Goal: Information Seeking & Learning: Find contact information

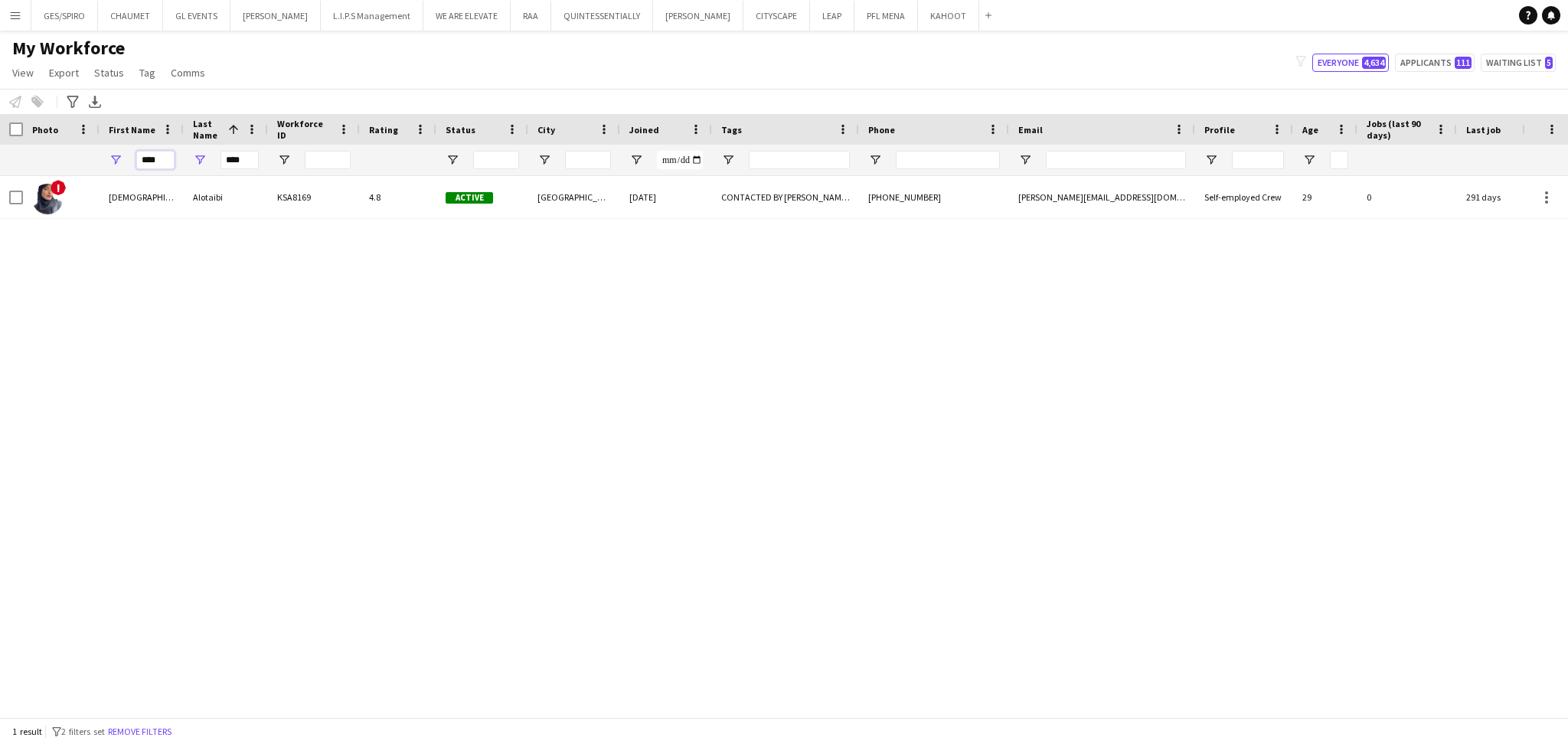
drag, startPoint x: 167, startPoint y: 161, endPoint x: 169, endPoint y: 169, distance: 8.2
click at [114, 163] on div "****" at bounding box center [141, 160] width 84 height 30
drag, startPoint x: 247, startPoint y: 161, endPoint x: 180, endPoint y: 163, distance: 67.0
click at [181, 163] on div "**** ****" at bounding box center [774, 160] width 1548 height 30
click at [161, 728] on button "Remove filters" at bounding box center [139, 731] width 70 height 17
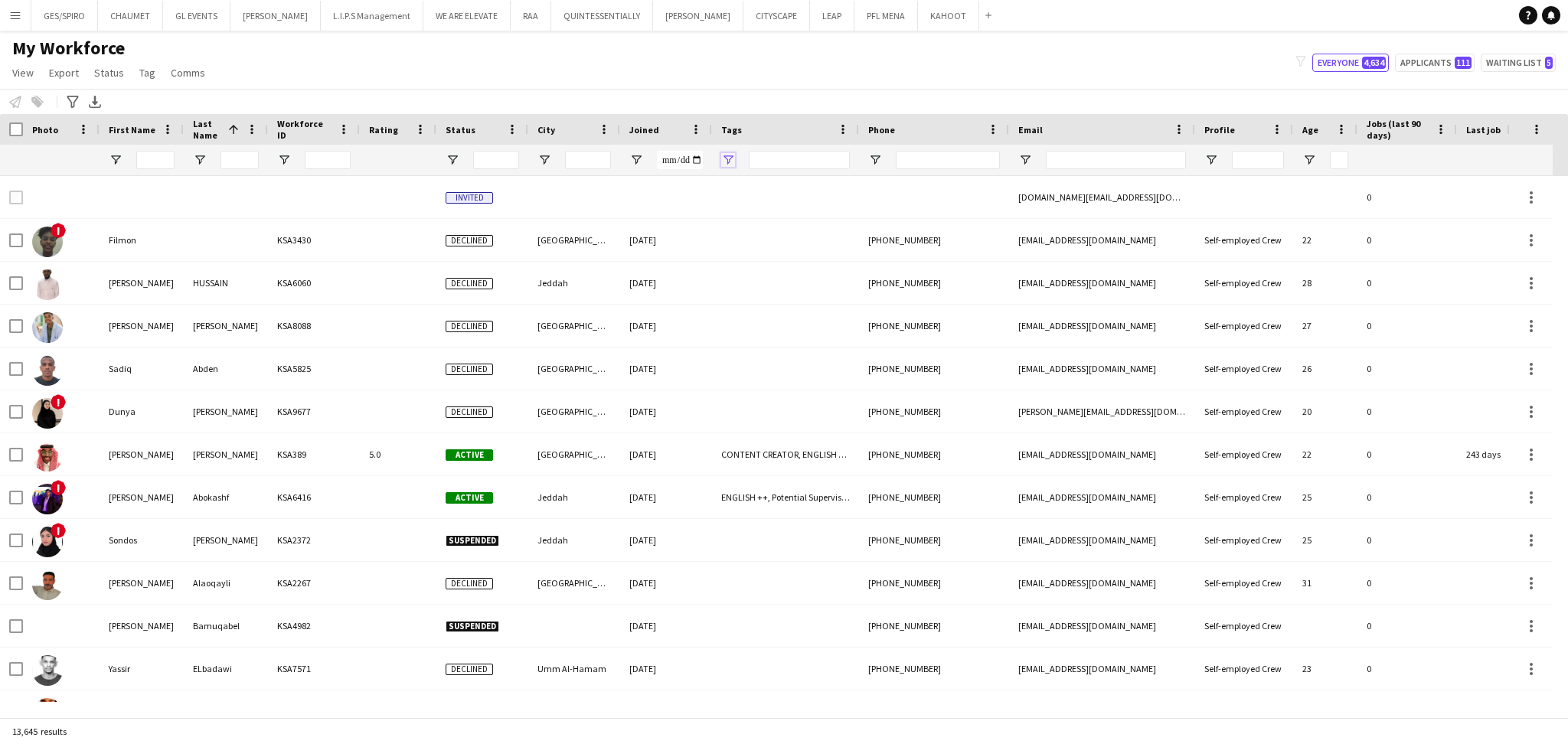
click at [726, 163] on span "Open Filter Menu" at bounding box center [727, 159] width 13 height 13
type input "***"
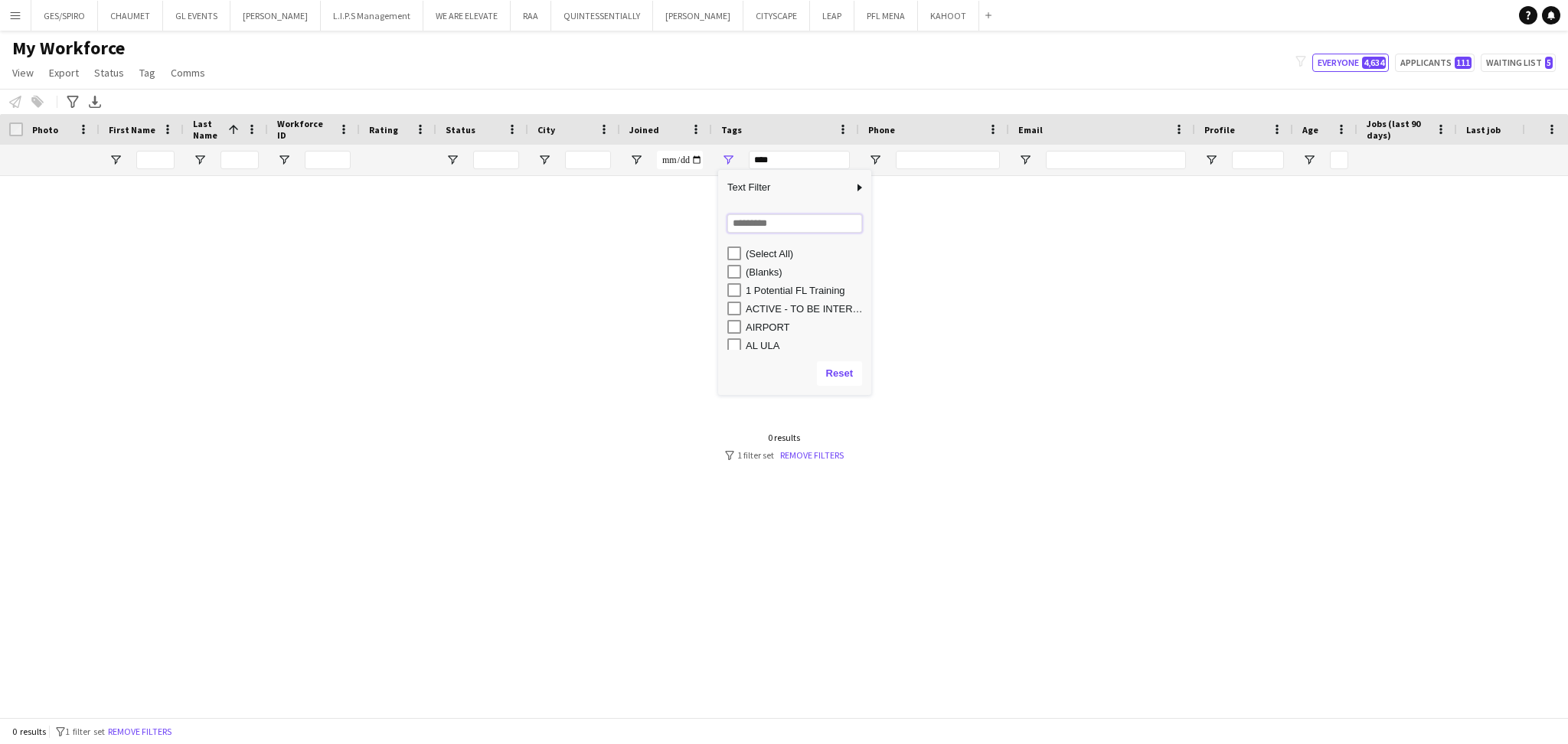
click at [767, 228] on input "Search filter values" at bounding box center [794, 223] width 135 height 19
type input "*****"
type input "**********"
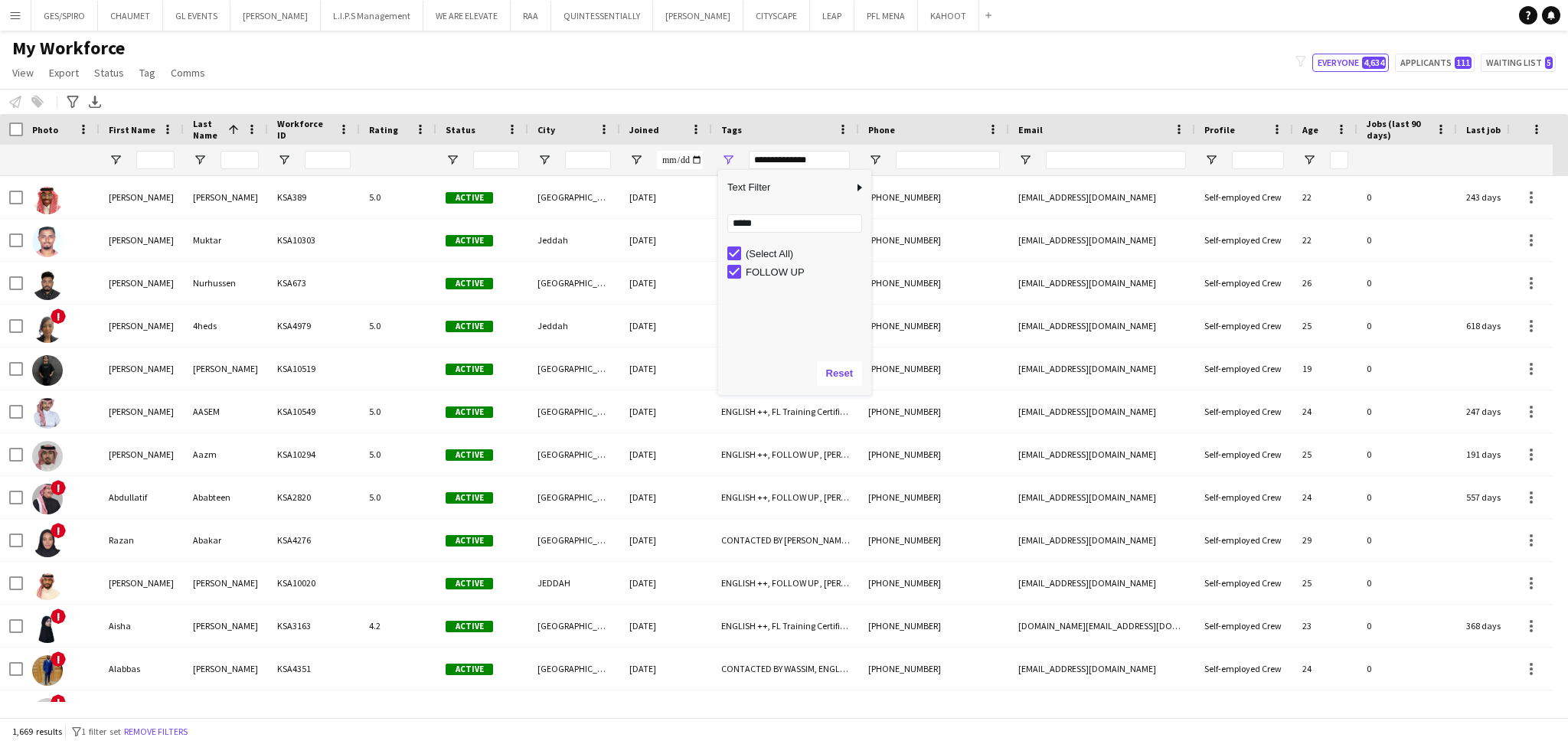
click at [663, 67] on div "My Workforce View Views Default view Basic Export View TAGS Test New view Updat…" at bounding box center [784, 63] width 1568 height 52
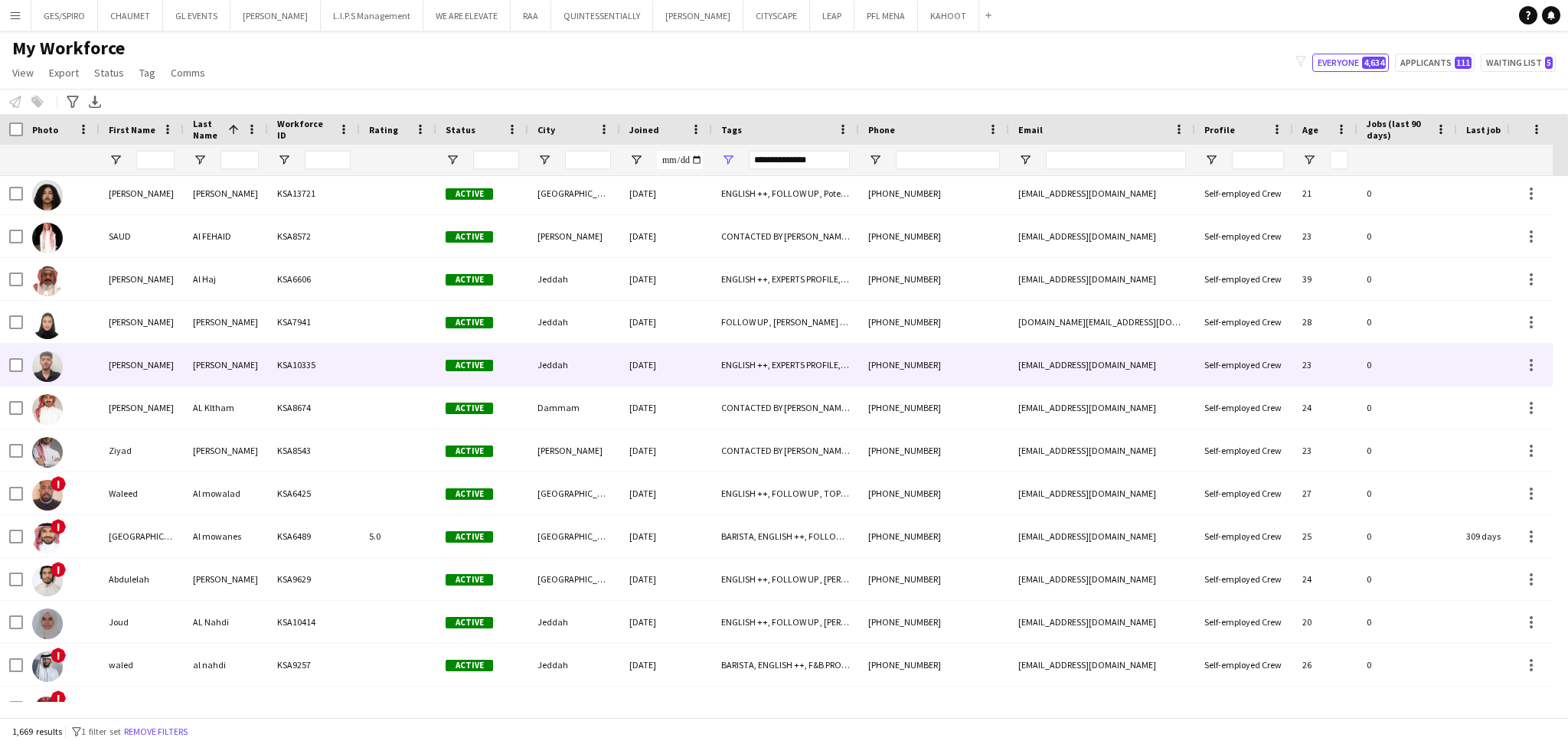
scroll to position [9080, 0]
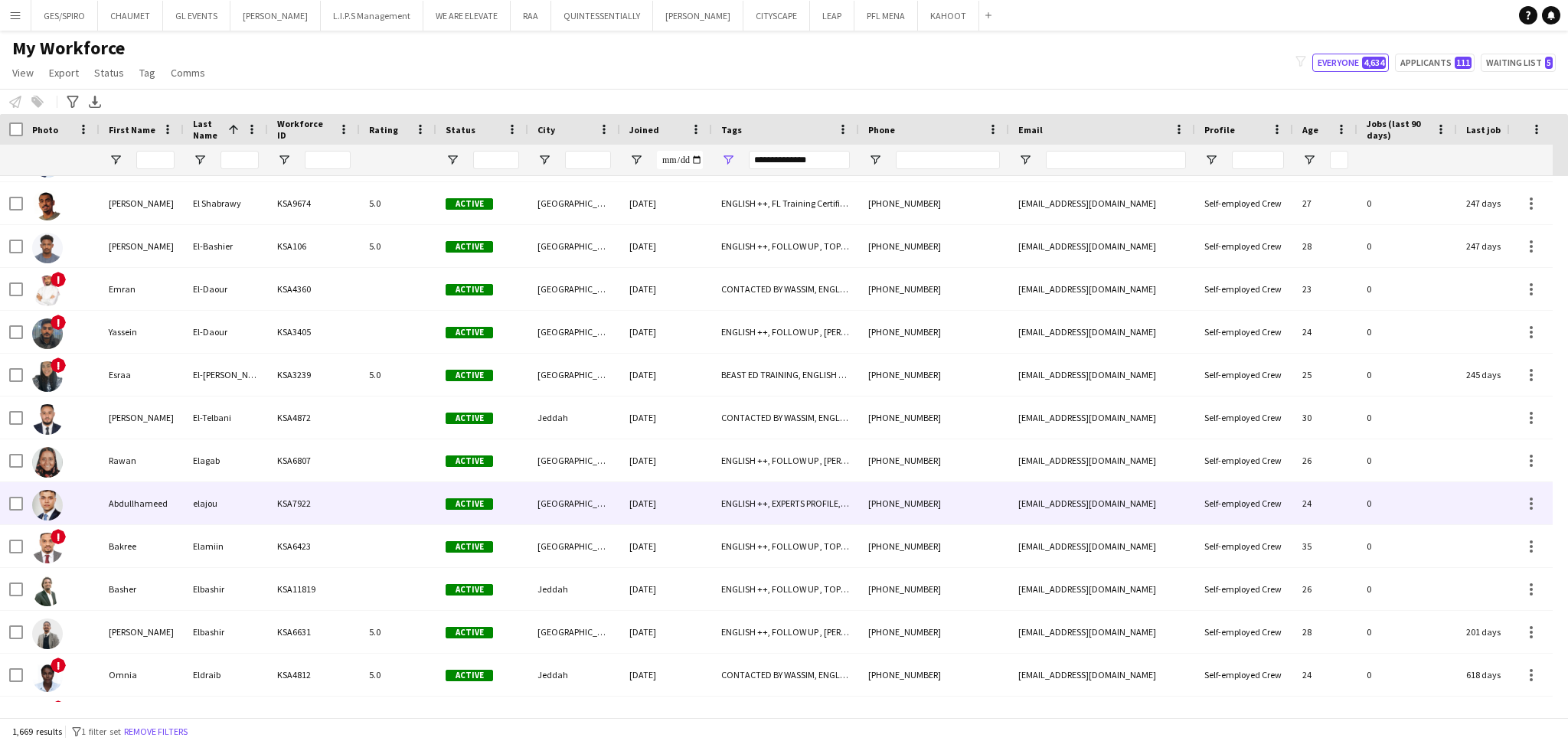
click at [377, 488] on div at bounding box center [398, 503] width 77 height 42
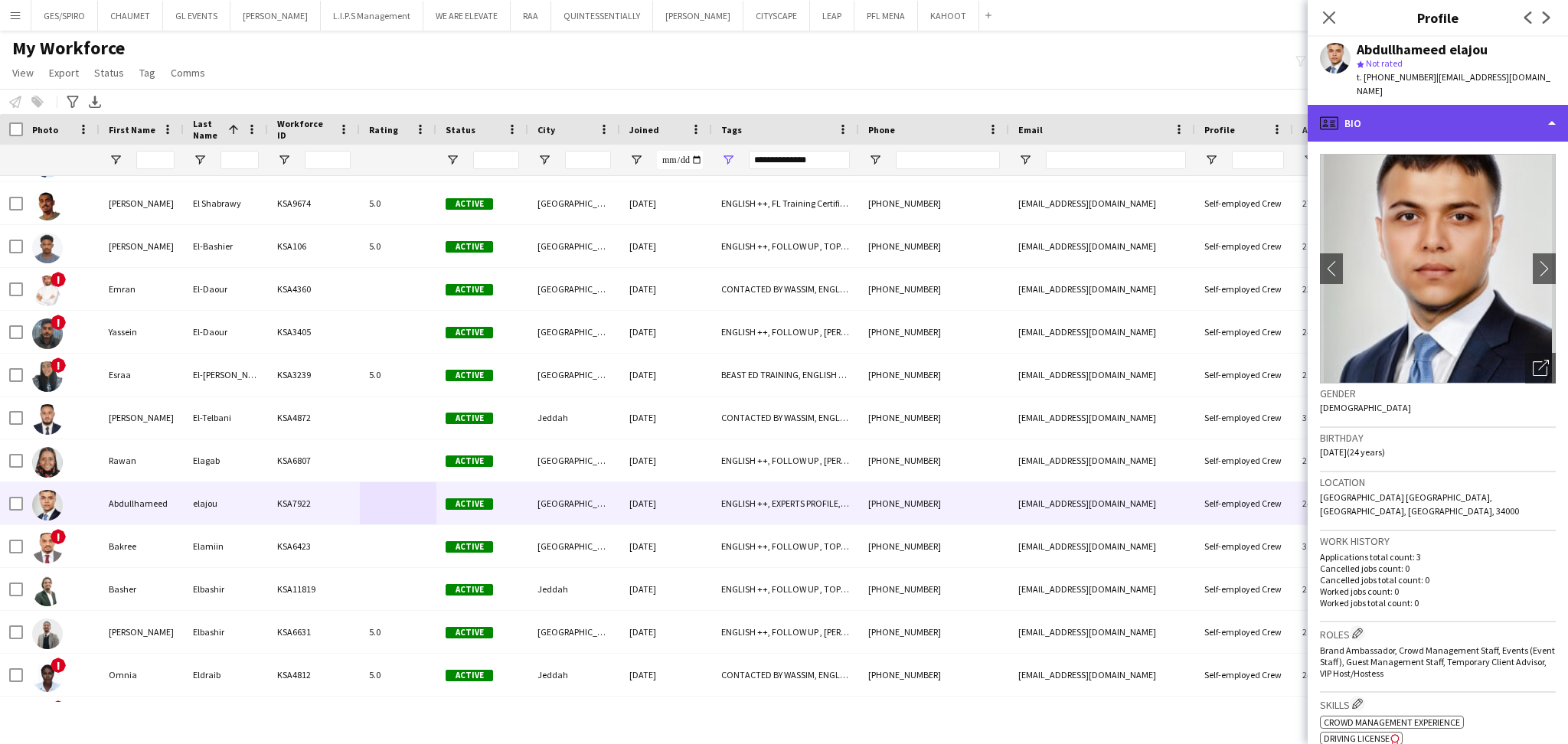
click at [1449, 107] on div "profile Bio" at bounding box center [1437, 122] width 260 height 37
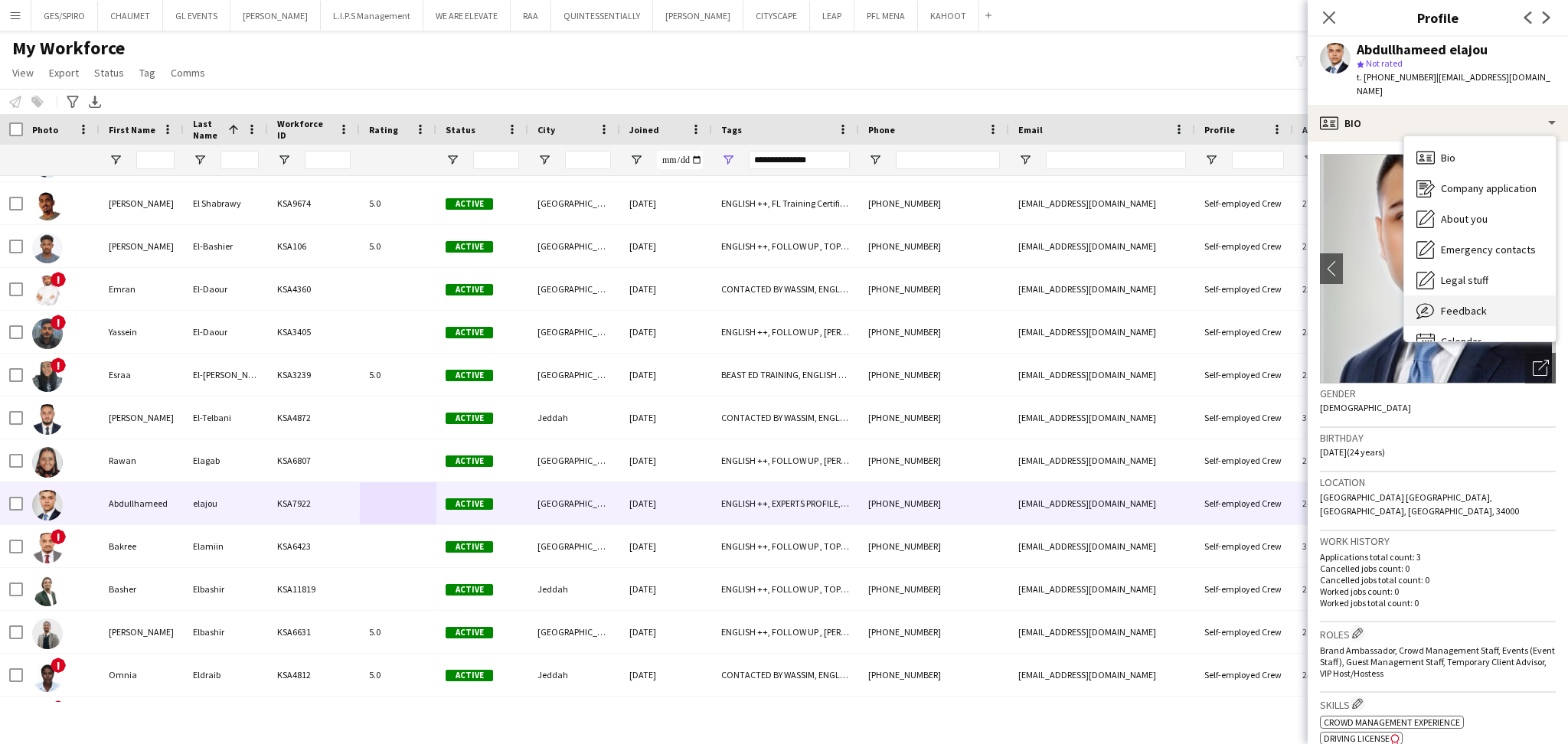
click at [1475, 304] on span "Feedback" at bounding box center [1463, 310] width 46 height 13
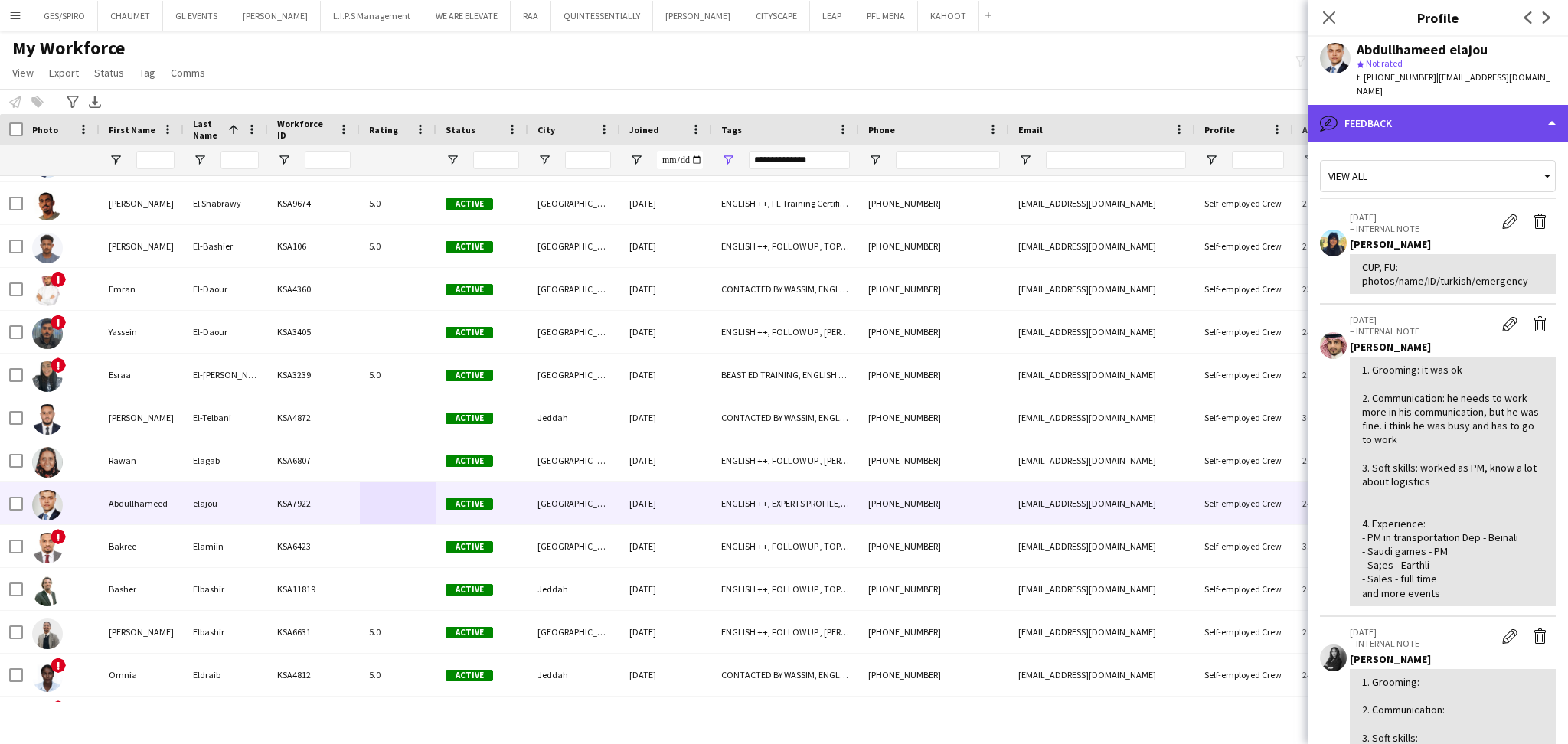
click at [1464, 108] on div "bubble-pencil Feedback" at bounding box center [1437, 122] width 260 height 37
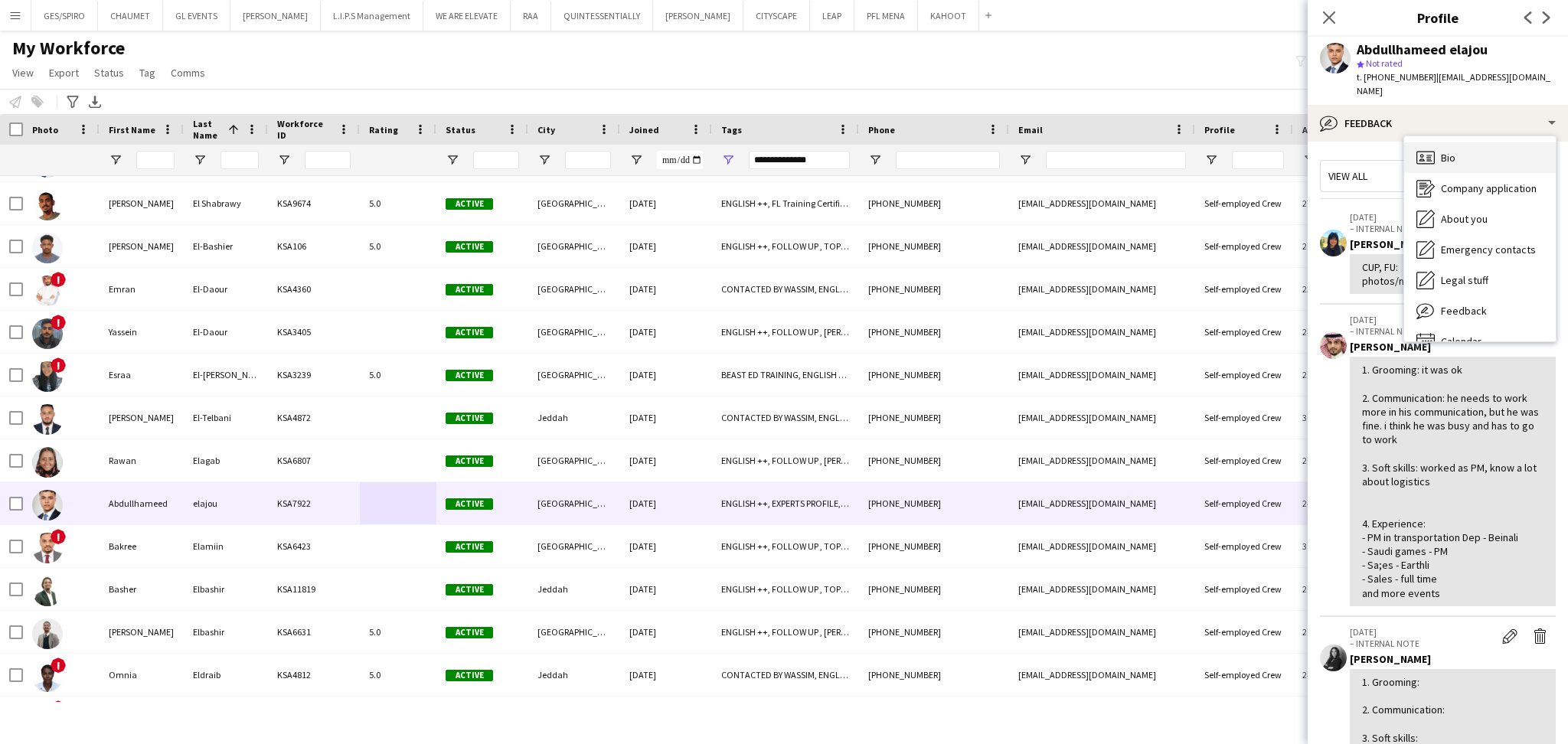
click at [1467, 142] on div "Bio Bio" at bounding box center [1480, 157] width 152 height 30
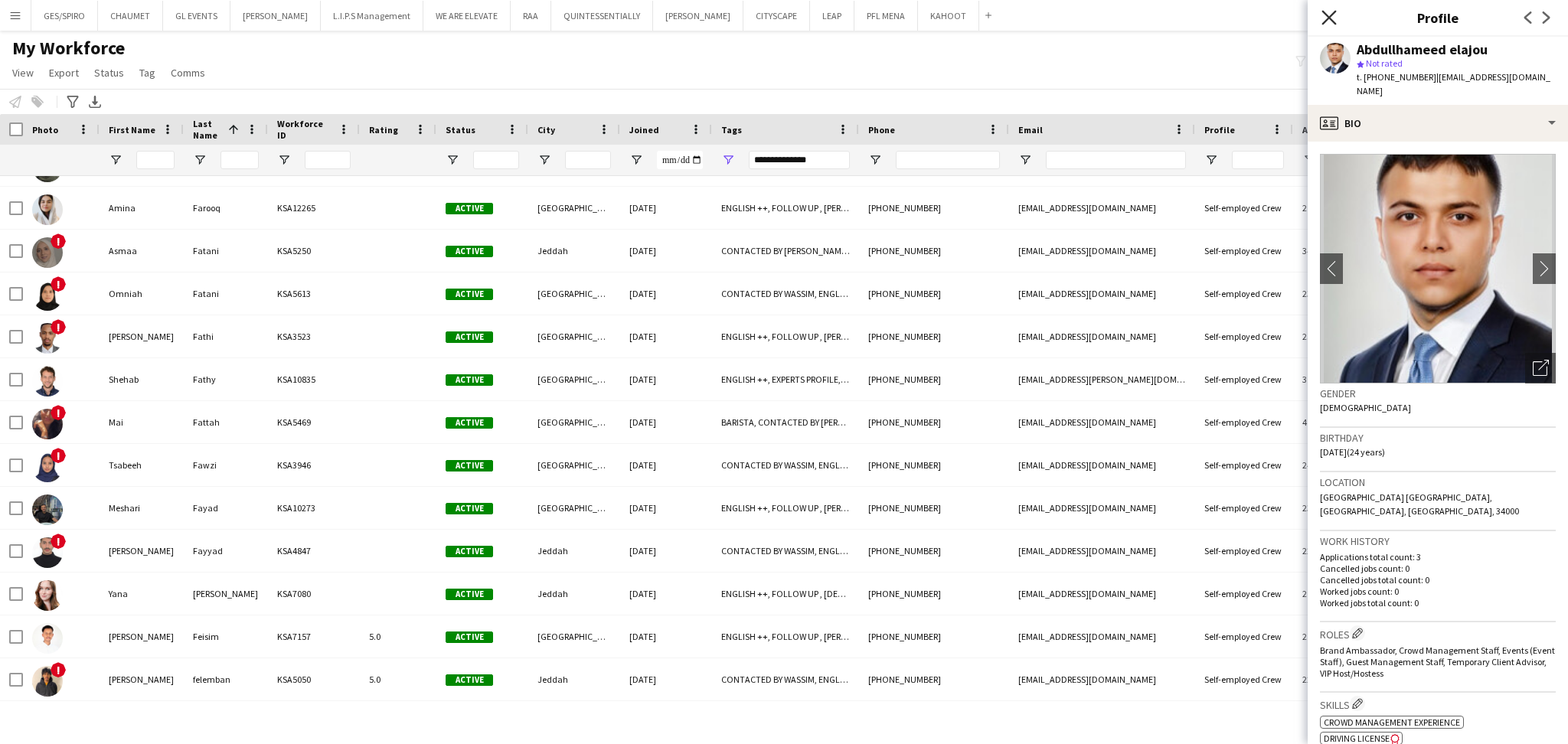
click at [1321, 19] on icon "Close pop-in" at bounding box center [1329, 17] width 14 height 14
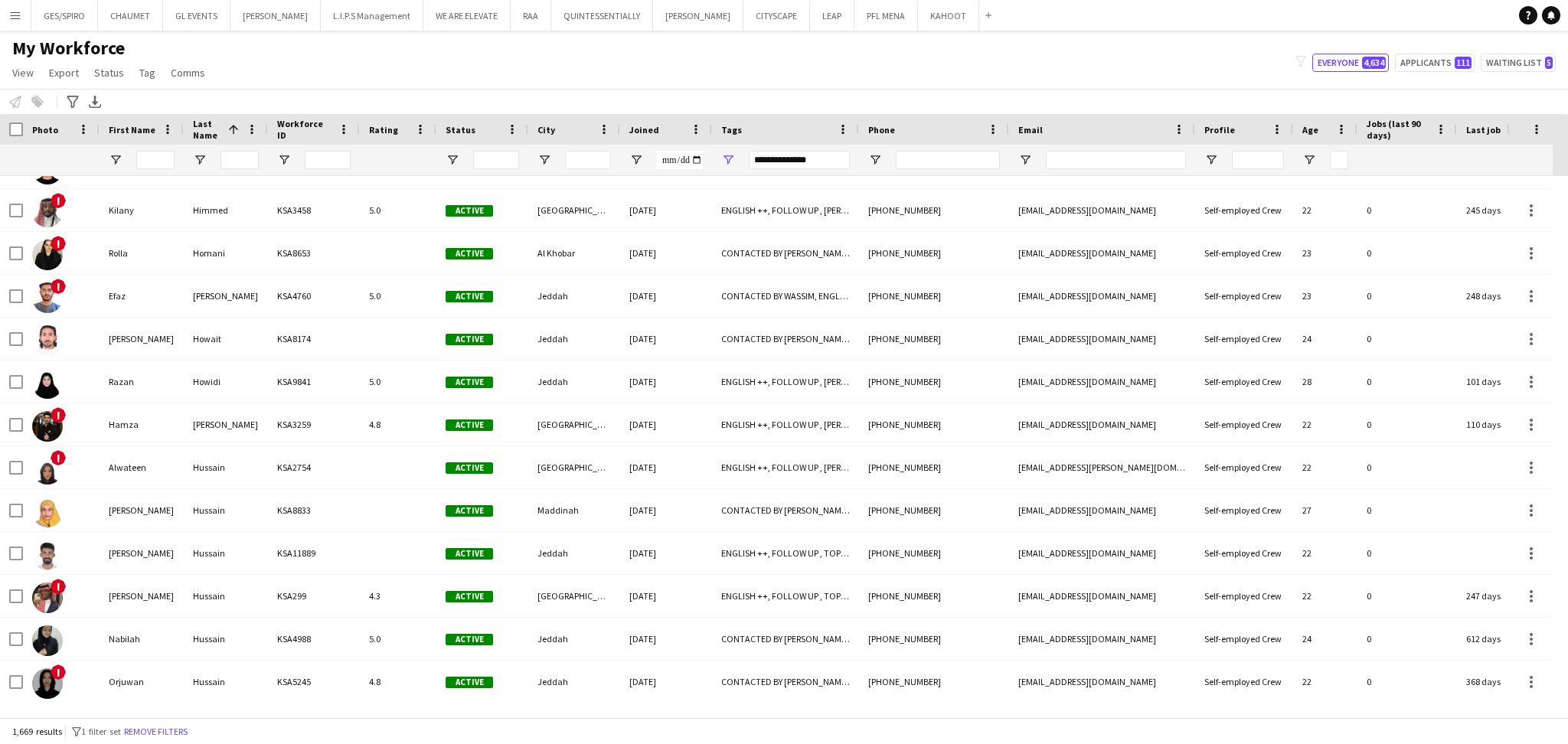
click at [657, 136] on div "Joined" at bounding box center [657, 130] width 55 height 23
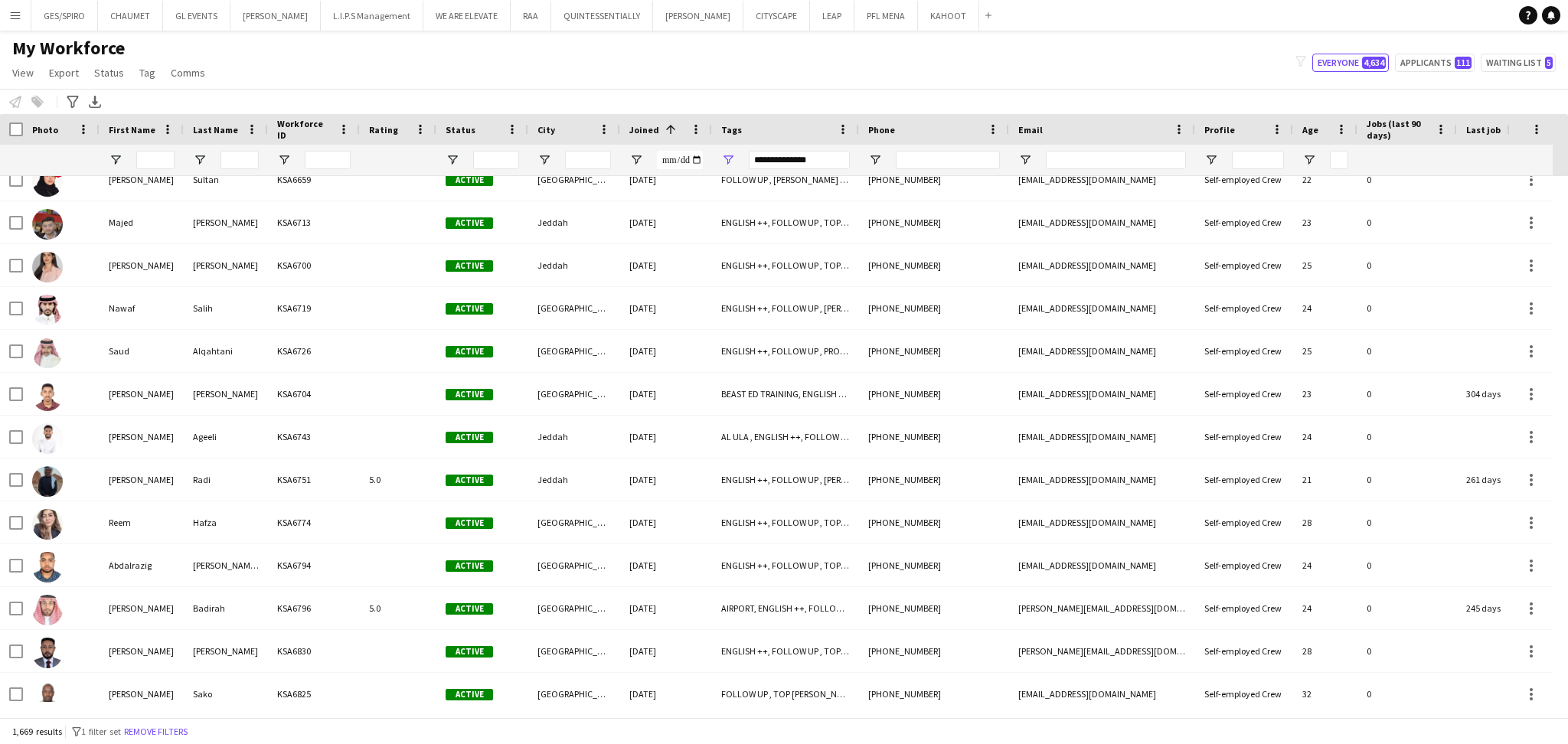
click at [651, 133] on span "Joined" at bounding box center [643, 130] width 29 height 12
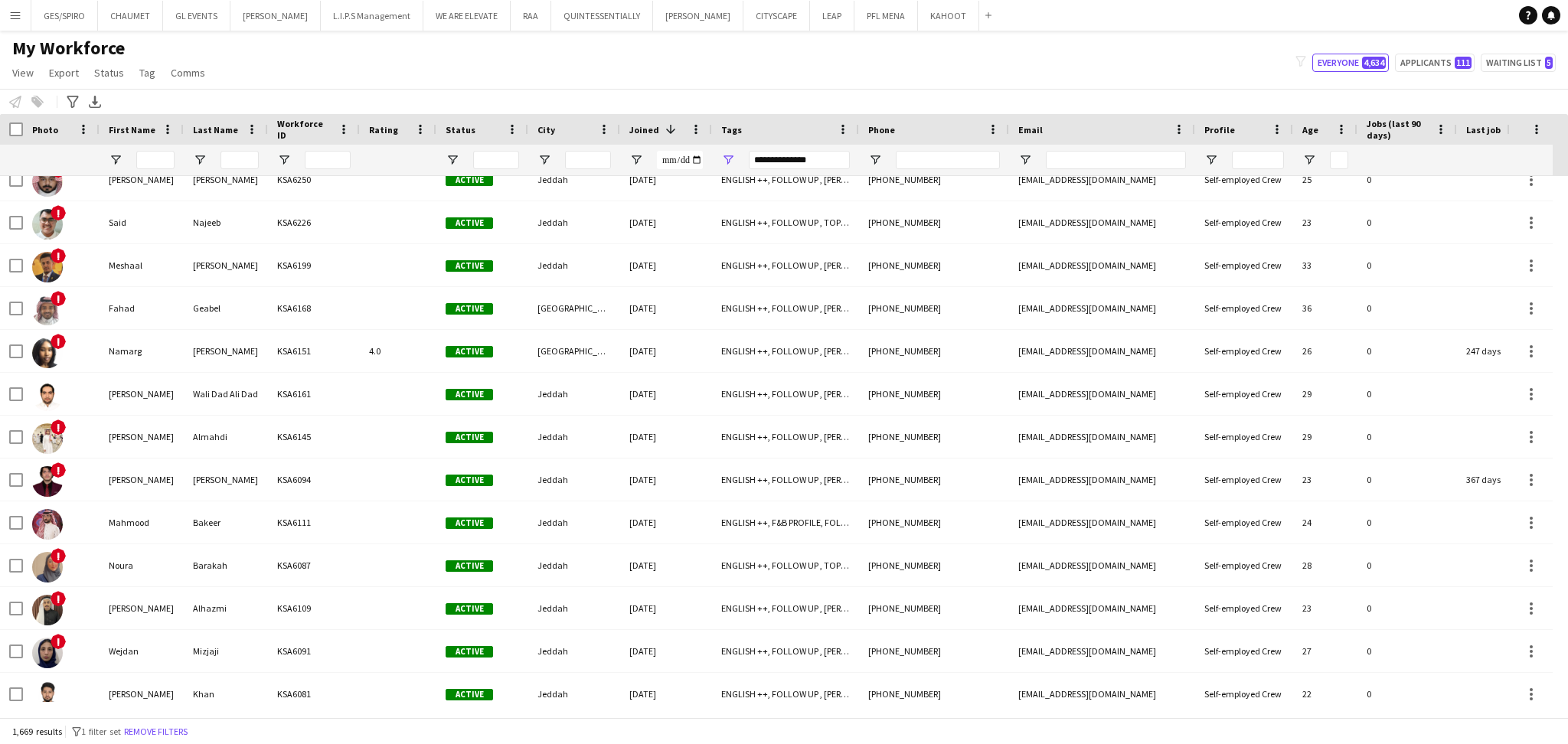
click at [648, 129] on span "Joined" at bounding box center [643, 130] width 29 height 12
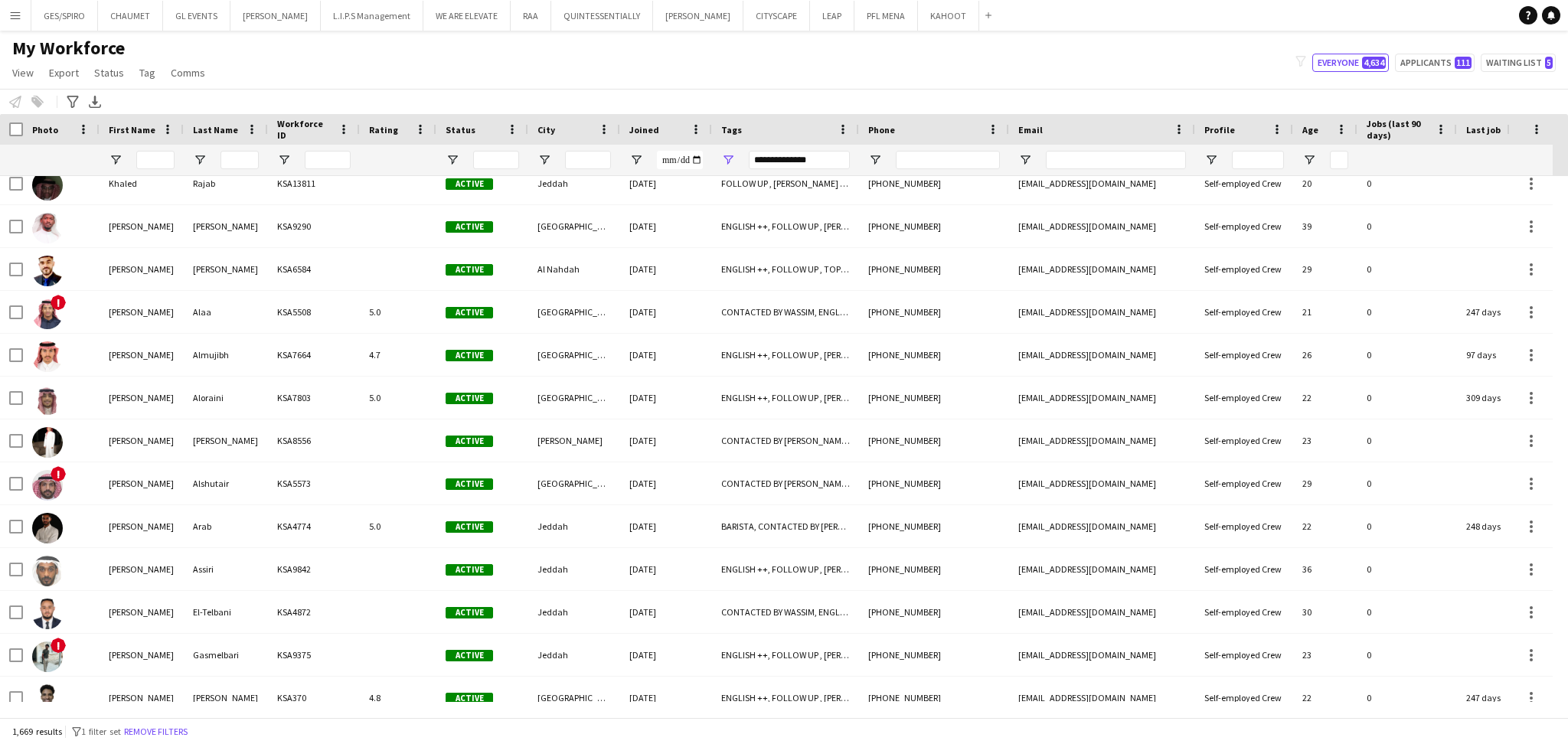
click at [657, 124] on div "Joined" at bounding box center [657, 130] width 55 height 23
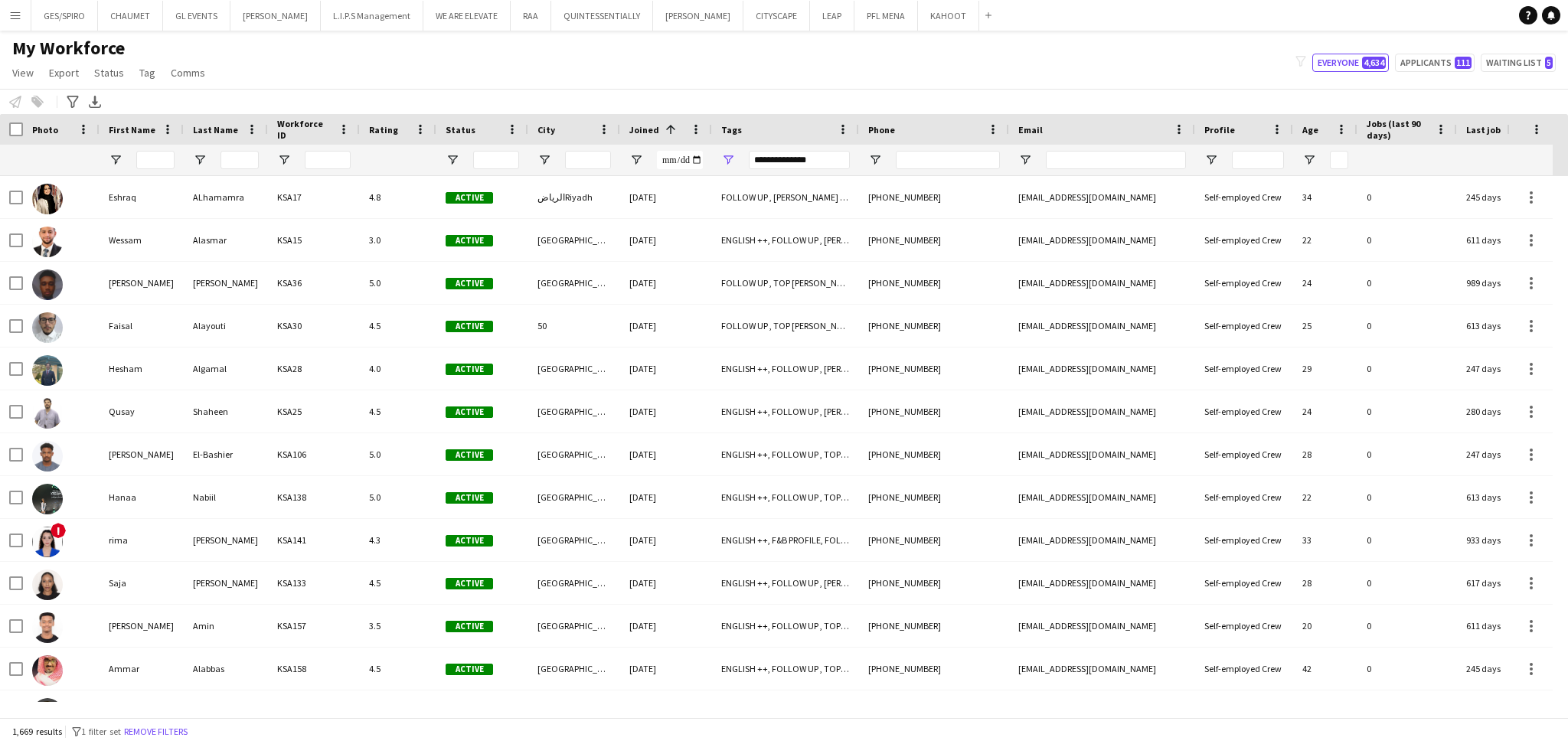
click at [633, 124] on span "Joined" at bounding box center [643, 130] width 29 height 12
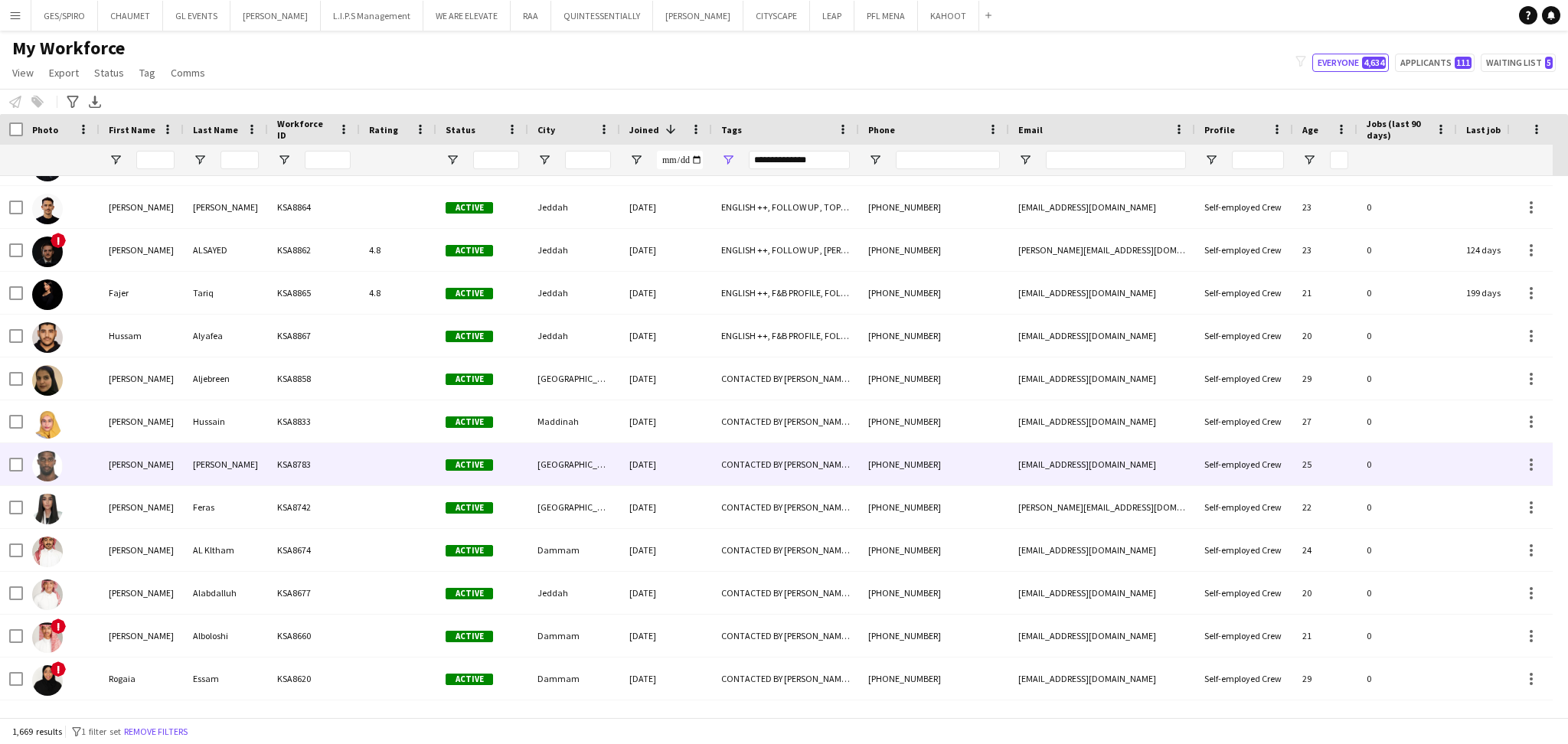
click at [245, 472] on div "[PERSON_NAME]" at bounding box center [226, 464] width 84 height 42
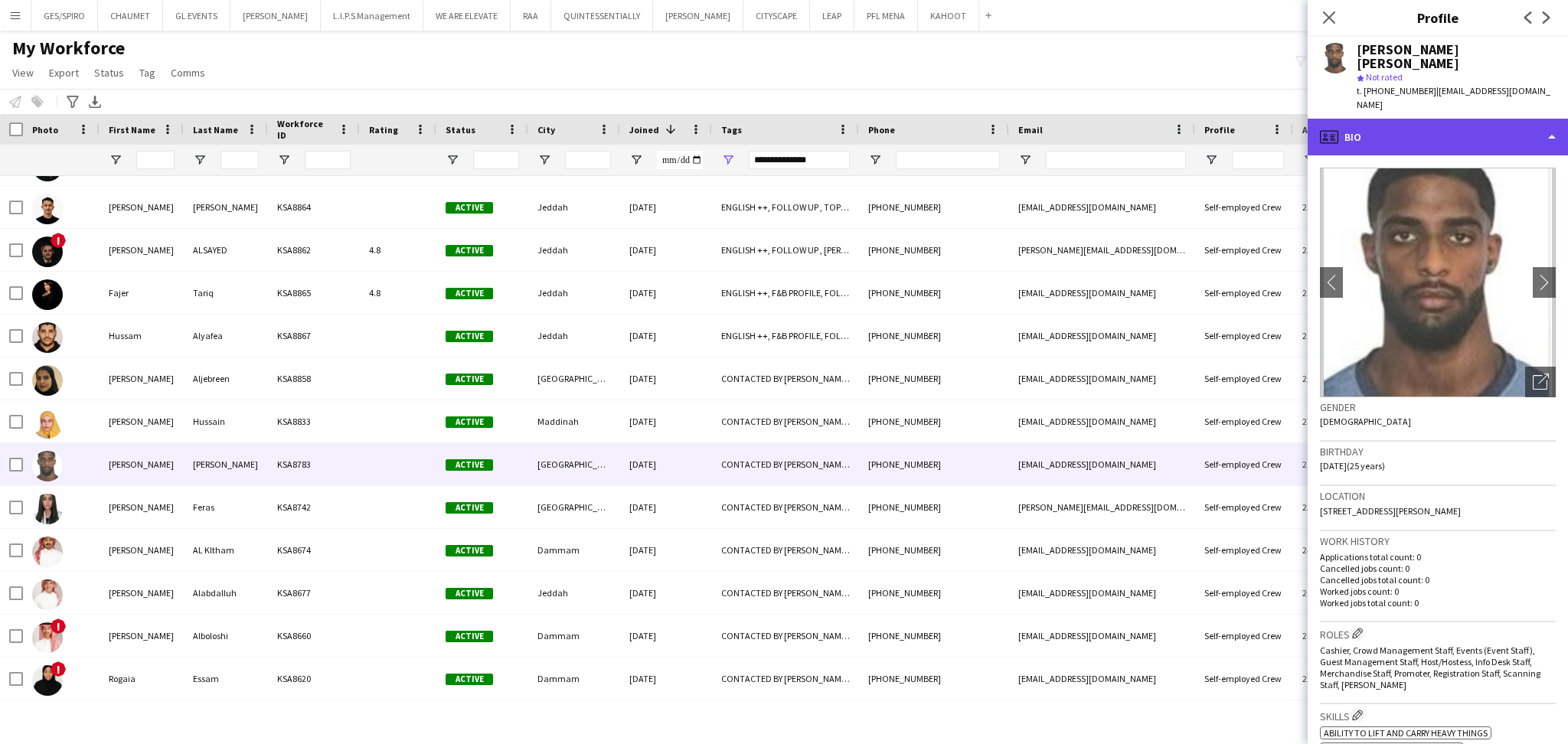
click at [1379, 119] on div "profile Bio" at bounding box center [1437, 137] width 260 height 37
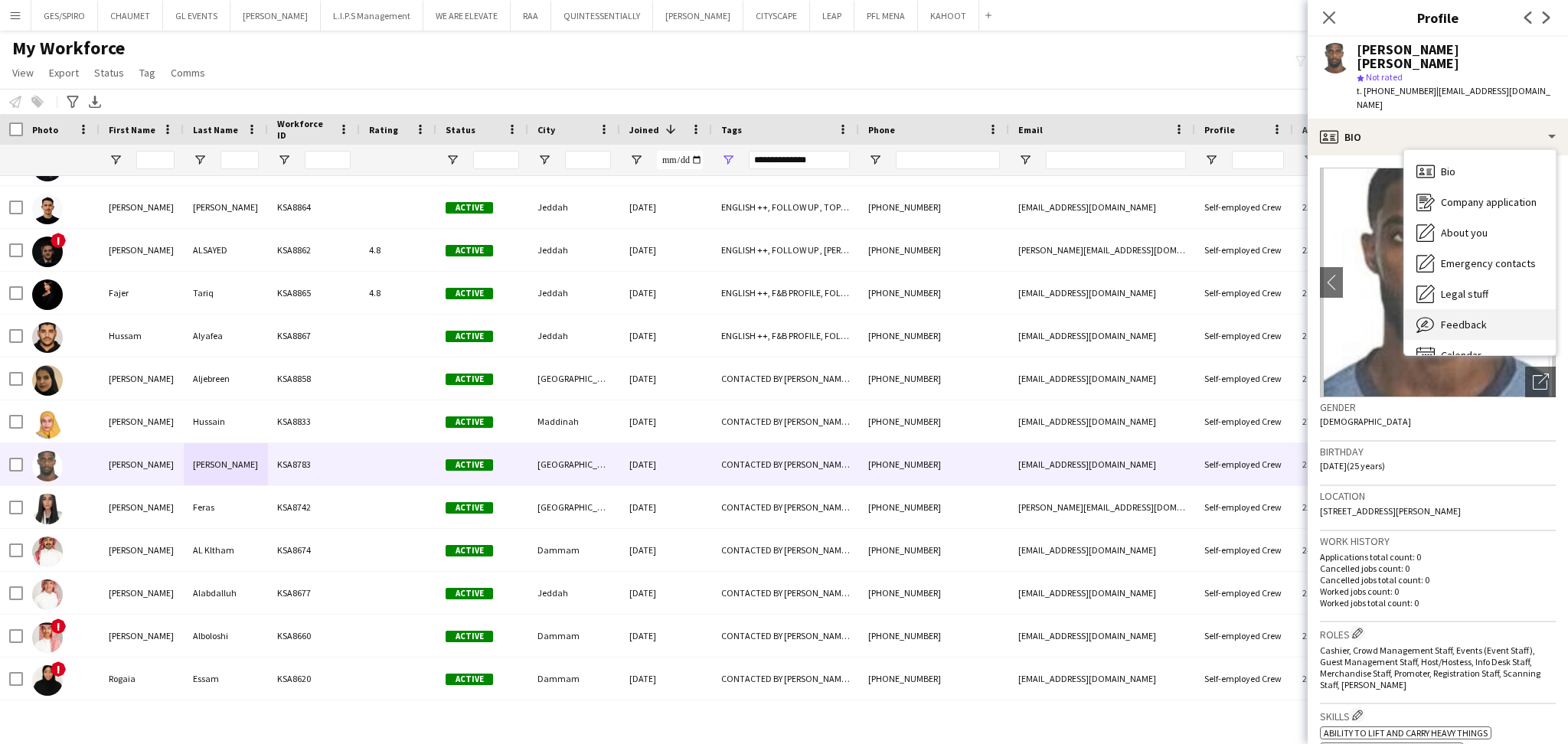
click at [1457, 318] on span "Feedback" at bounding box center [1463, 324] width 46 height 13
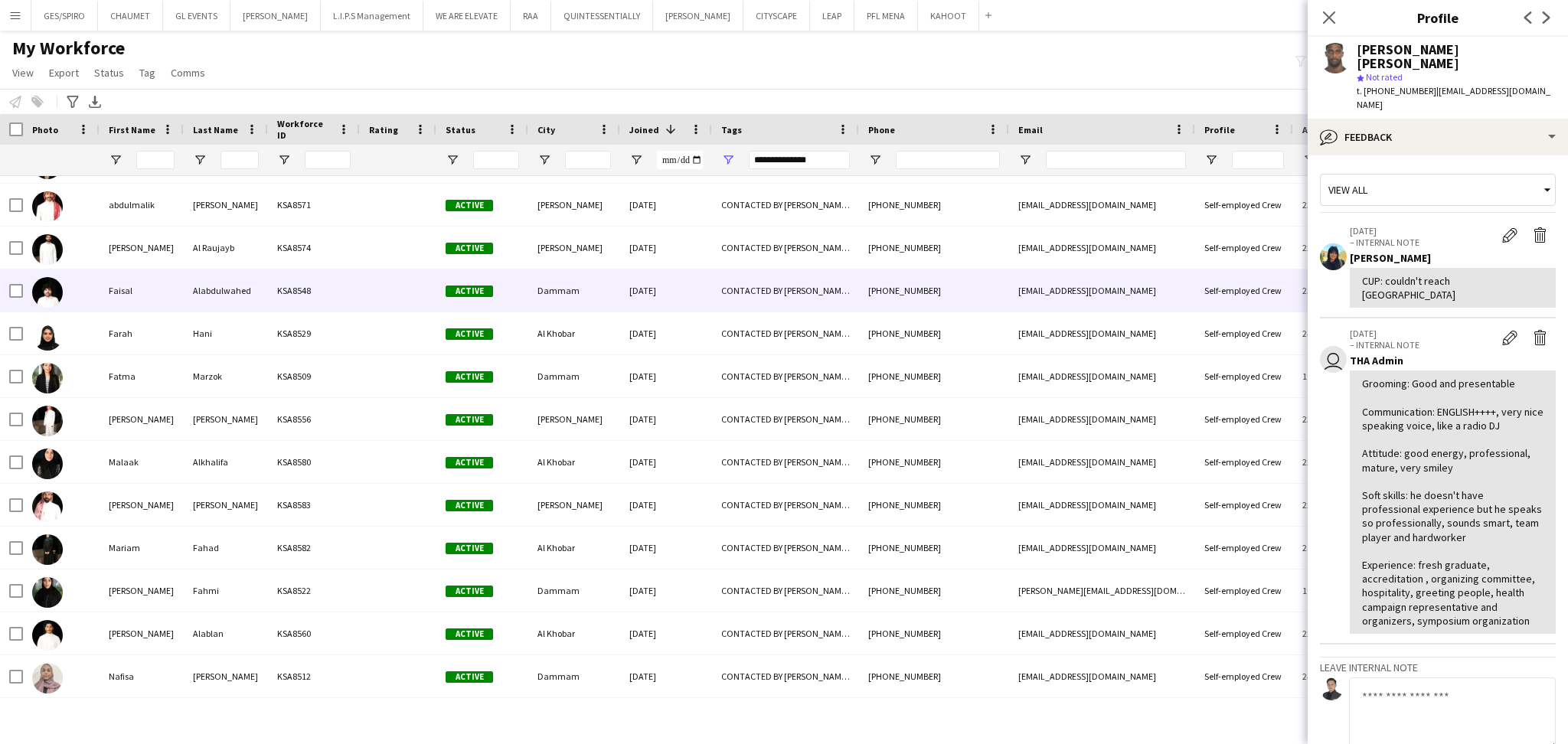
click at [710, 310] on div "[DATE]" at bounding box center [666, 290] width 92 height 42
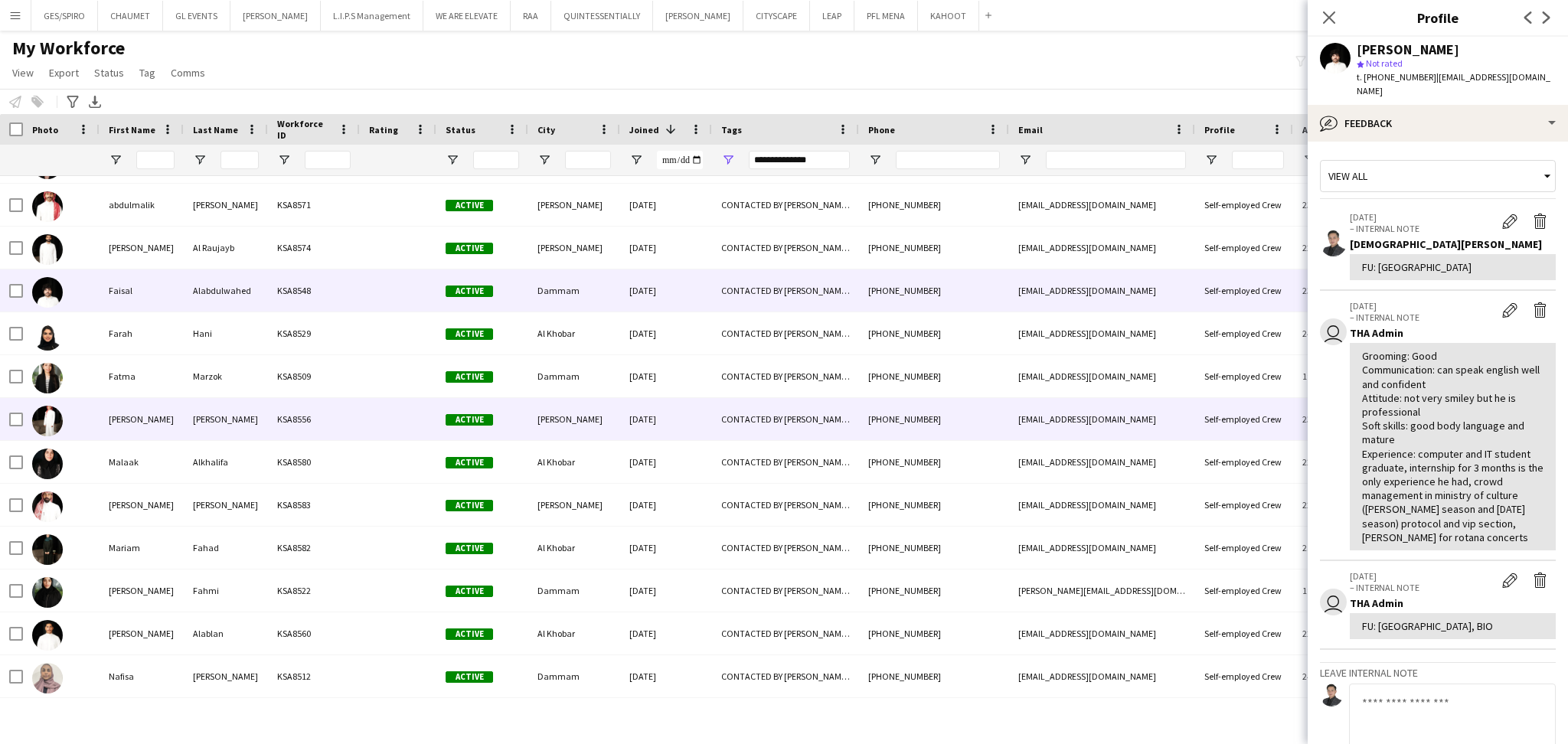
click at [696, 418] on div "[DATE]" at bounding box center [666, 418] width 92 height 42
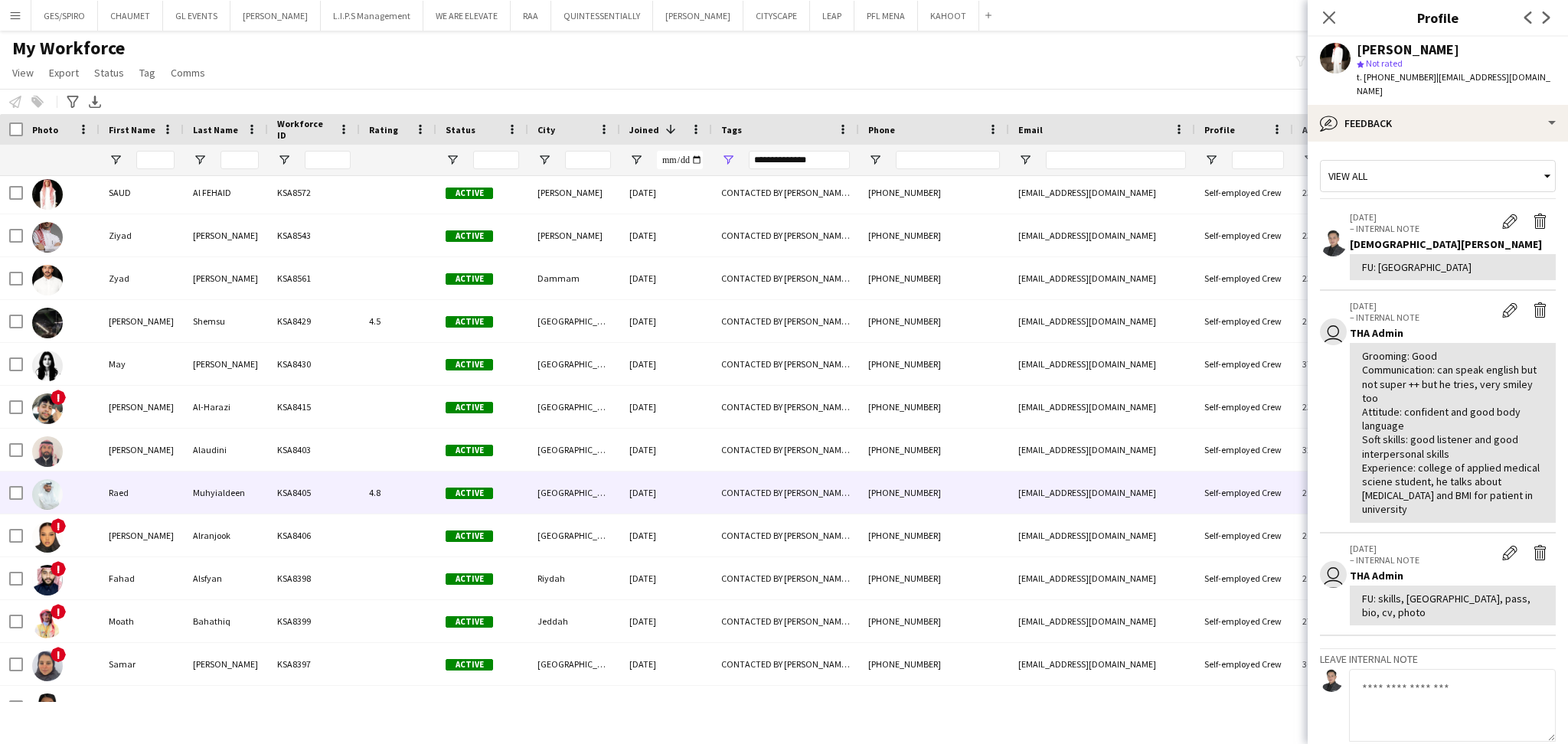
click at [705, 506] on div "[DATE]" at bounding box center [666, 492] width 92 height 42
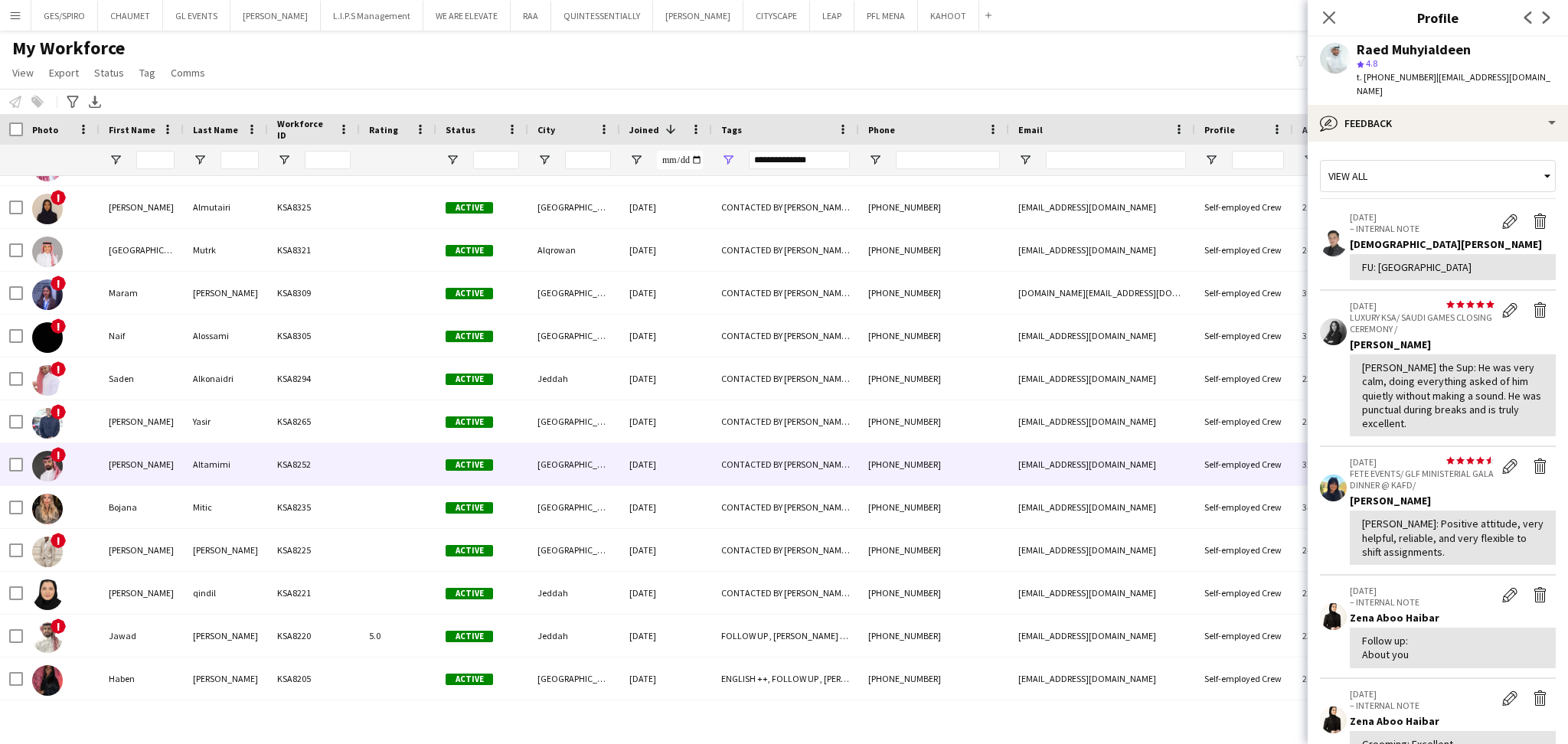
click at [773, 444] on div "CONTACTED BY [PERSON_NAME], FOLLOW UP , [PERSON_NAME] PROFILE, [DEMOGRAPHIC_DAT…" at bounding box center [785, 464] width 147 height 42
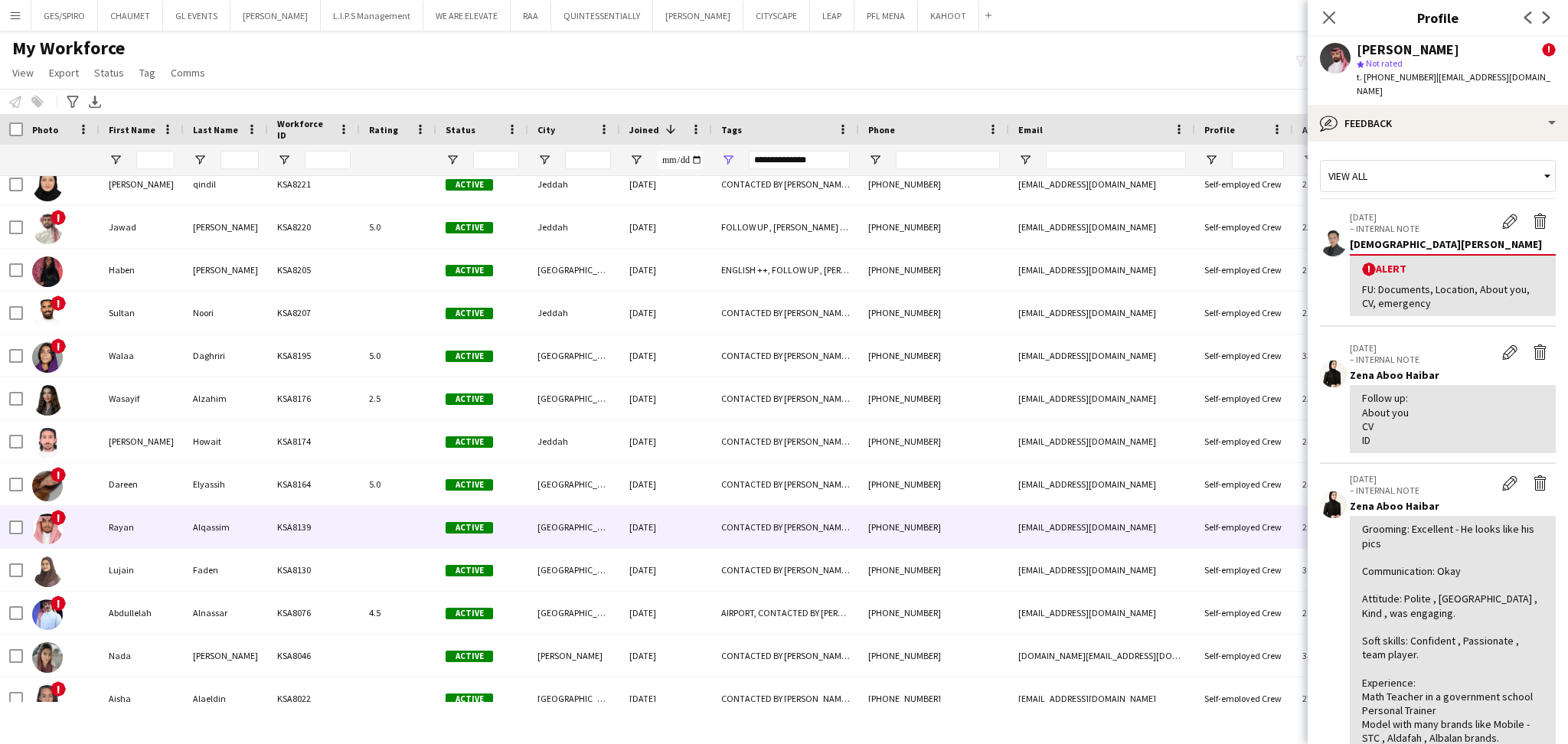
click at [493, 506] on div "Active" at bounding box center [482, 526] width 92 height 42
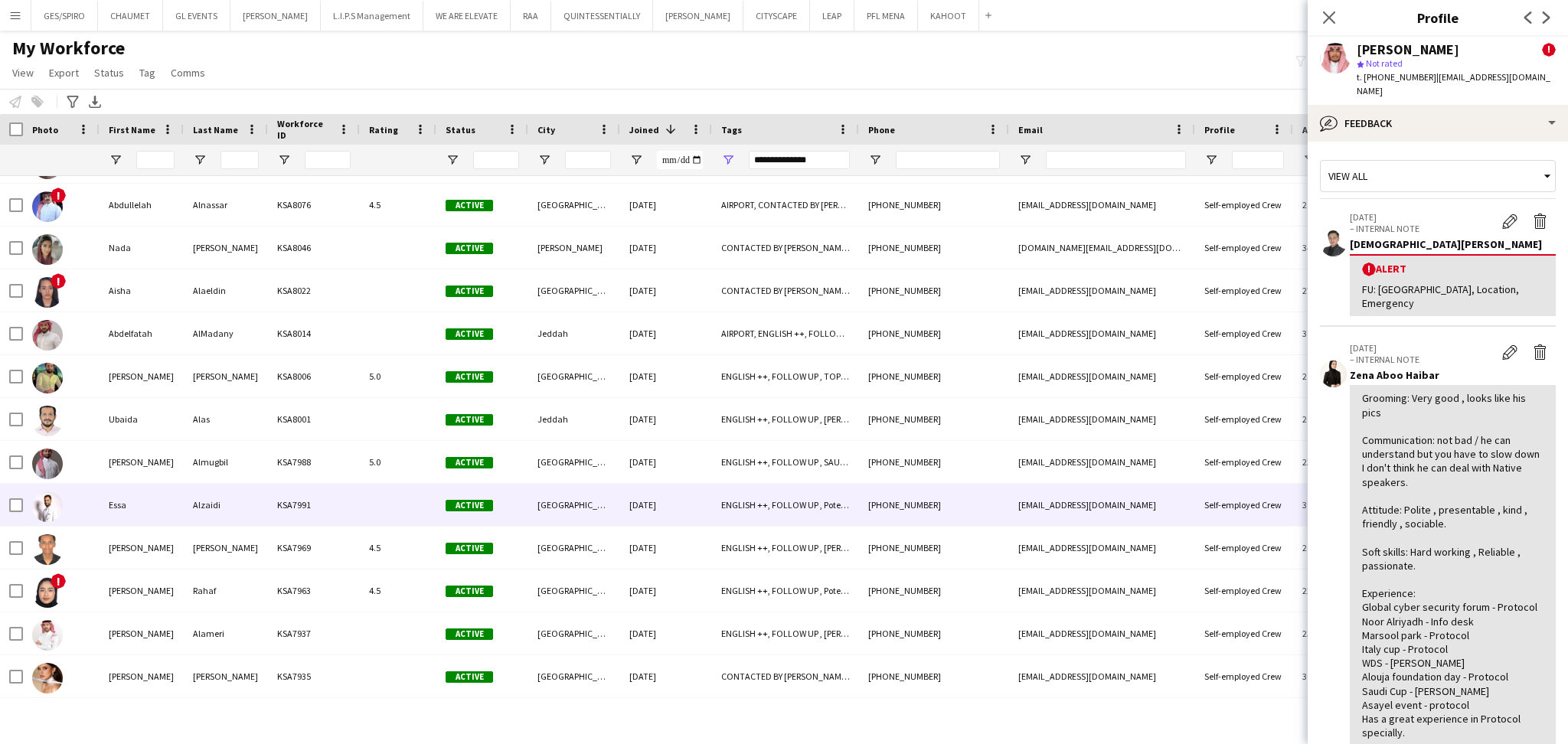
click at [549, 502] on div "[GEOGRAPHIC_DATA]" at bounding box center [574, 504] width 92 height 42
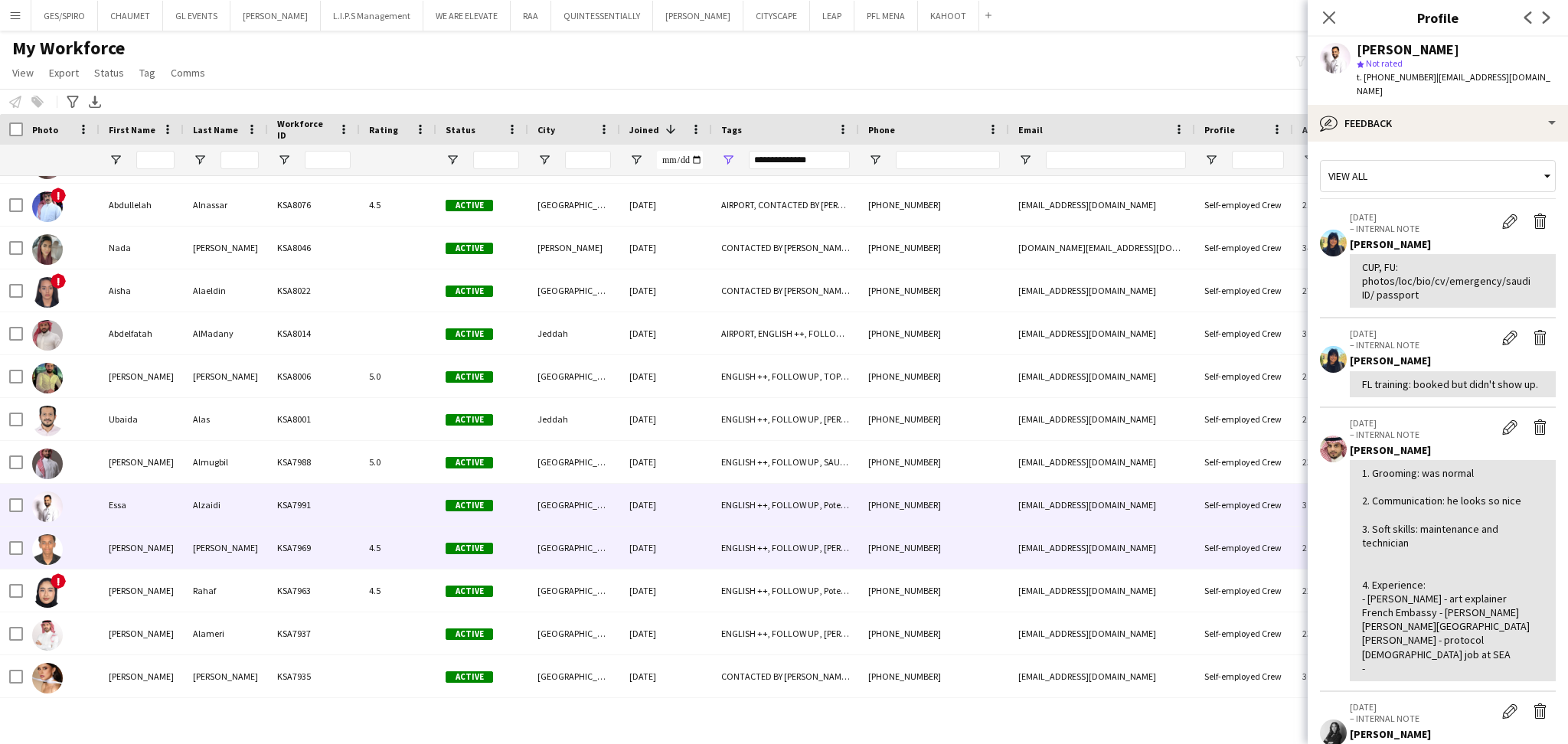
click at [719, 564] on div "ENGLISH ++, FOLLOW UP , [PERSON_NAME] PROFILE, TOP [PERSON_NAME]" at bounding box center [785, 547] width 147 height 42
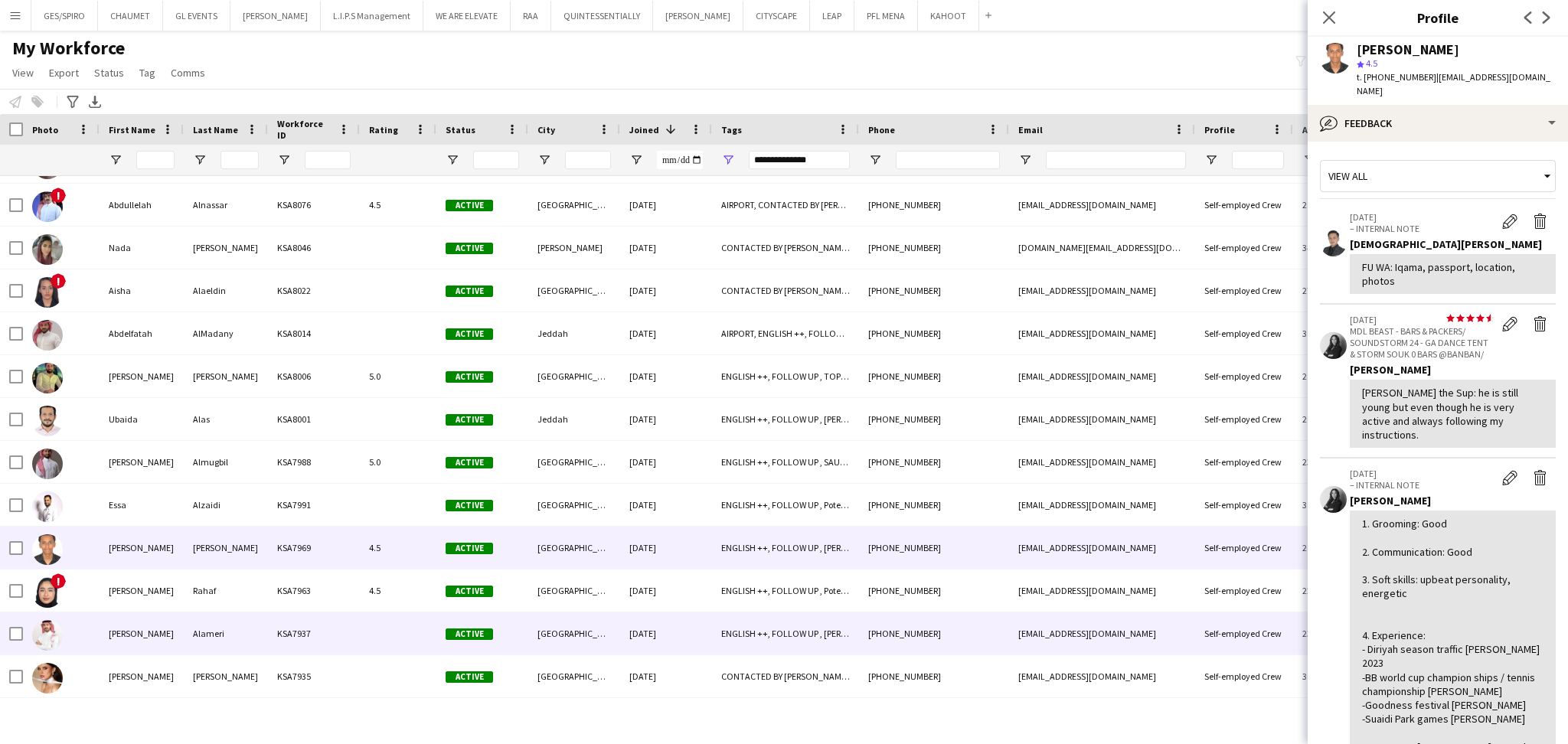
click at [717, 616] on div "ENGLISH ++, FOLLOW UP , [PERSON_NAME] PROFILE, SAUDI NATIONAL, TOP HOST/HOSTESS…" at bounding box center [785, 632] width 147 height 42
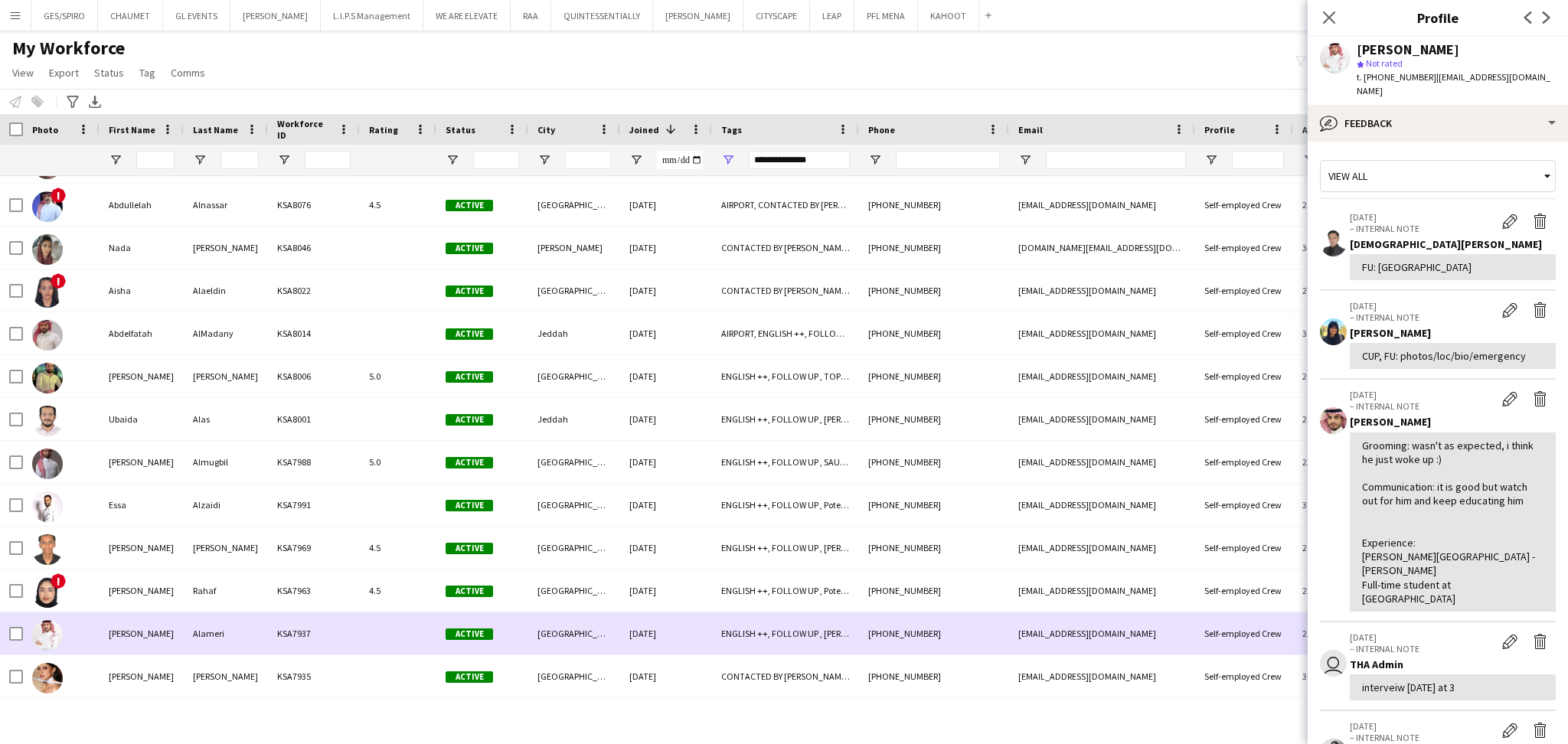
click at [569, 624] on div "[GEOGRAPHIC_DATA]" at bounding box center [574, 632] width 92 height 42
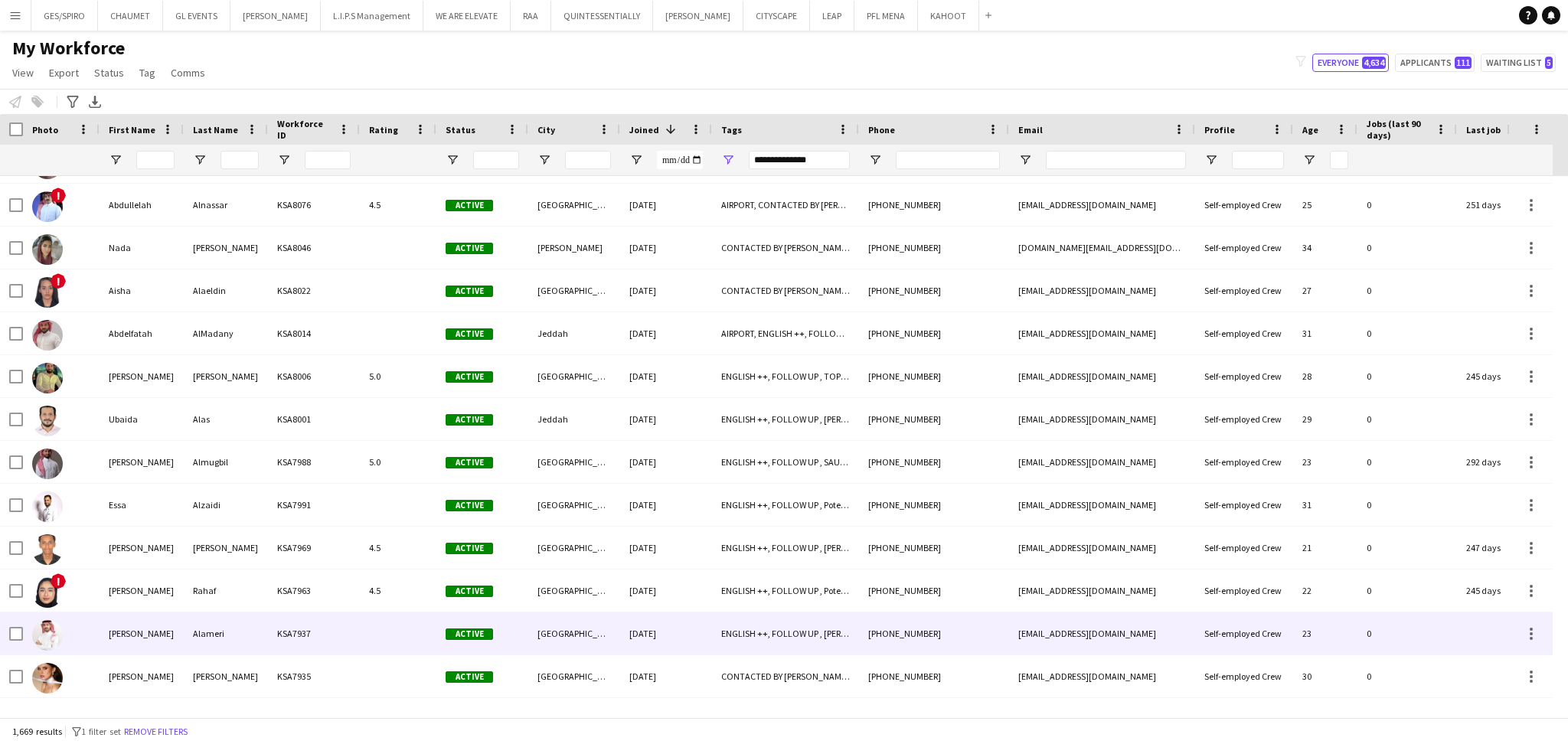
click at [634, 636] on div "[DATE]" at bounding box center [666, 632] width 92 height 42
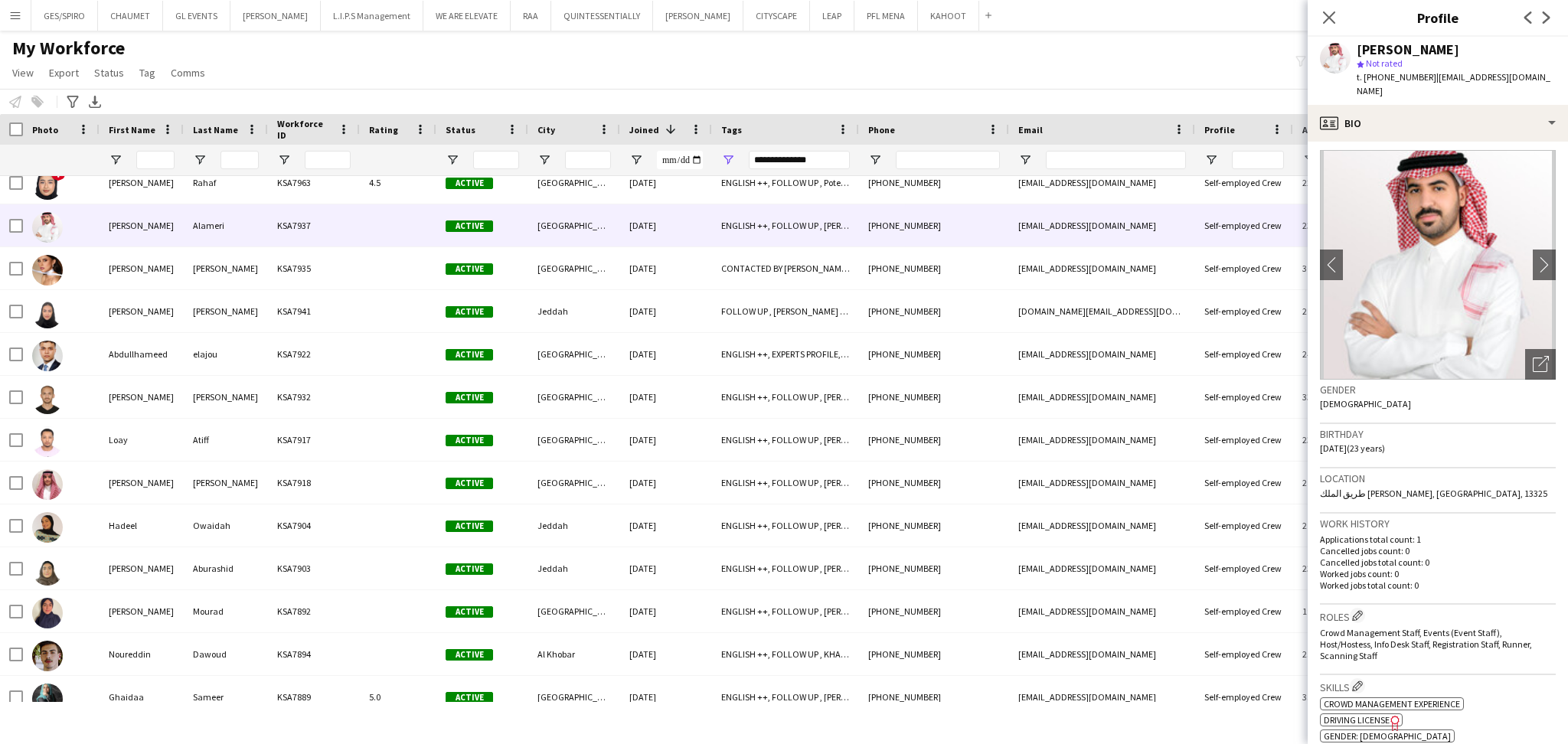
scroll to position [0, 0]
click at [1391, 79] on span "t. [PHONE_NUMBER]" at bounding box center [1396, 77] width 80 height 12
click at [1394, 78] on span "t. [PHONE_NUMBER]" at bounding box center [1396, 77] width 80 height 12
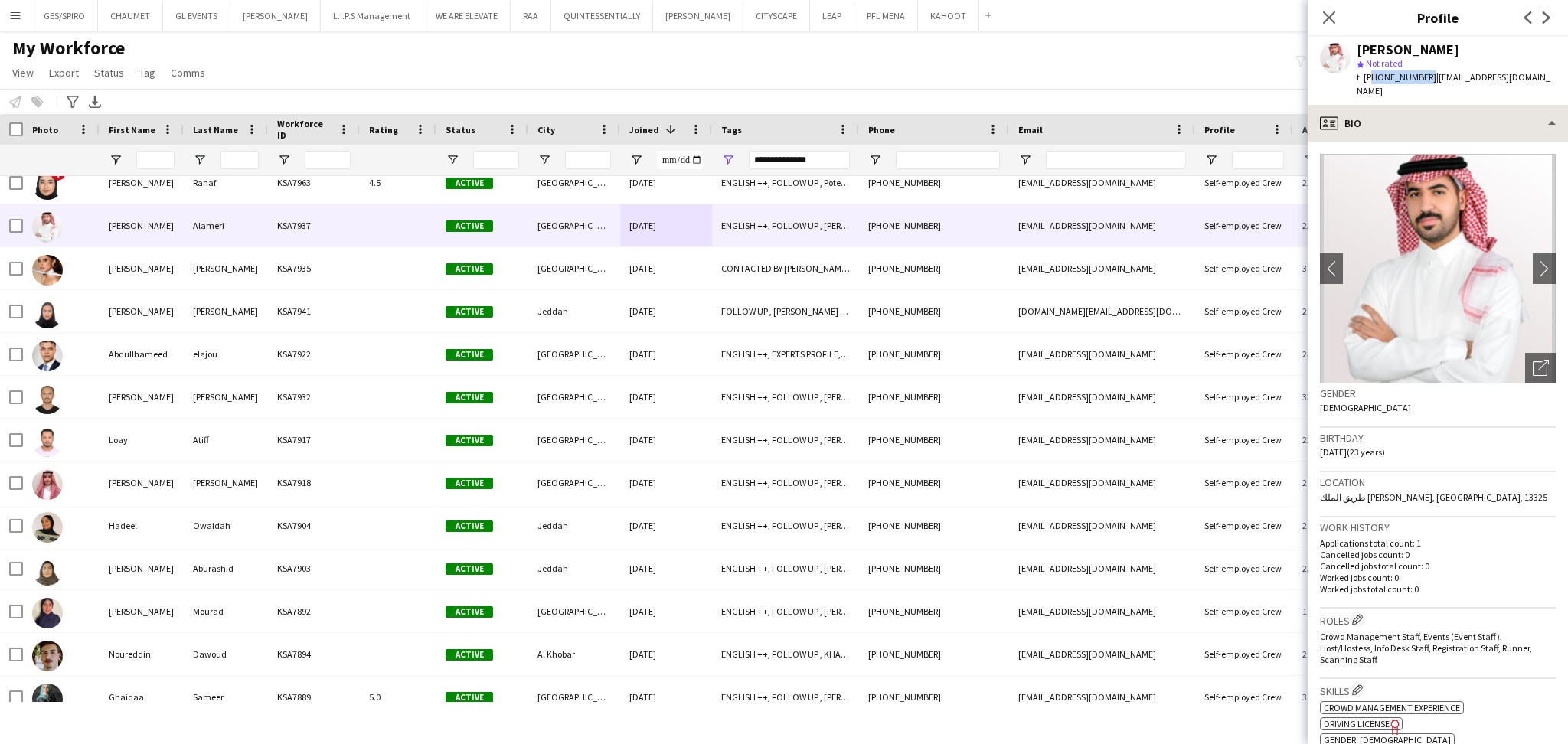
copy span "966530060117"
click at [1452, 92] on div "t. [PHONE_NUMBER] | [EMAIL_ADDRESS][DOMAIN_NAME]" at bounding box center [1455, 84] width 199 height 28
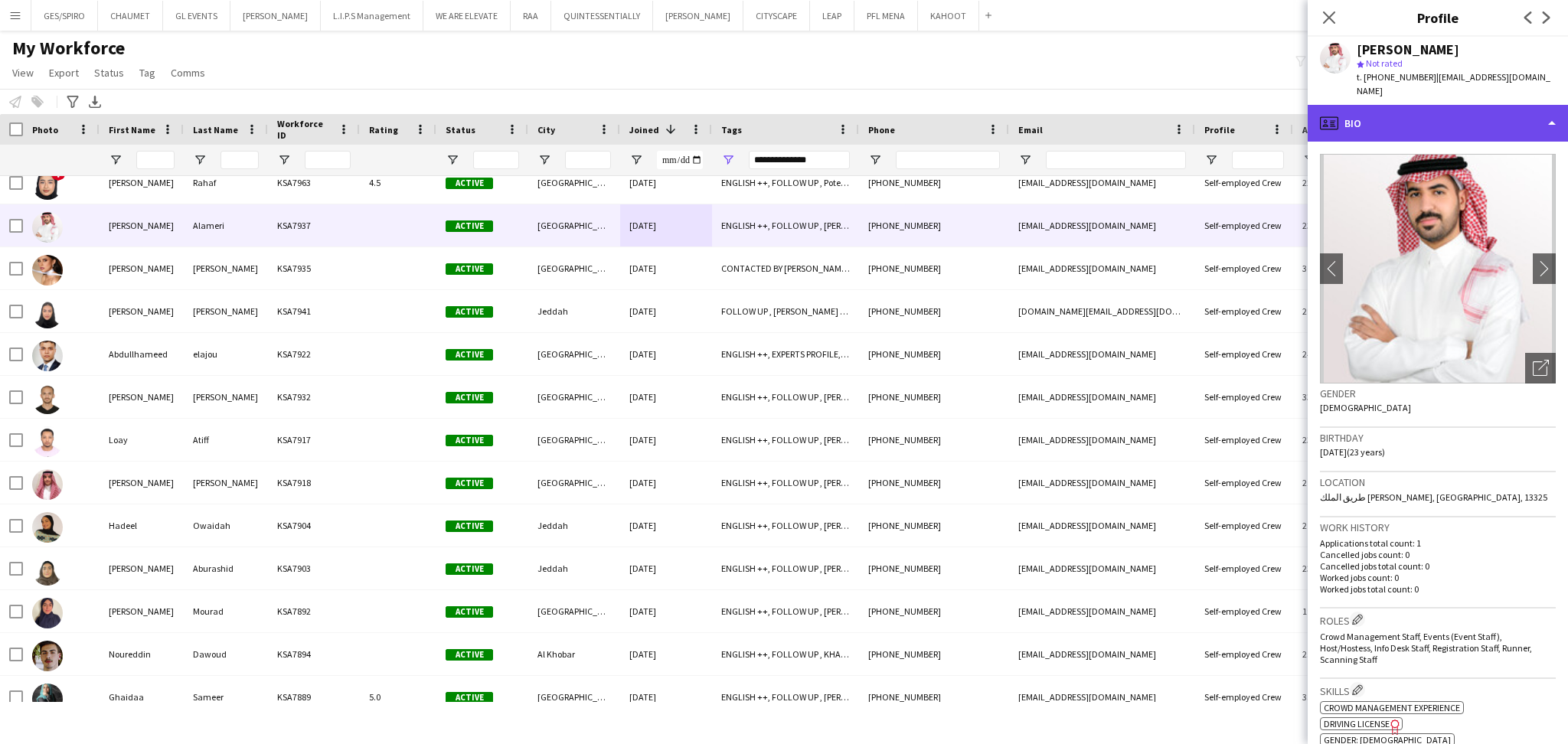
click at [1428, 117] on div "profile Bio" at bounding box center [1437, 122] width 260 height 37
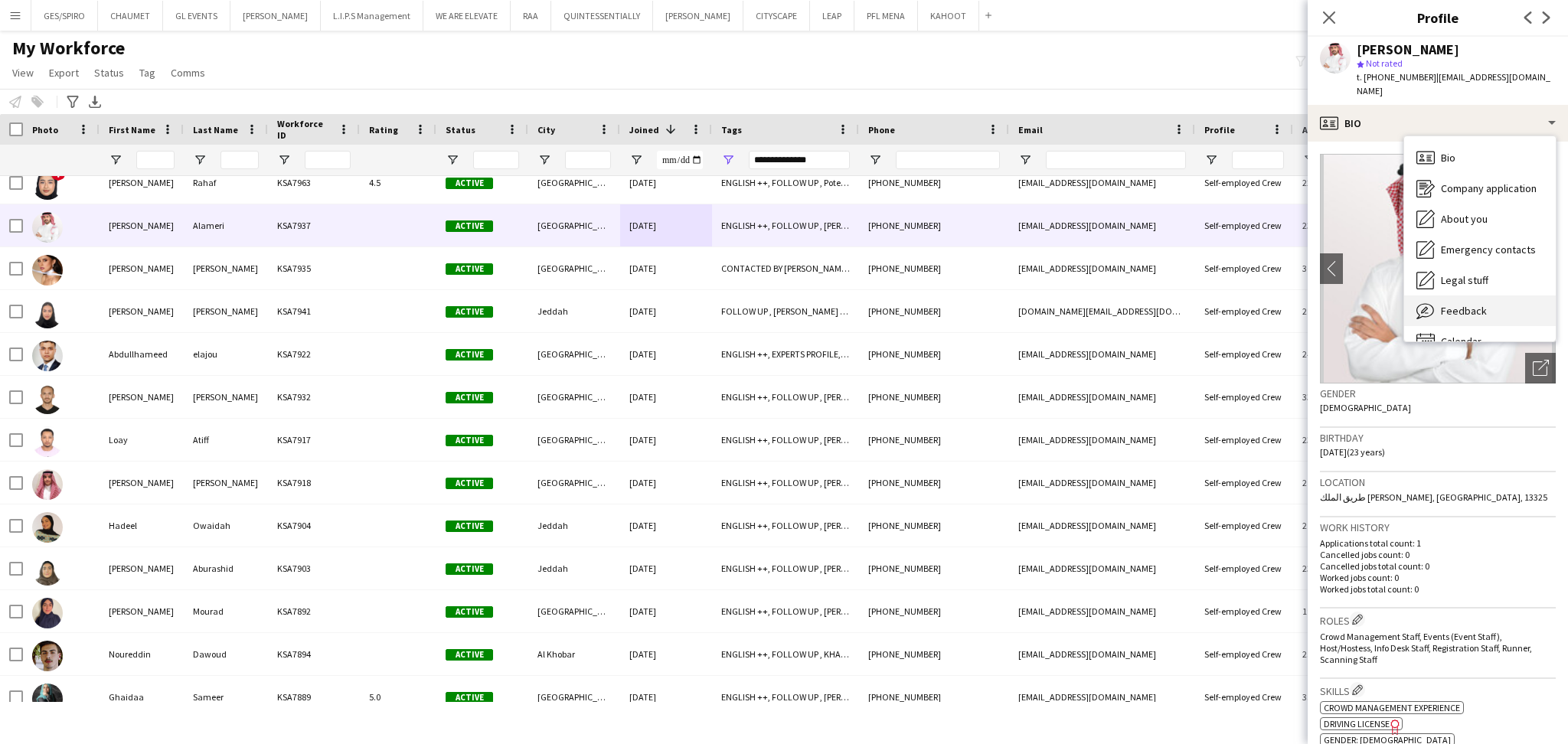
click at [1505, 307] on div "Feedback Feedback" at bounding box center [1480, 311] width 152 height 30
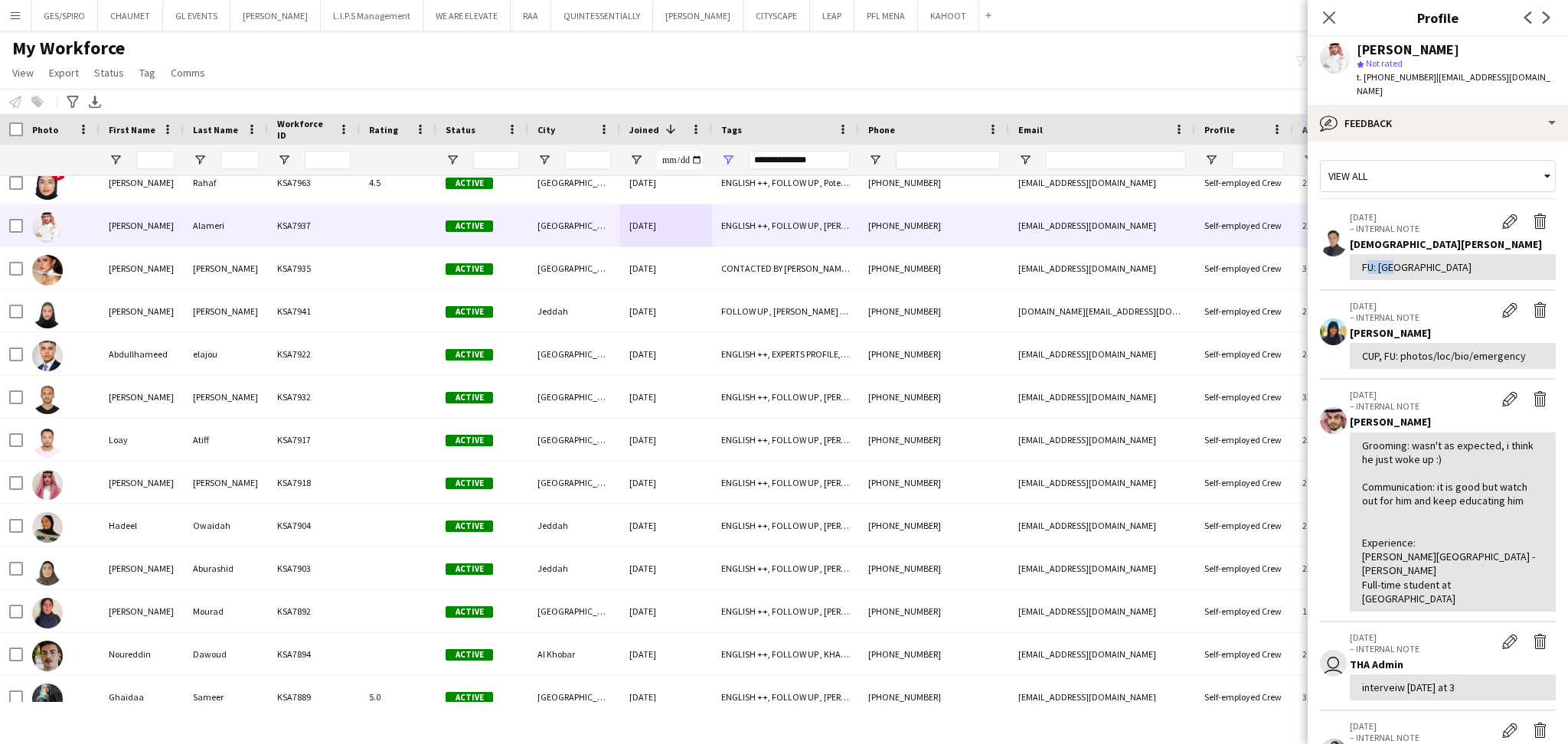
drag, startPoint x: 1404, startPoint y: 270, endPoint x: 1354, endPoint y: 270, distance: 50.0
click at [1354, 270] on div "FU: [GEOGRAPHIC_DATA]" at bounding box center [1452, 266] width 205 height 26
click at [1461, 269] on div "FU: [GEOGRAPHIC_DATA]" at bounding box center [1452, 266] width 181 height 13
click at [1502, 305] on app-icon "Edit internal note" at bounding box center [1509, 309] width 15 height 15
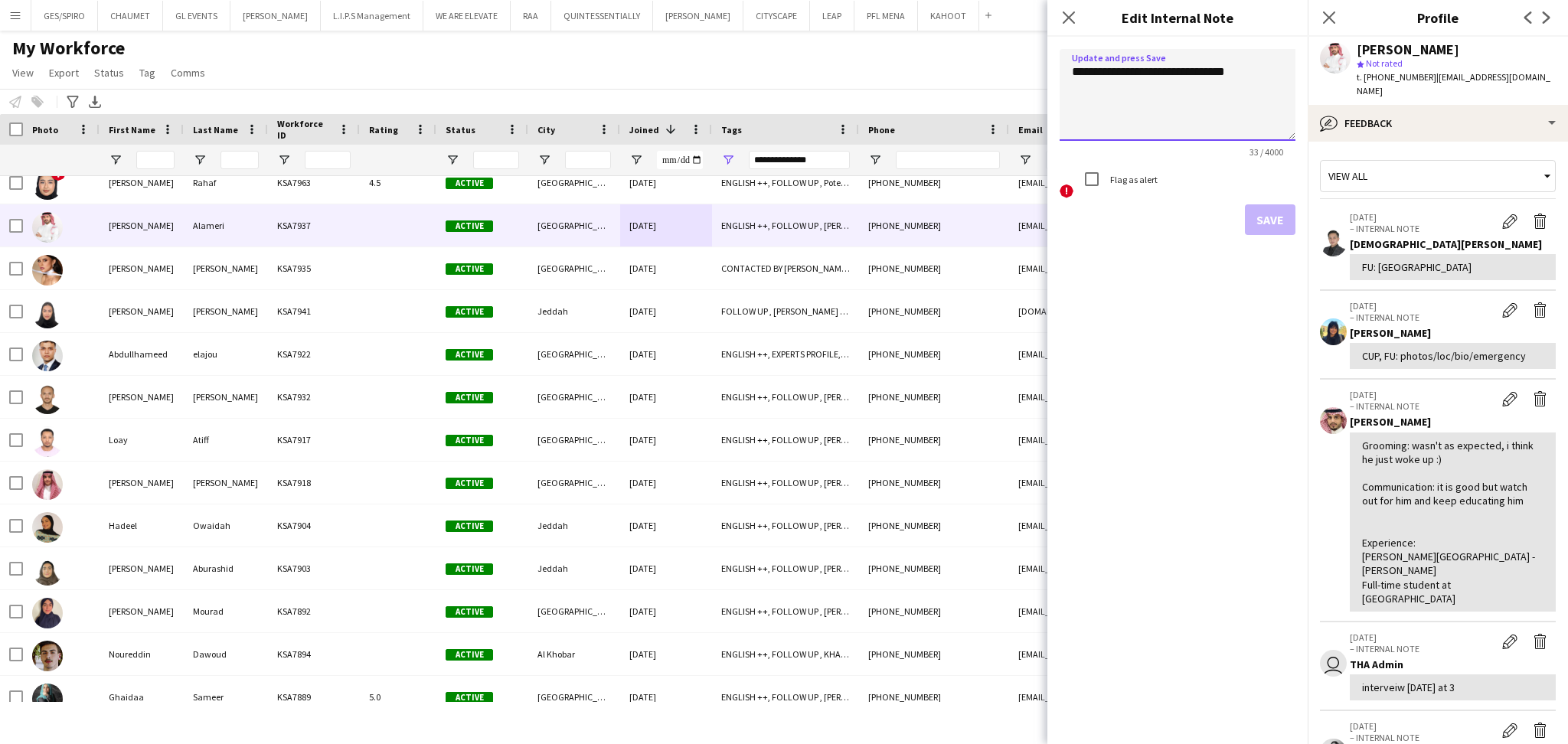
drag, startPoint x: 1254, startPoint y: 72, endPoint x: 1299, endPoint y: 79, distance: 45.5
click at [1254, 72] on textarea "**********" at bounding box center [1178, 95] width 236 height 92
type textarea "**********"
click at [1069, 13] on icon "Close pop-in" at bounding box center [1068, 17] width 14 height 14
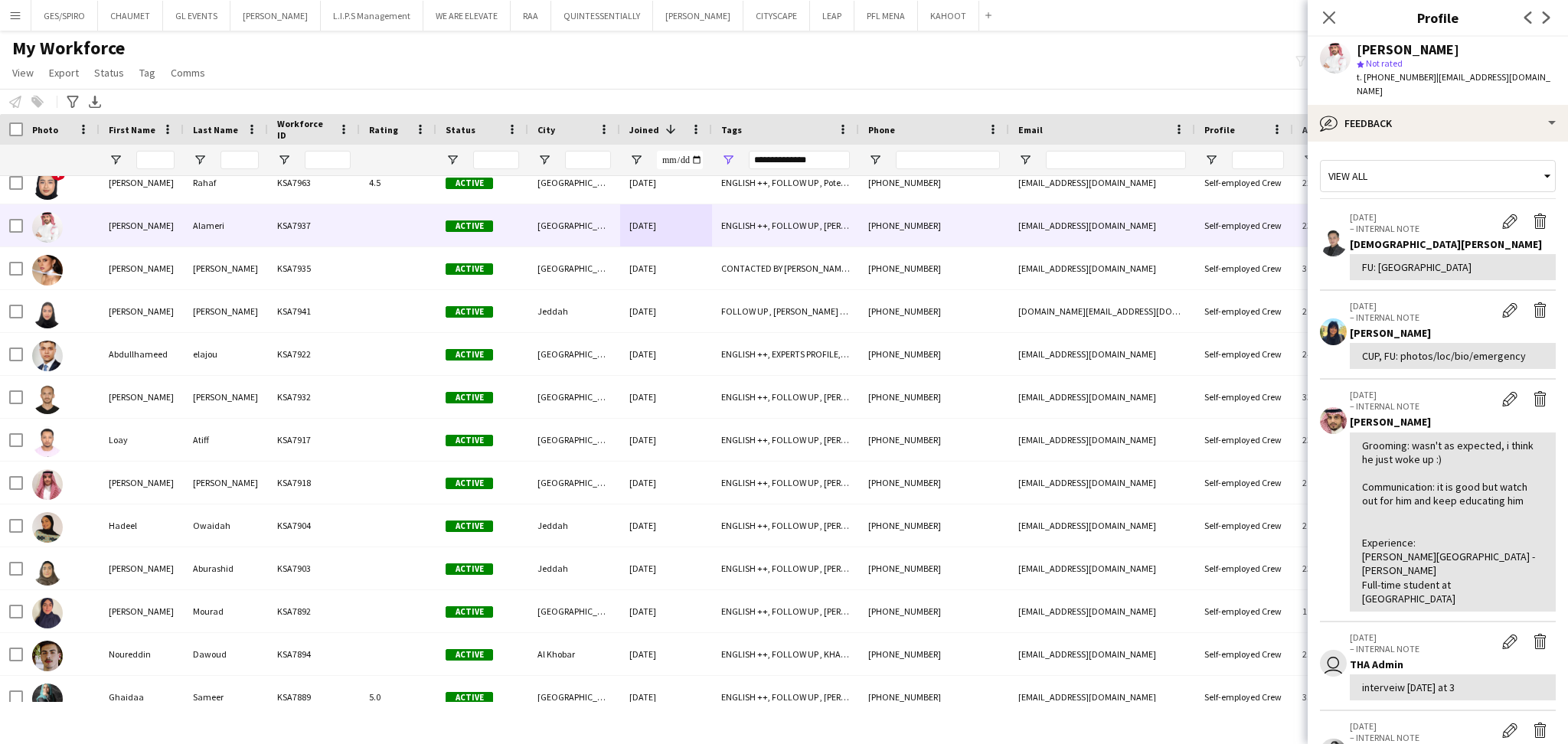
click at [1401, 355] on div "CUP, FU: photos/loc/bio/emergency" at bounding box center [1452, 355] width 181 height 13
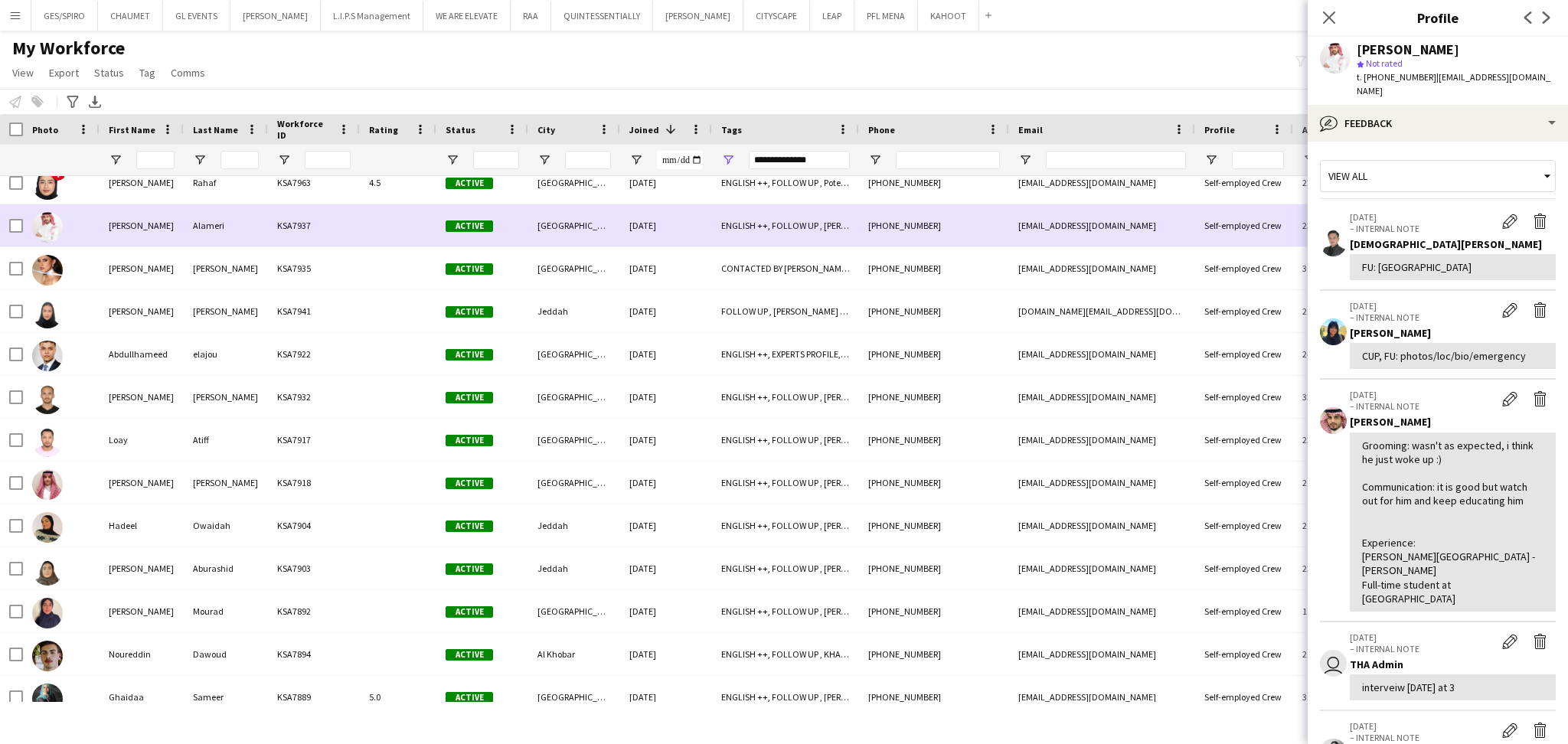
click at [842, 220] on div "ENGLISH ++, FOLLOW UP , [PERSON_NAME] PROFILE, SAUDI NATIONAL, TOP HOST/HOSTESS…" at bounding box center [785, 225] width 147 height 42
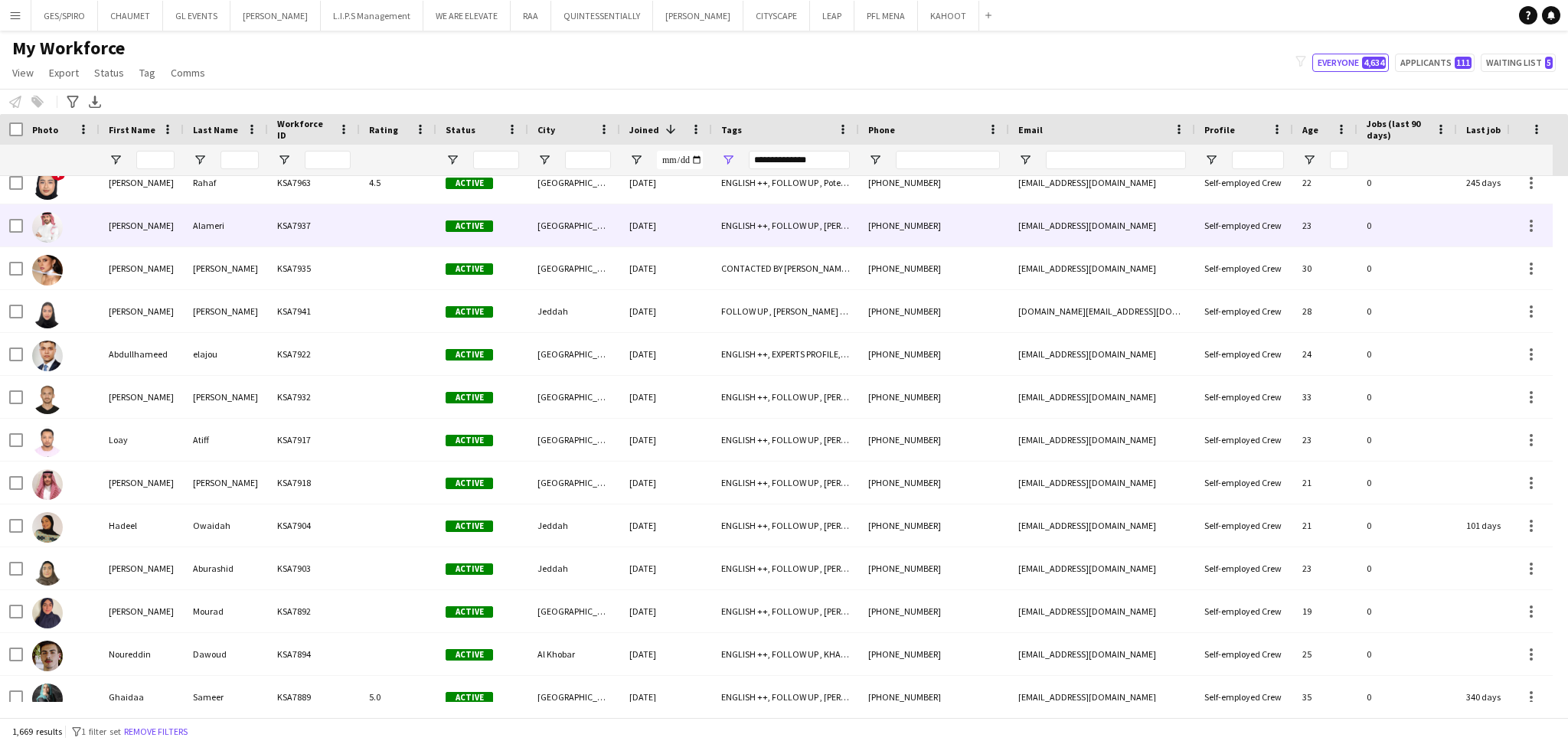
click at [1014, 221] on div "[EMAIL_ADDRESS][DOMAIN_NAME]" at bounding box center [1102, 225] width 186 height 42
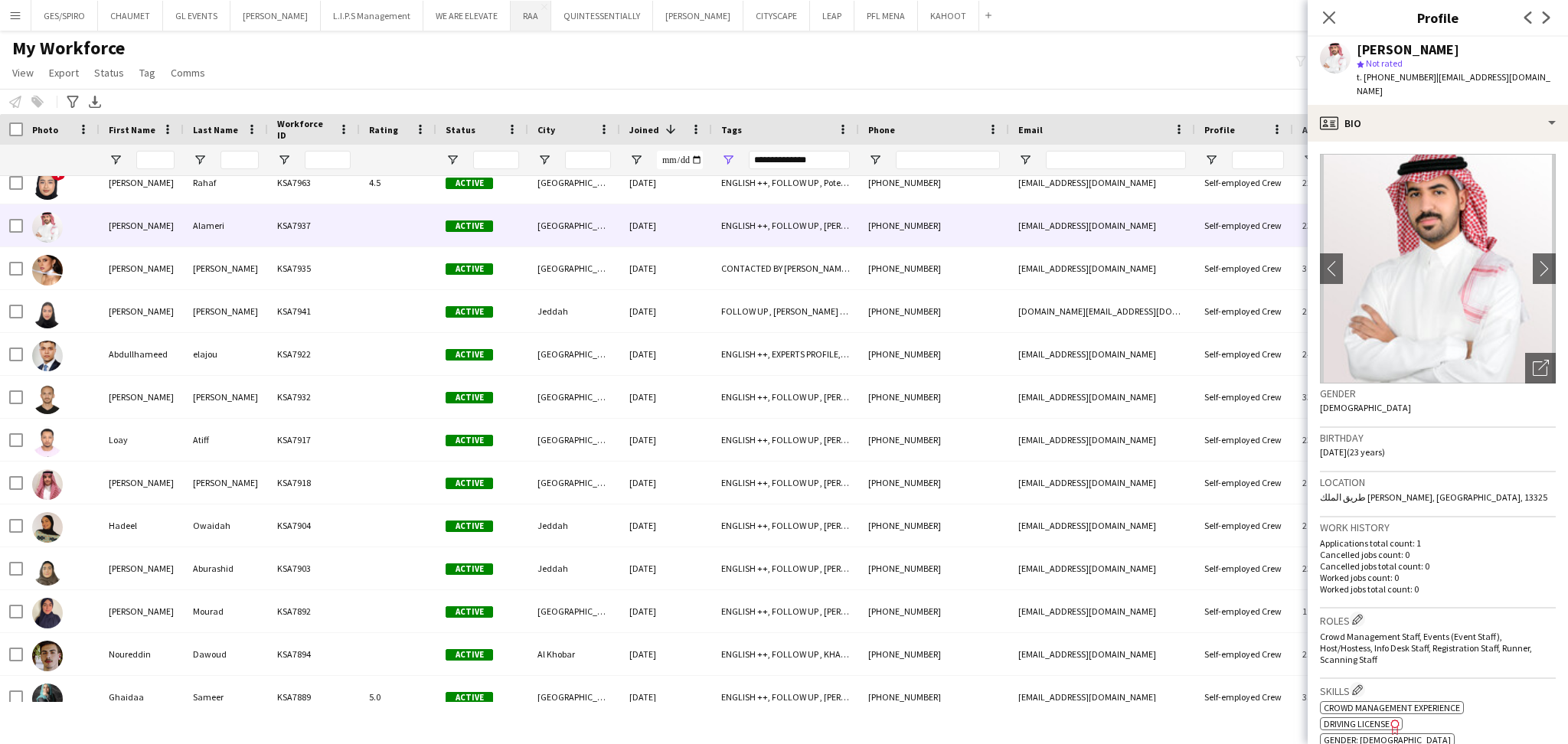
click at [513, 22] on button "RAA Close" at bounding box center [530, 15] width 40 height 29
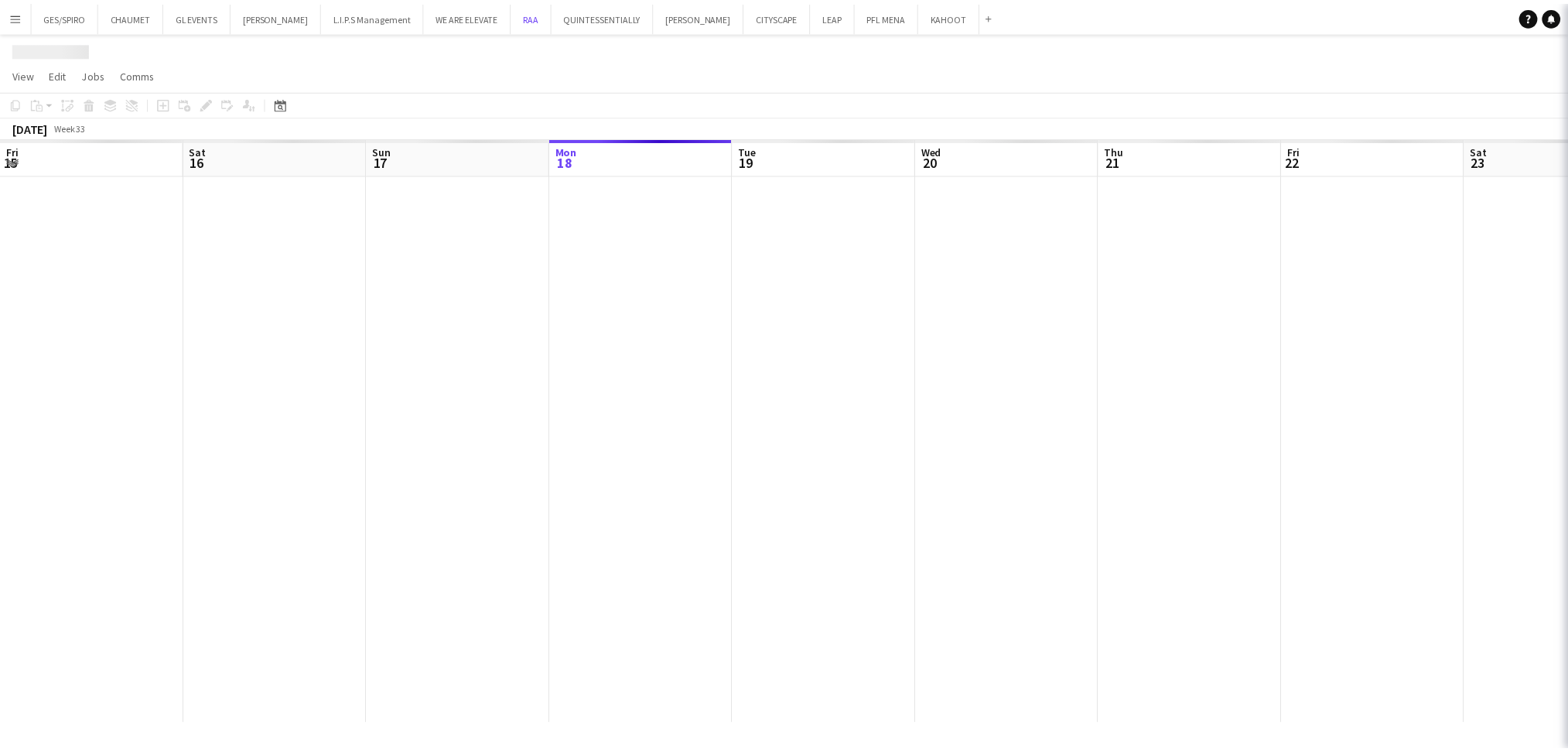
scroll to position [0, 369]
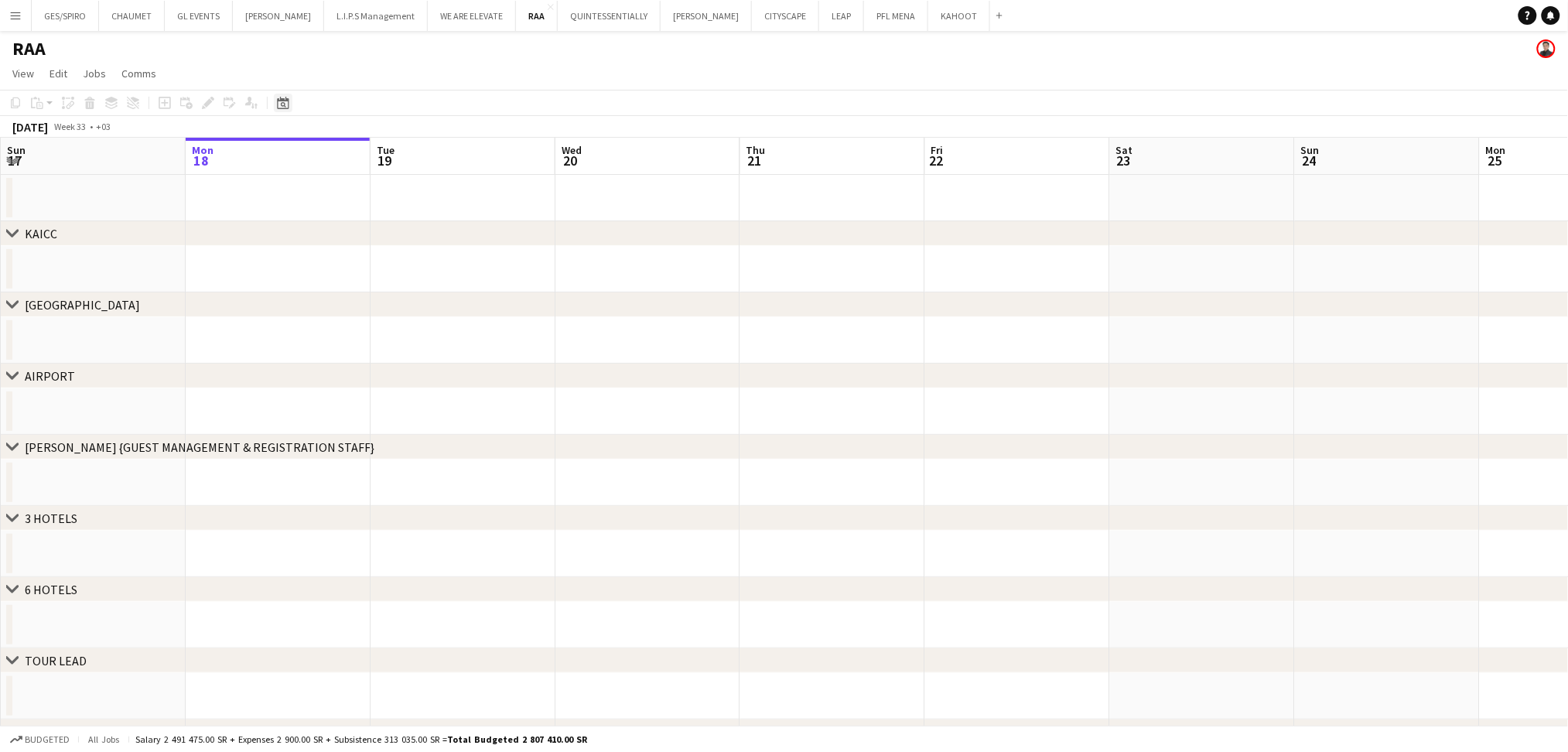
click at [288, 102] on icon "Date picker" at bounding box center [283, 103] width 13 height 13
click at [311, 156] on span "[DATE]" at bounding box center [296, 155] width 29 height 14
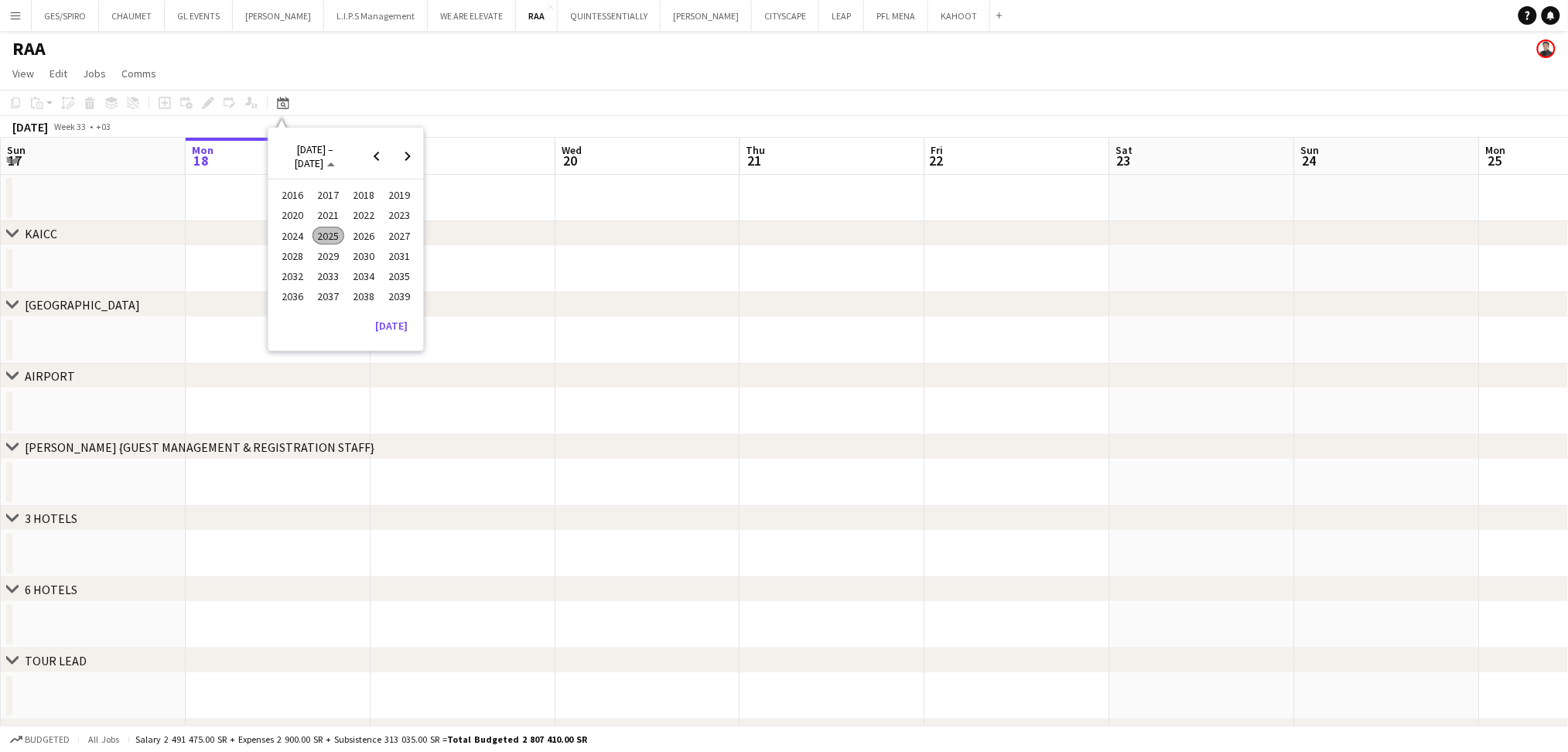
click at [323, 234] on span "2025" at bounding box center [328, 236] width 32 height 19
click at [329, 253] on span "OCT" at bounding box center [328, 255] width 32 height 19
click at [325, 314] on span "29" at bounding box center [325, 317] width 19 height 19
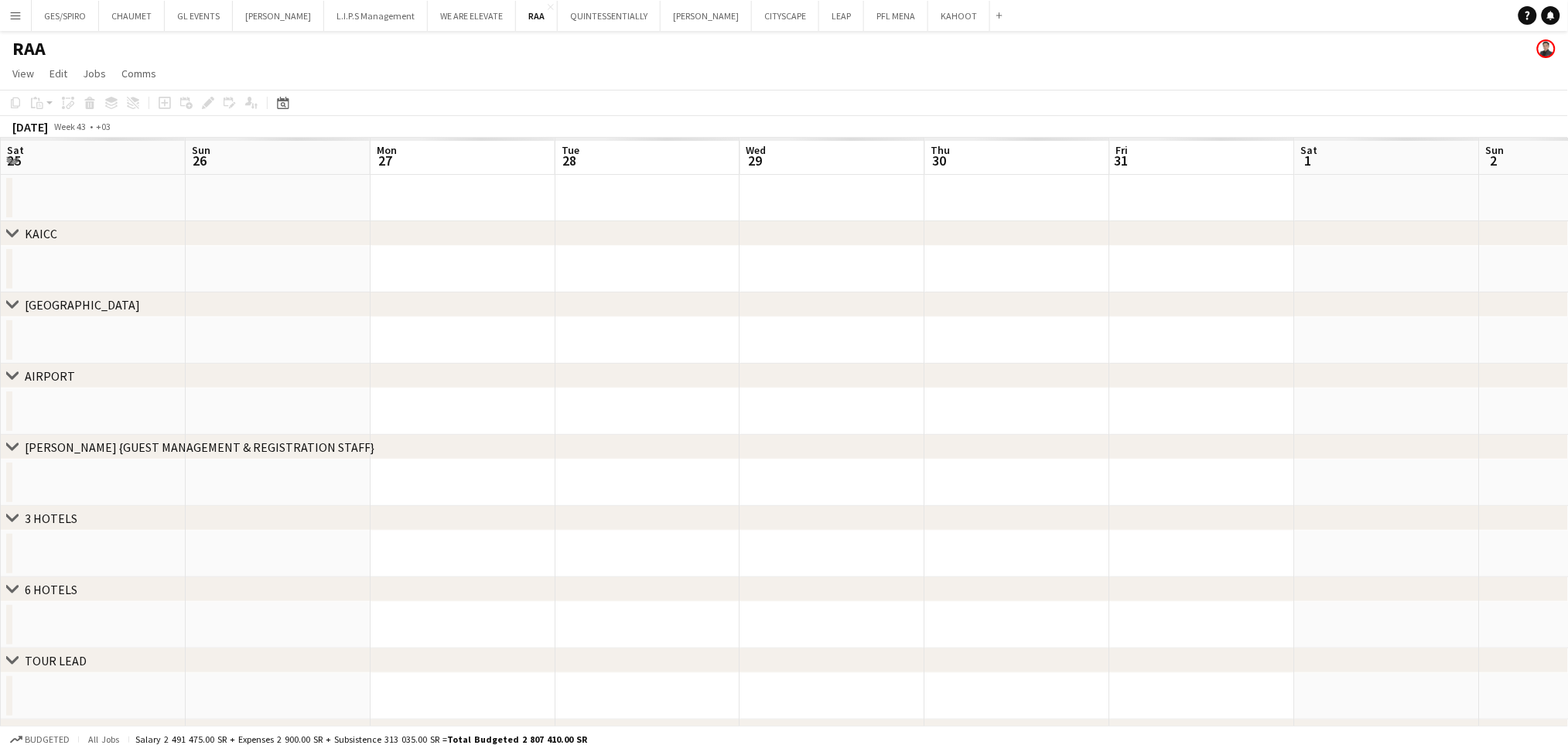
scroll to position [0, 532]
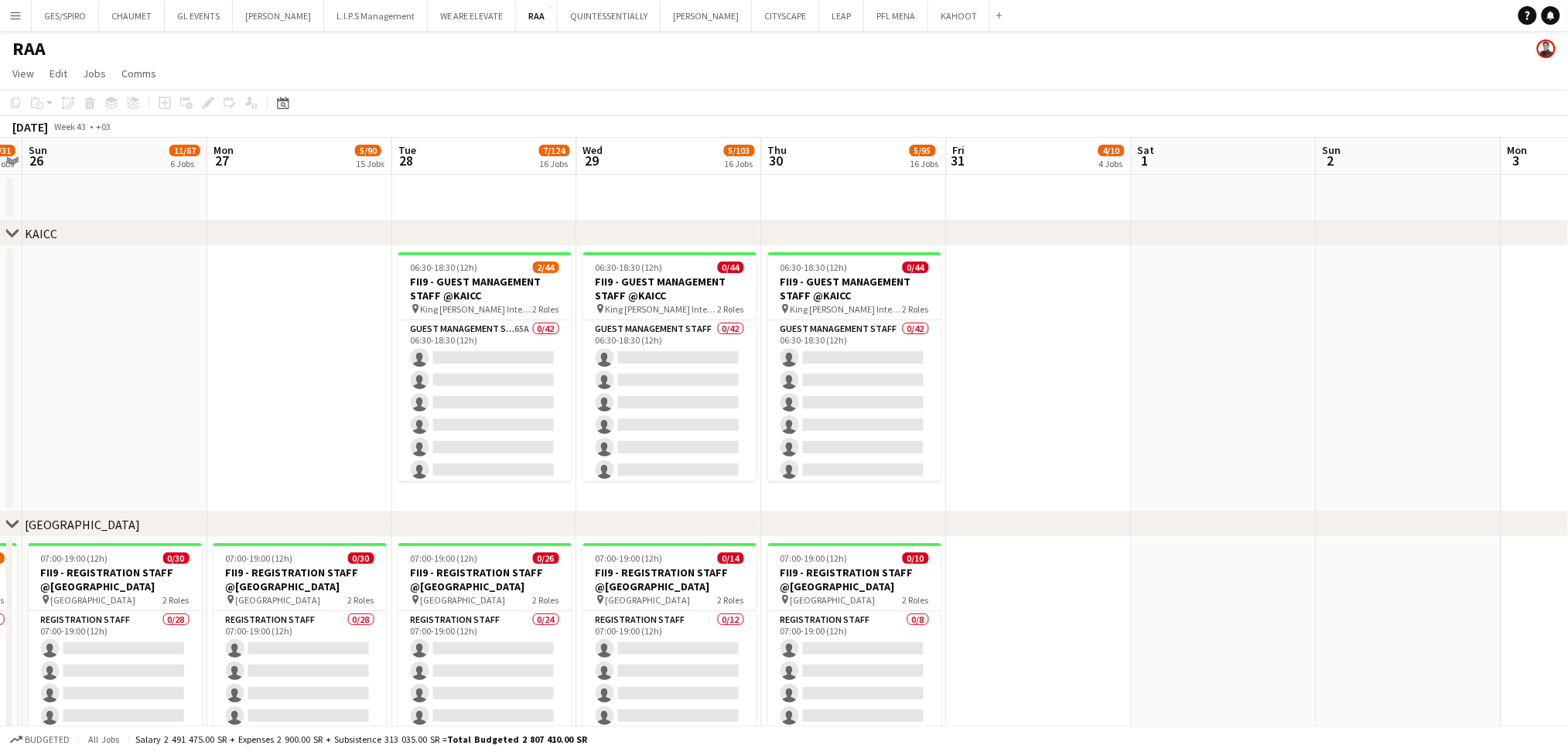
click at [1021, 299] on app-date-cell at bounding box center [1039, 378] width 185 height 266
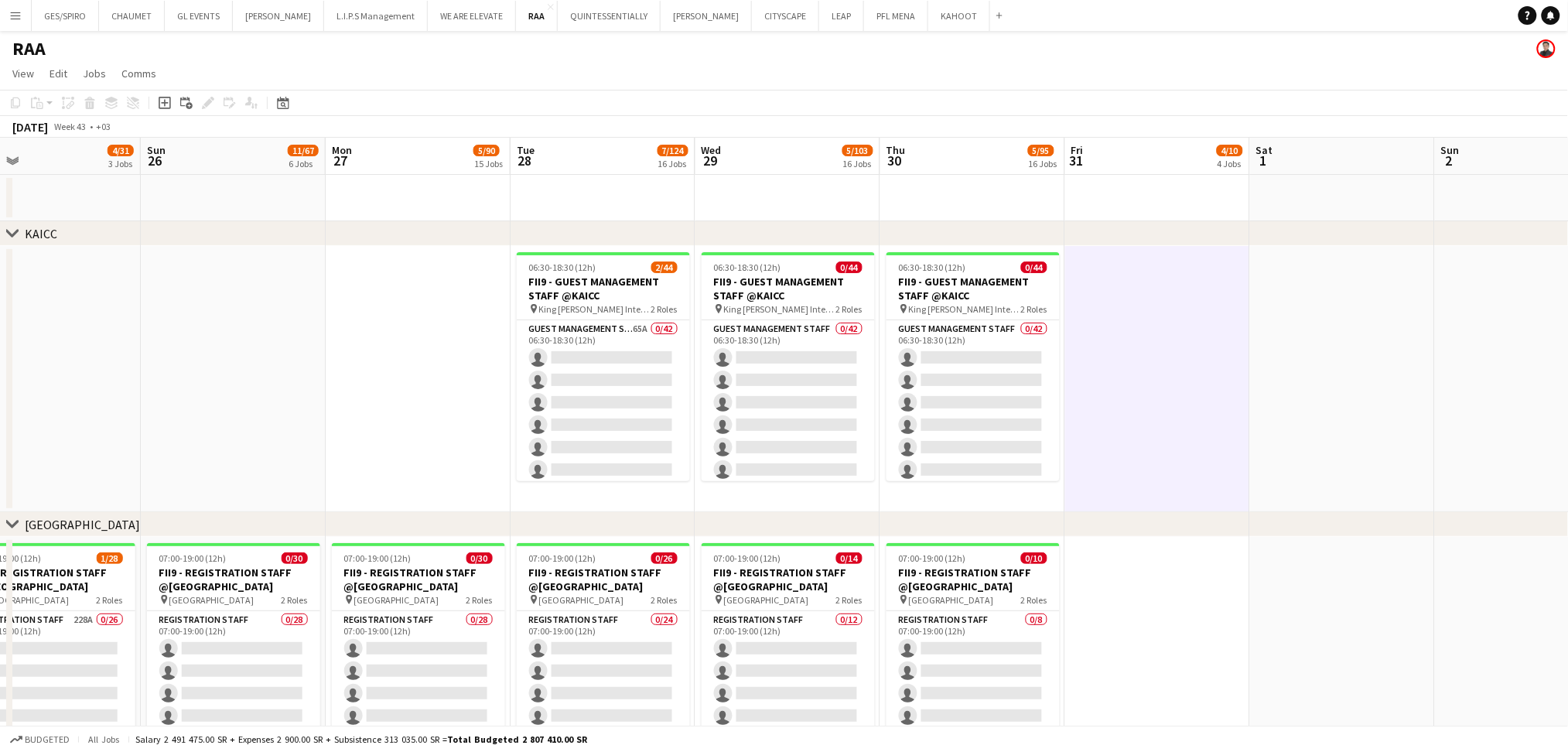
scroll to position [0, 320]
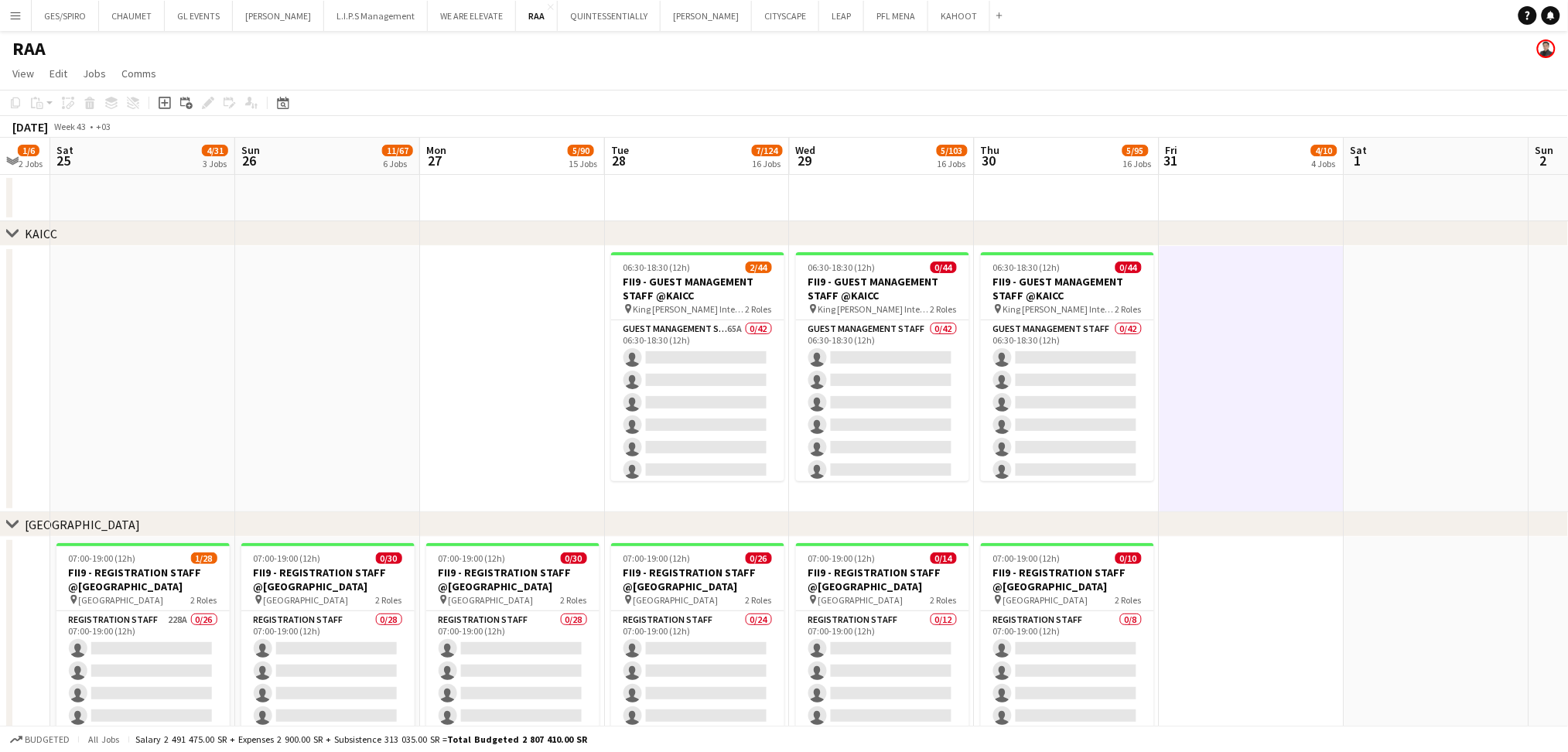
drag, startPoint x: 79, startPoint y: 482, endPoint x: 613, endPoint y: 526, distance: 535.8
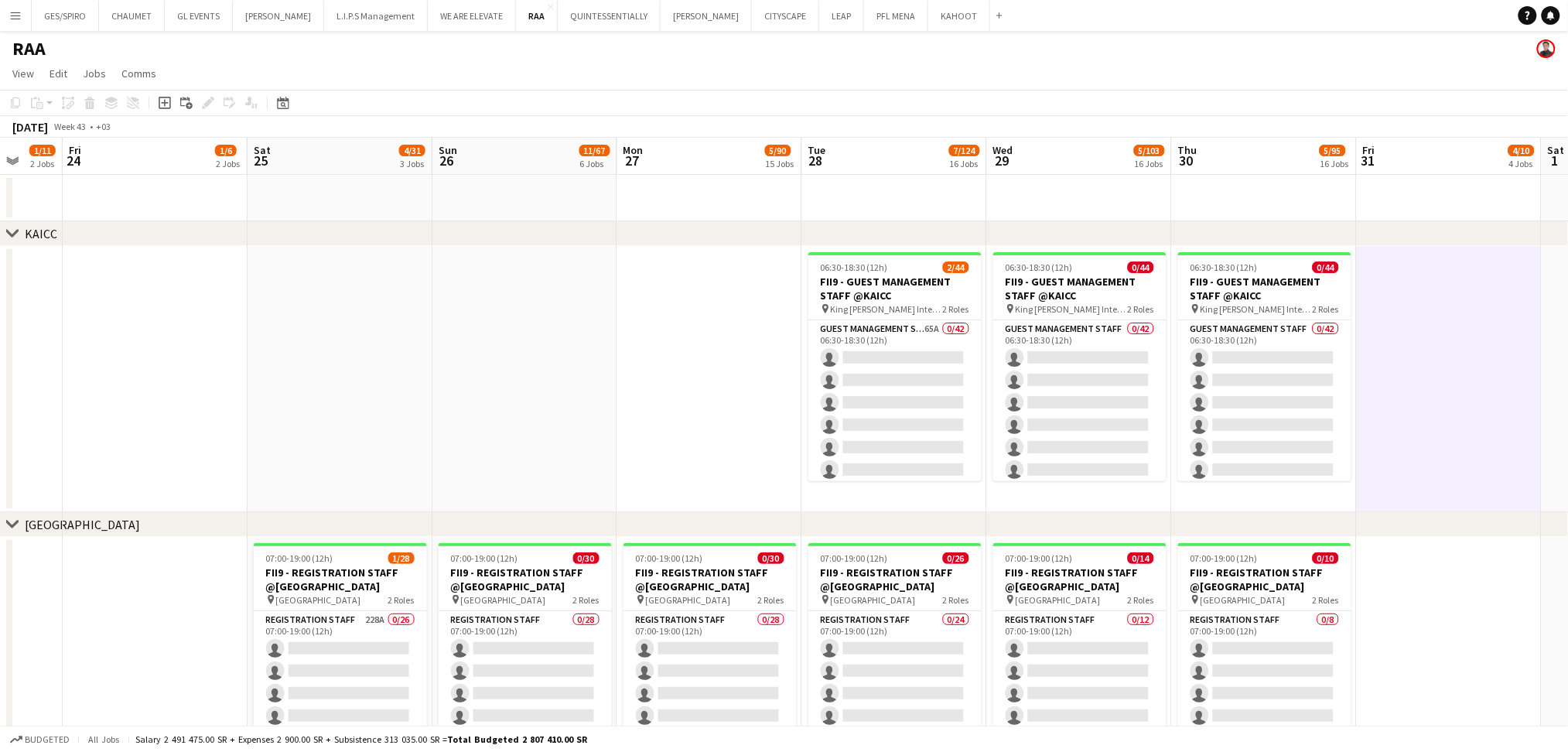
scroll to position [0, 447]
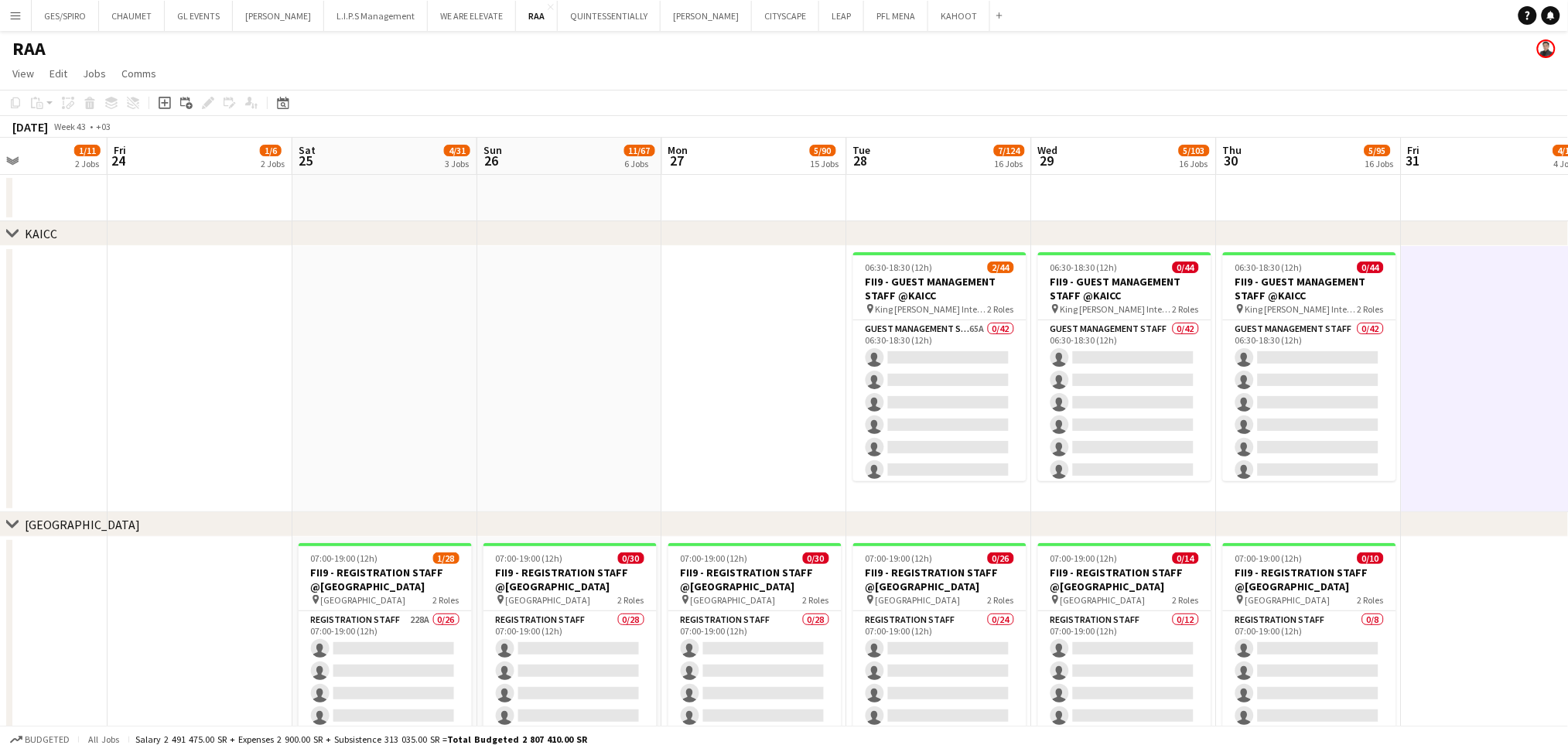
drag, startPoint x: 398, startPoint y: 422, endPoint x: 641, endPoint y: 448, distance: 244.4
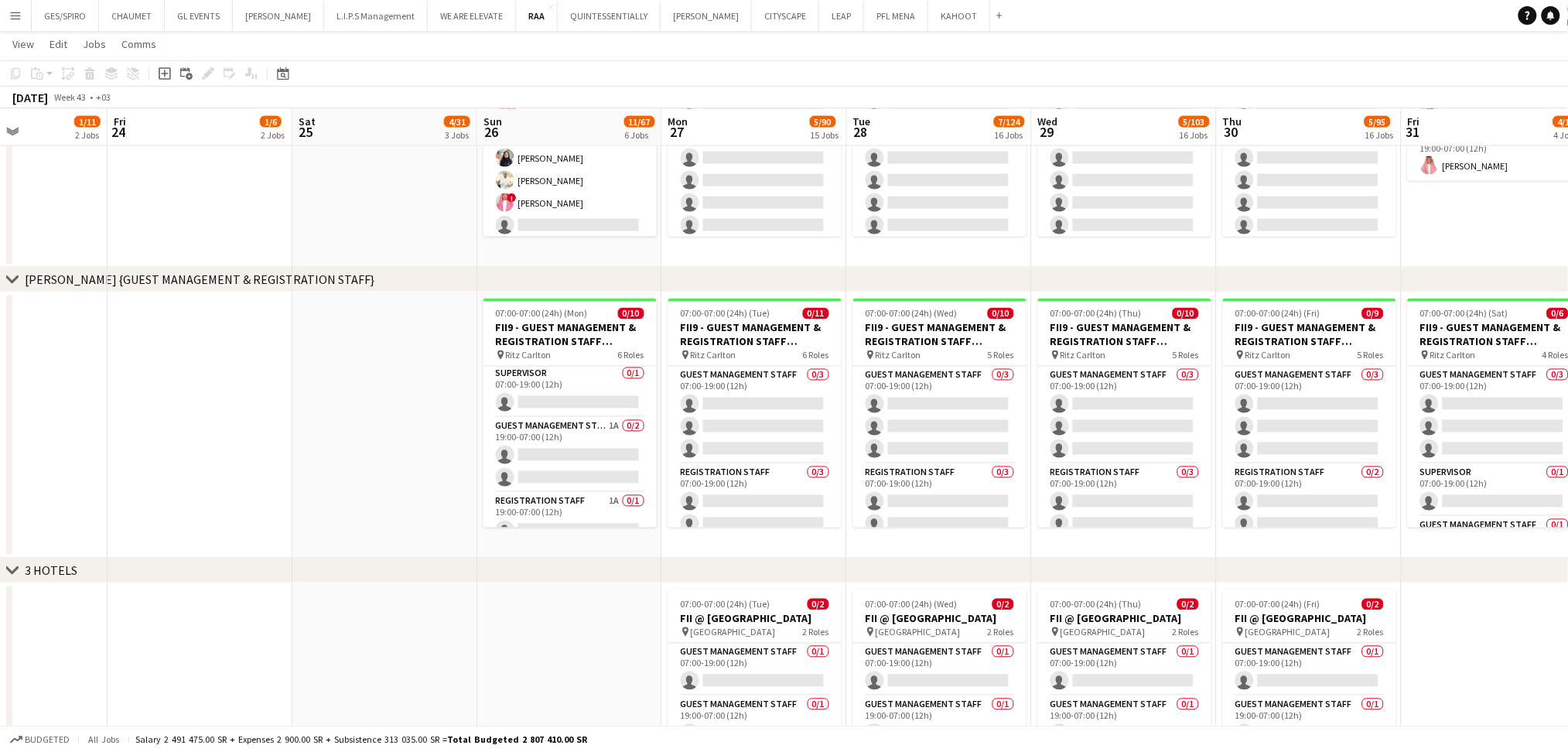
scroll to position [0, 0]
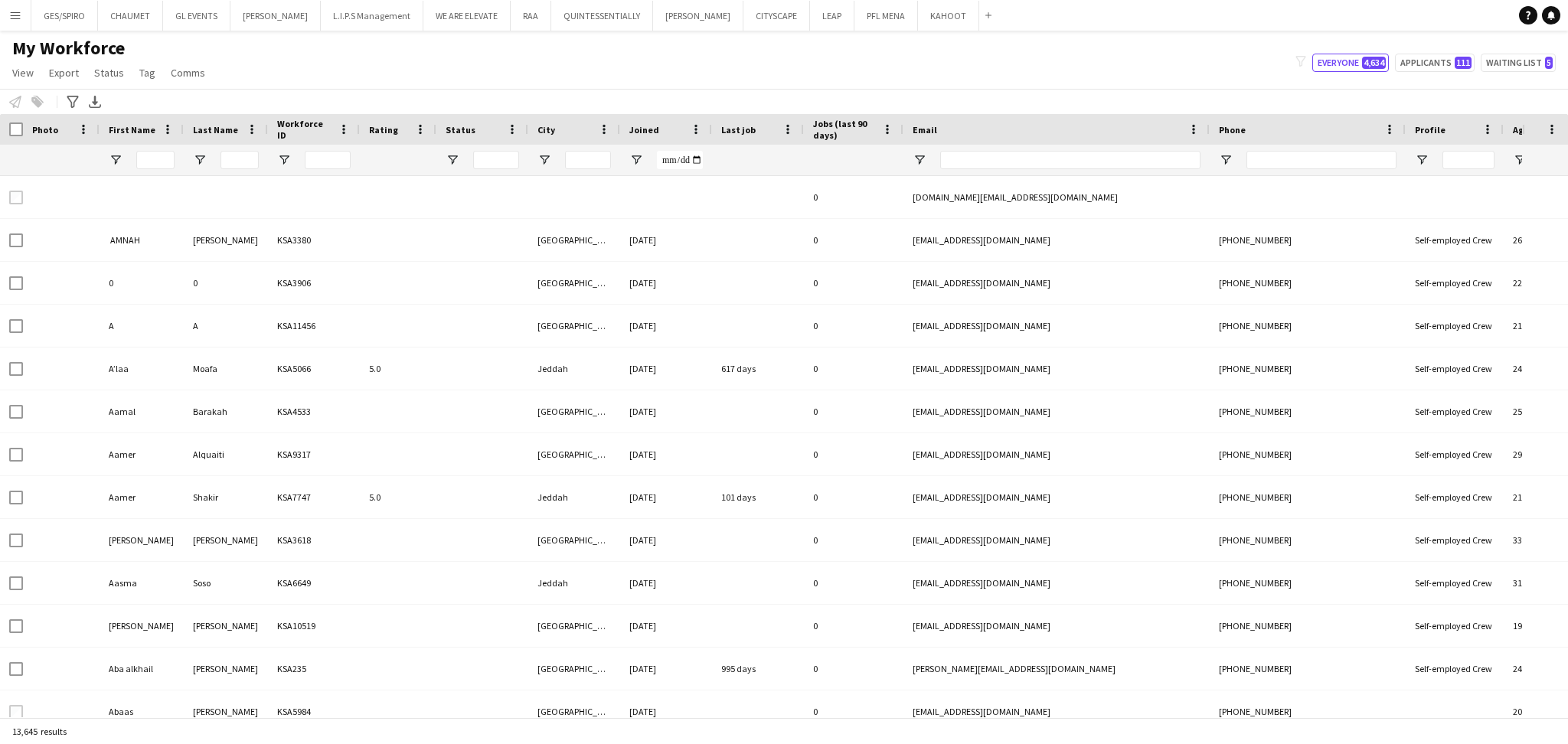
type input "**********"
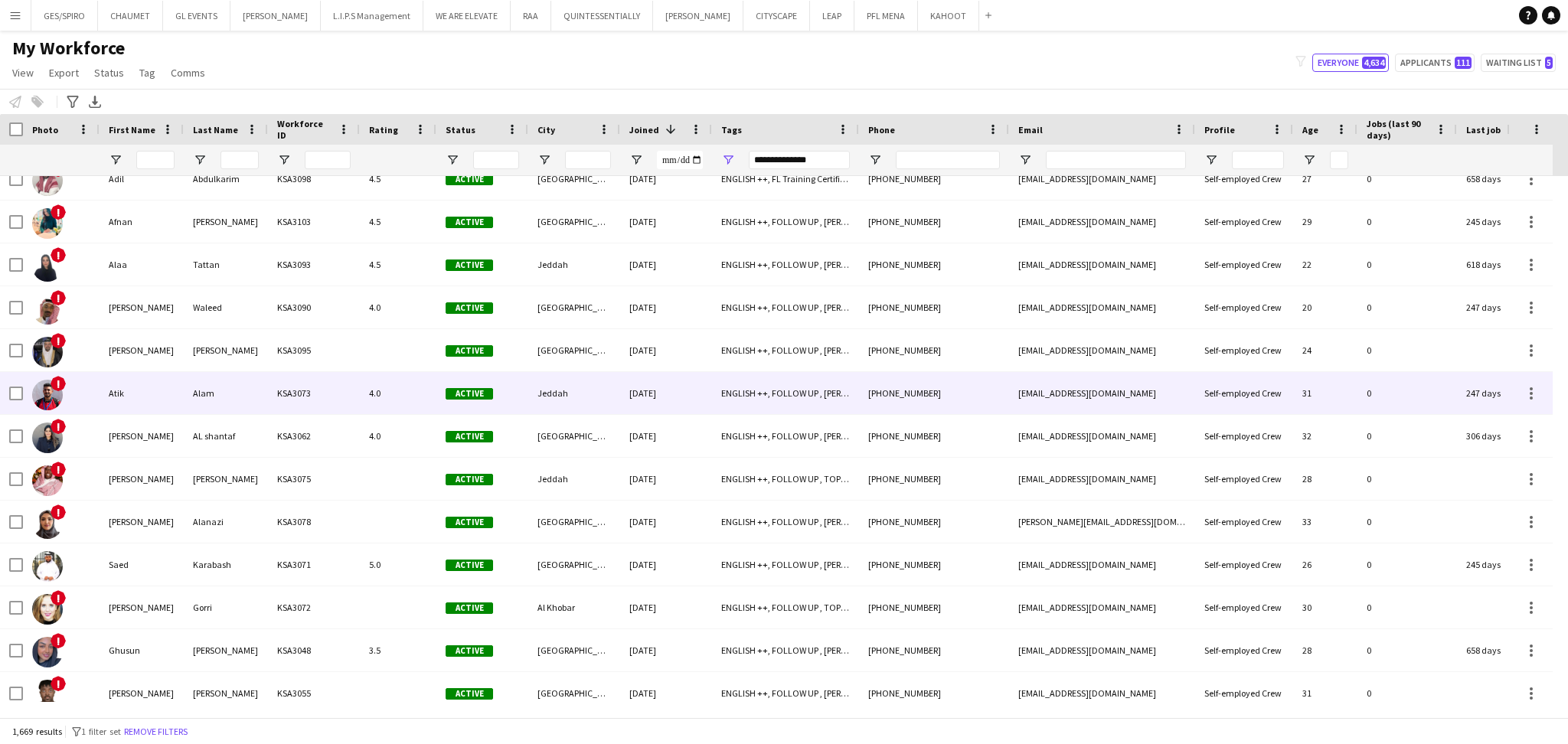
click at [908, 395] on div "[PHONE_NUMBER]" at bounding box center [934, 392] width 150 height 42
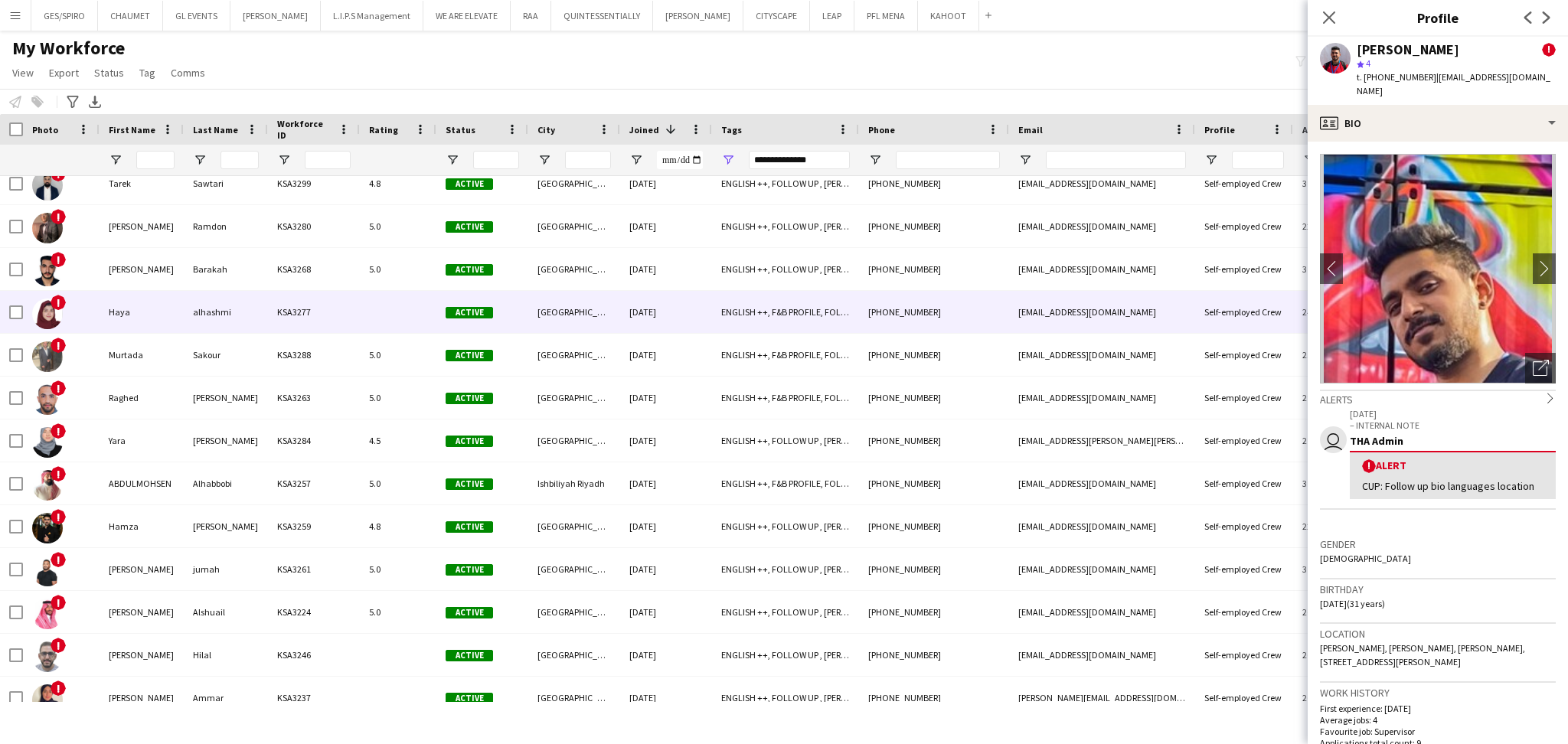
scroll to position [57175, 0]
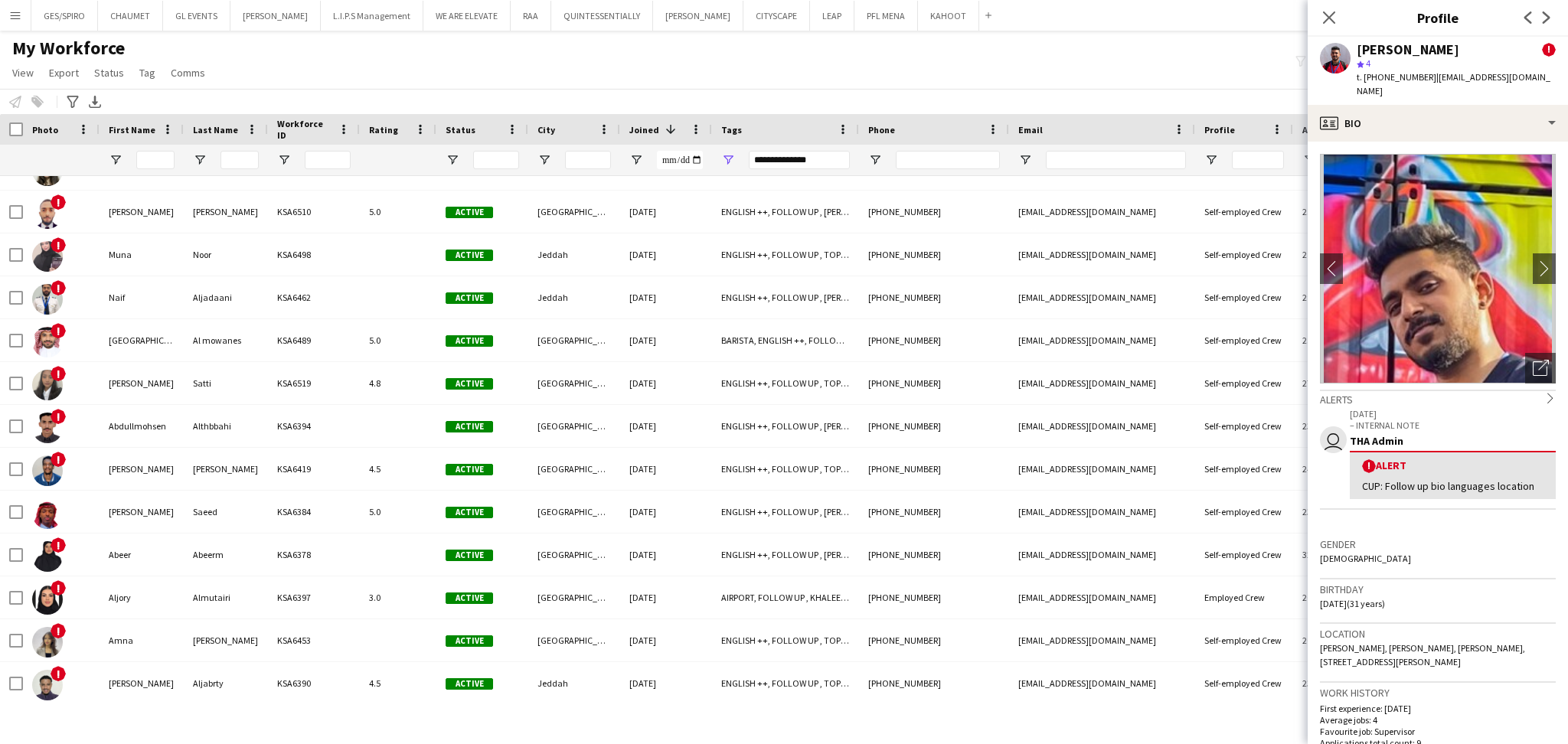
click at [1328, 15] on icon "Close pop-in" at bounding box center [1329, 18] width 13 height 13
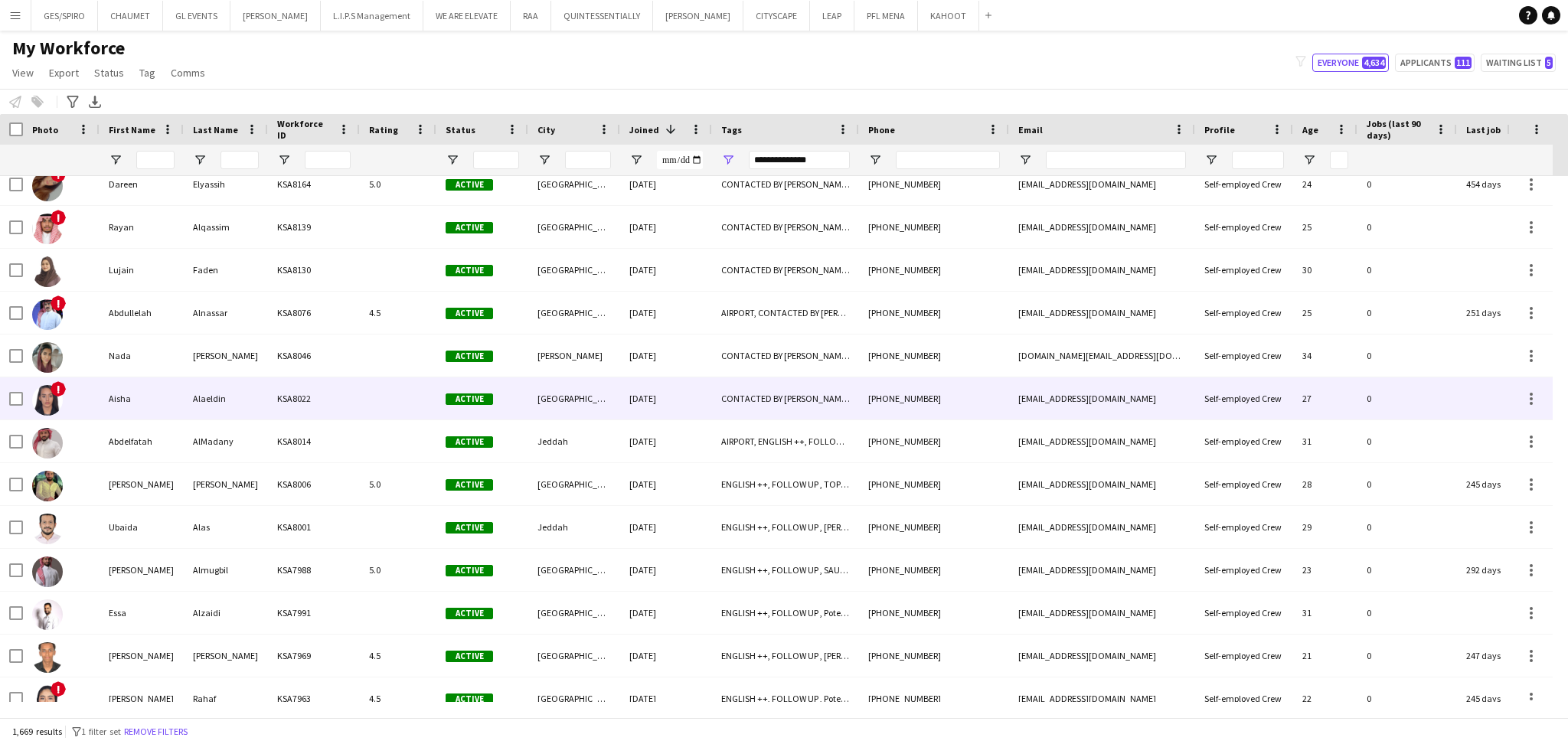
click at [960, 389] on div "[PHONE_NUMBER]" at bounding box center [934, 397] width 150 height 42
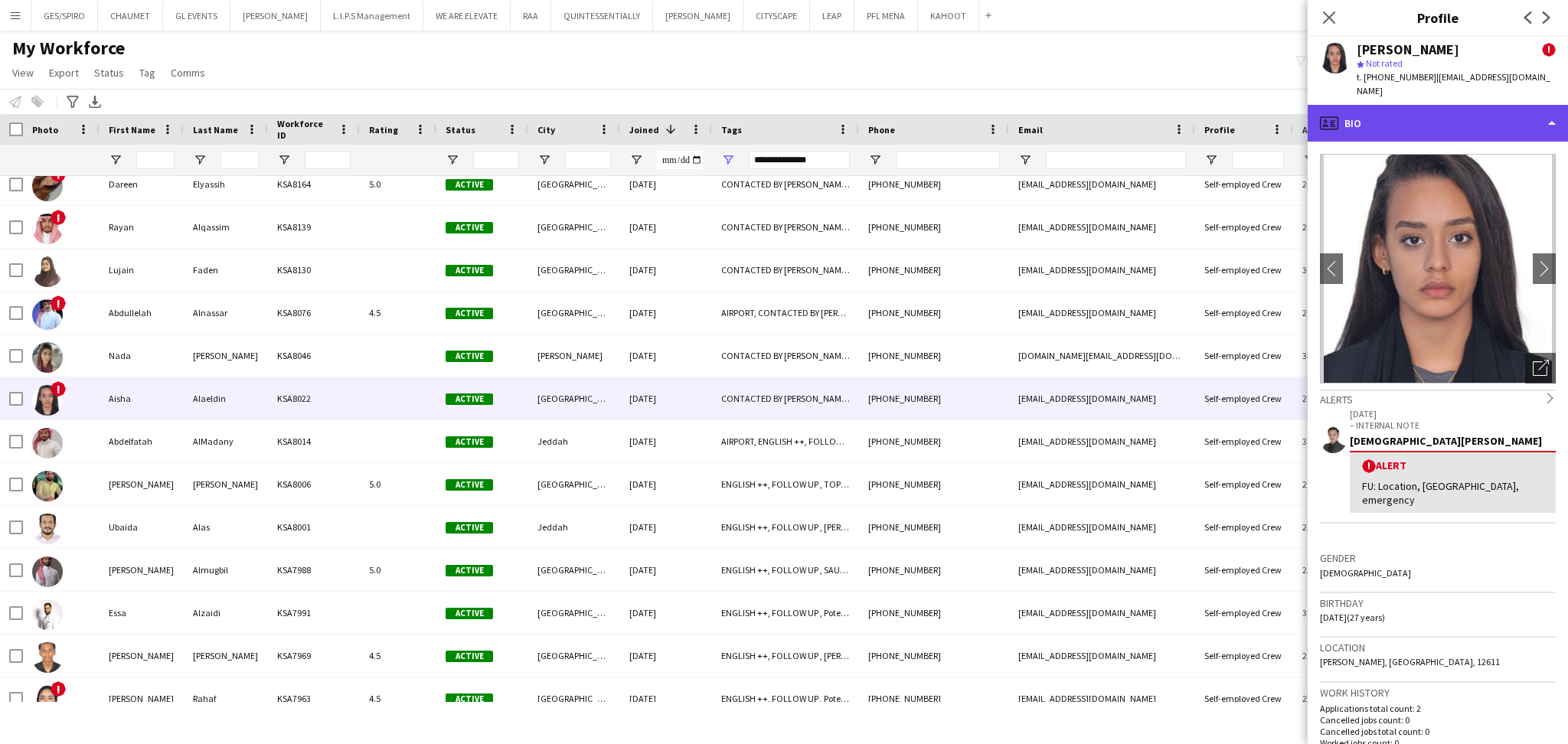
click at [1463, 104] on div "profile Bio" at bounding box center [1437, 122] width 260 height 37
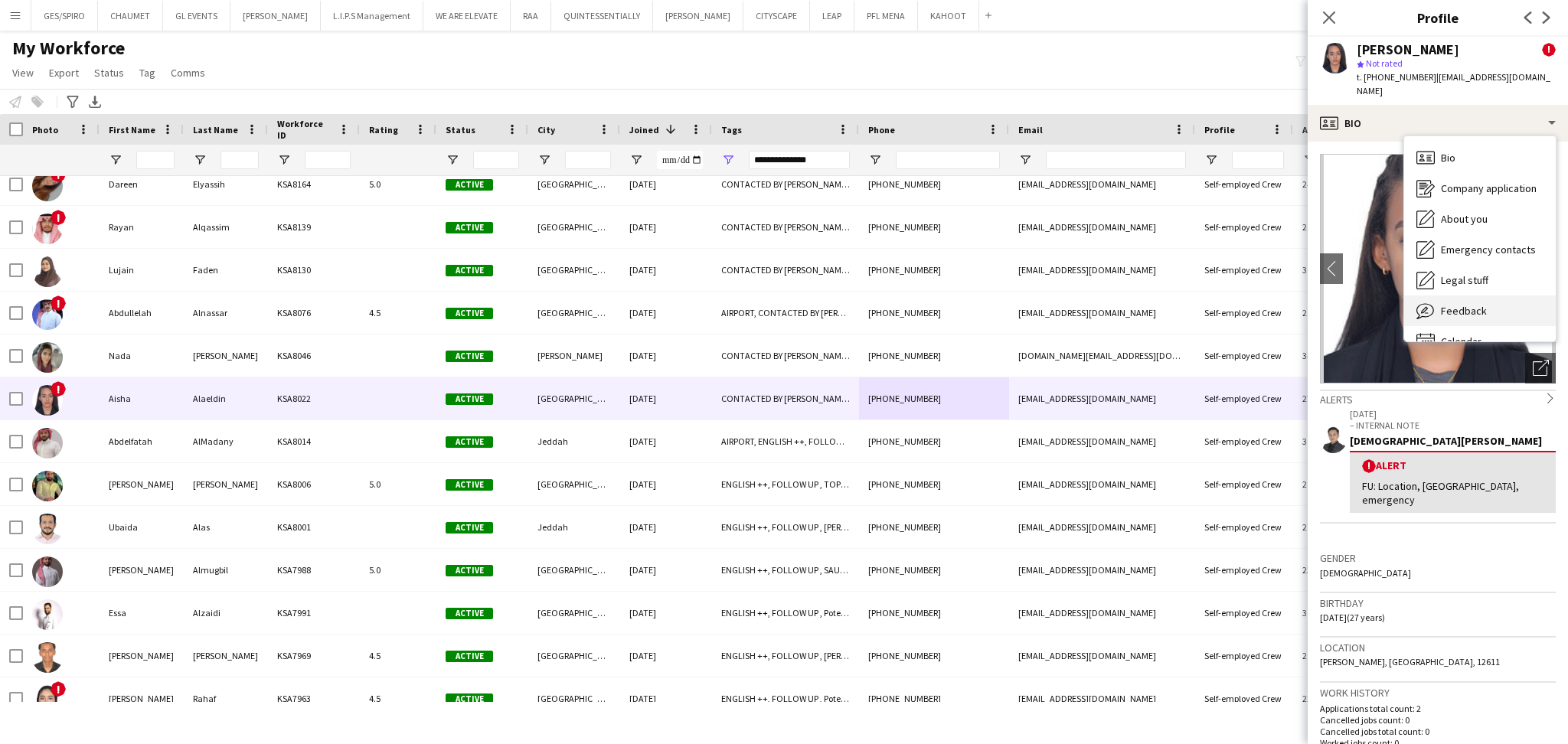
click at [1488, 296] on div "Feedback Feedback" at bounding box center [1480, 311] width 152 height 30
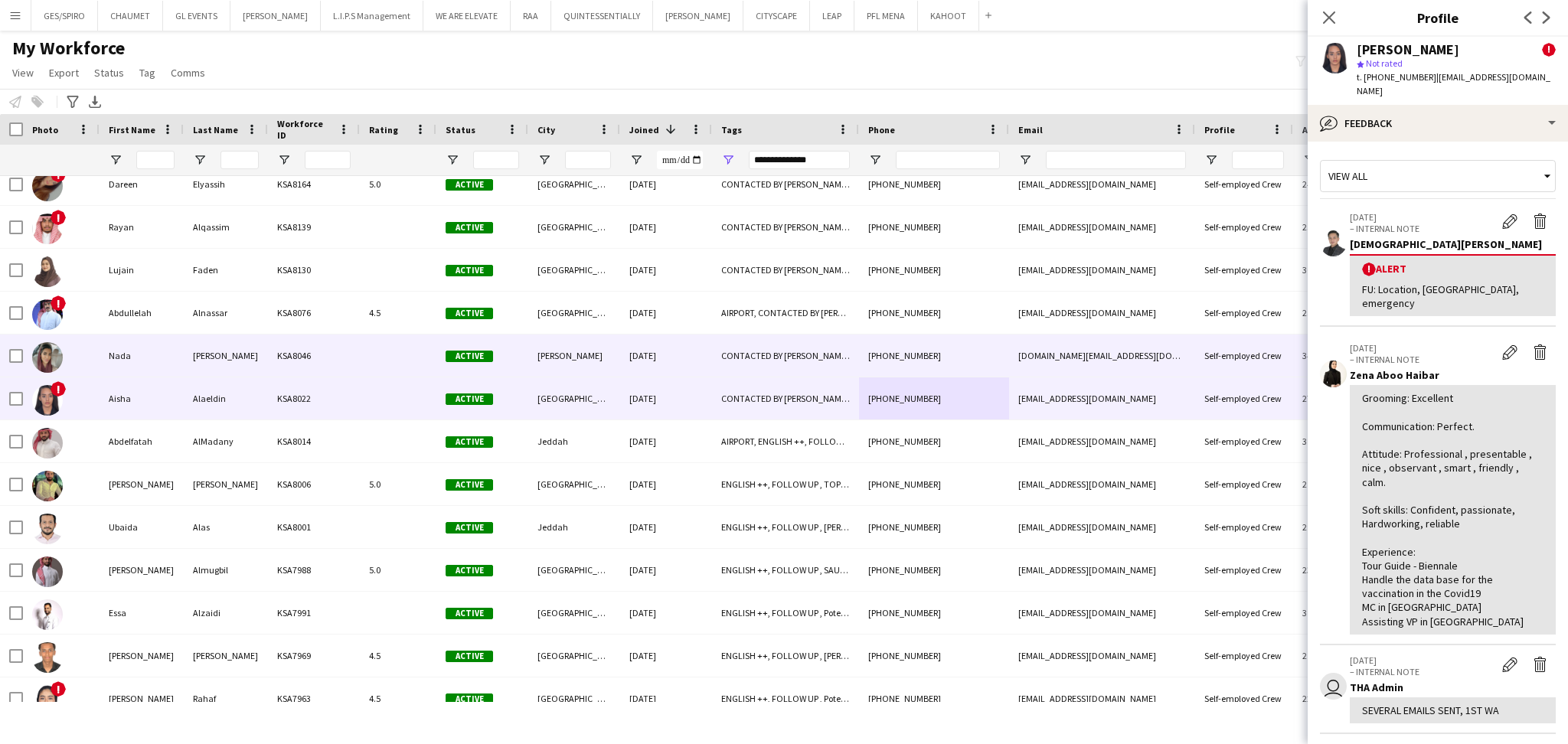
click at [1081, 336] on div "[DOMAIN_NAME][EMAIL_ADDRESS][DOMAIN_NAME]" at bounding box center [1102, 355] width 186 height 42
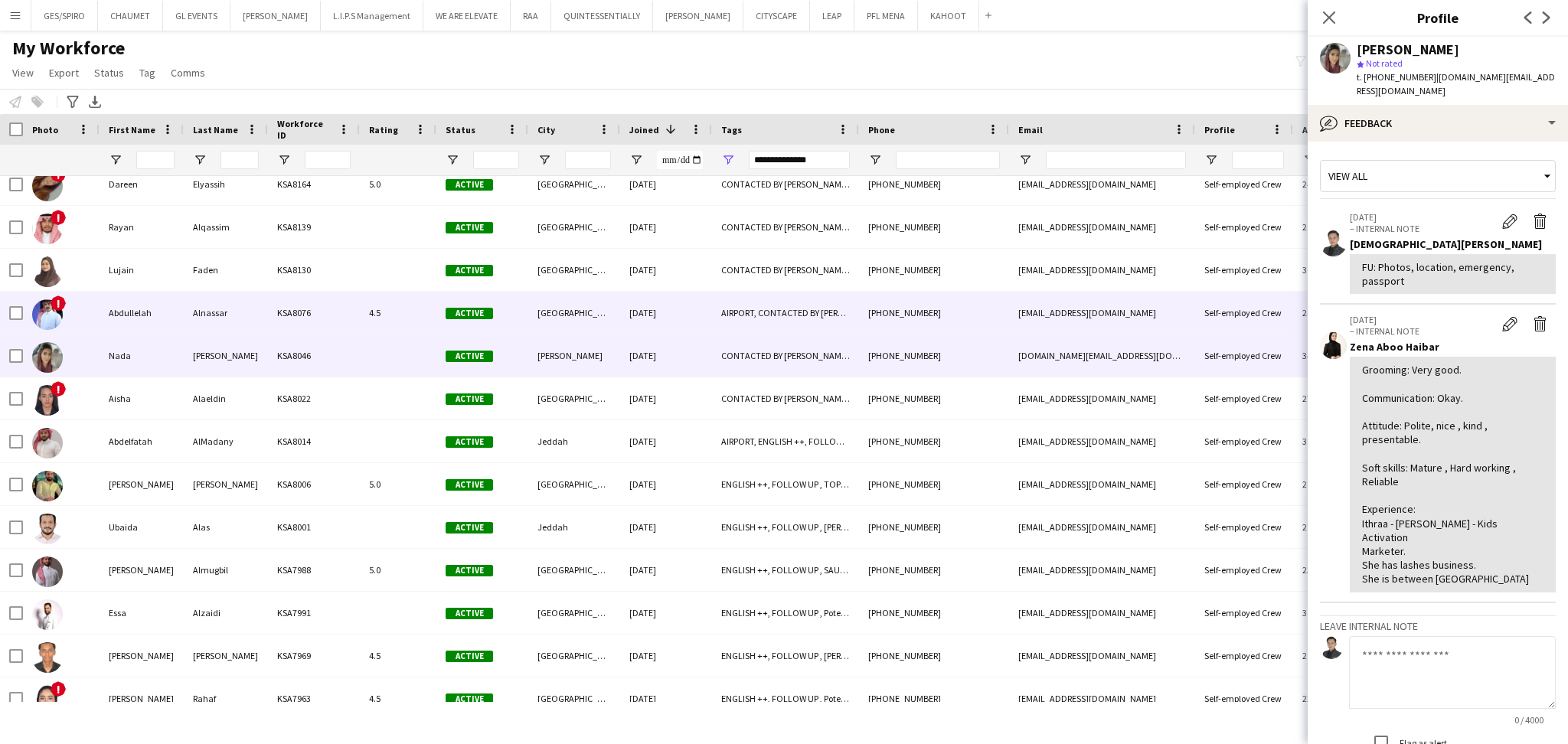
click at [1159, 299] on div "[EMAIL_ADDRESS][DOMAIN_NAME]" at bounding box center [1102, 312] width 186 height 42
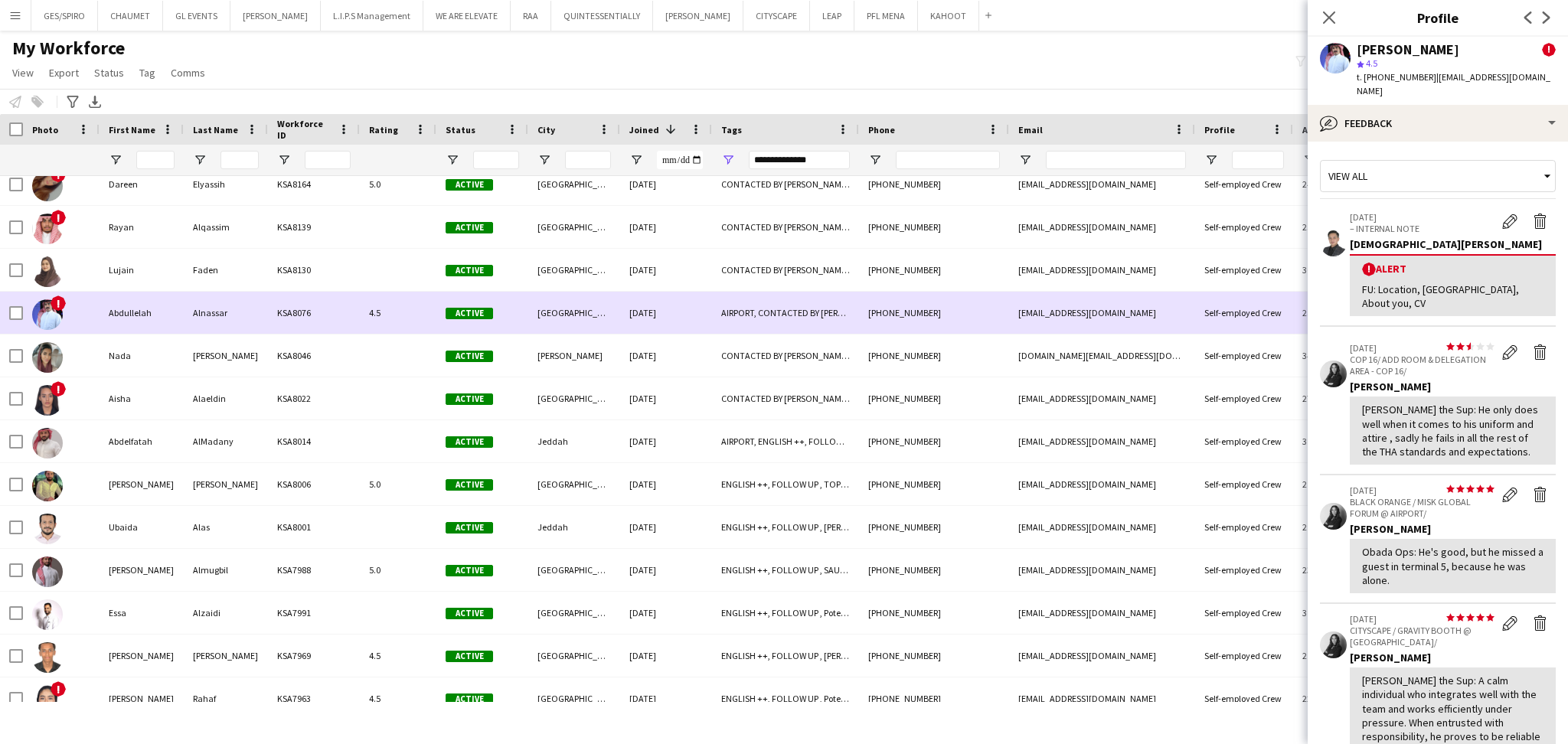
drag, startPoint x: 576, startPoint y: 298, endPoint x: 1355, endPoint y: 146, distance: 793.7
click at [576, 297] on div "[GEOGRAPHIC_DATA]" at bounding box center [574, 312] width 92 height 42
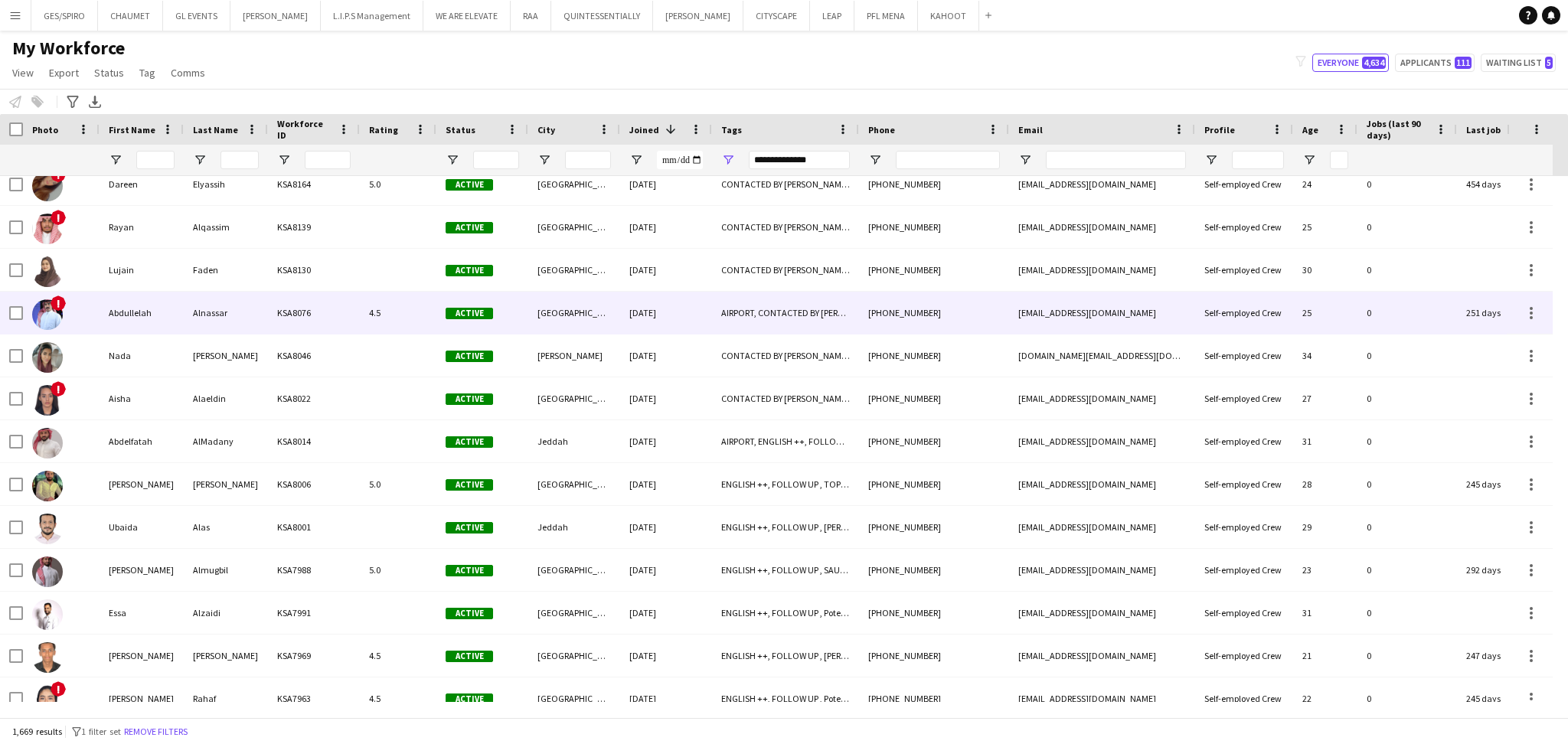
click at [790, 334] on div "! Abdullelah Alnassar KSA8076 4.5 Active Riyadh 03-03-2024 AIRPORT, CONTACTED B…" at bounding box center [774, 313] width 1548 height 43
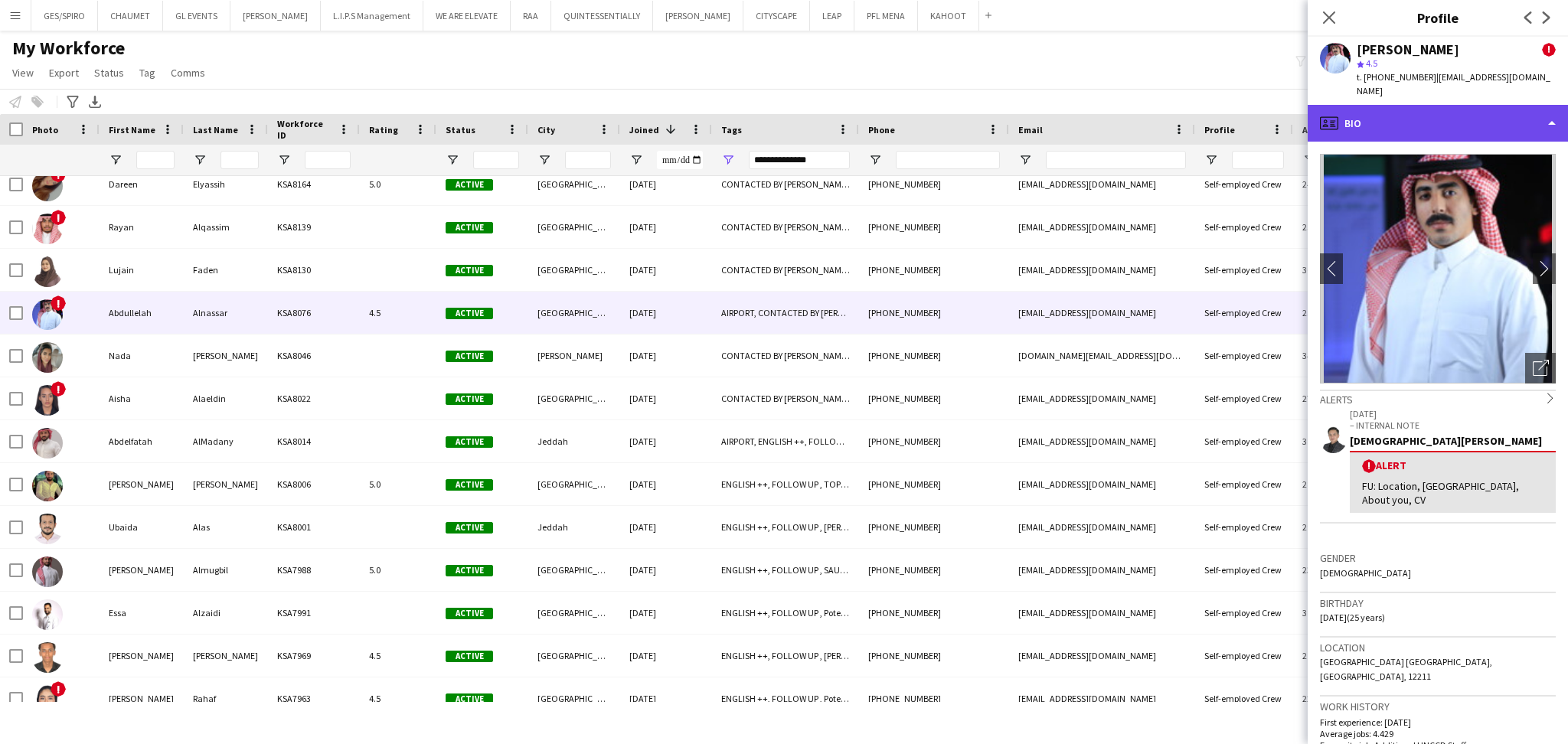
click at [1472, 113] on div "profile Bio" at bounding box center [1437, 122] width 260 height 37
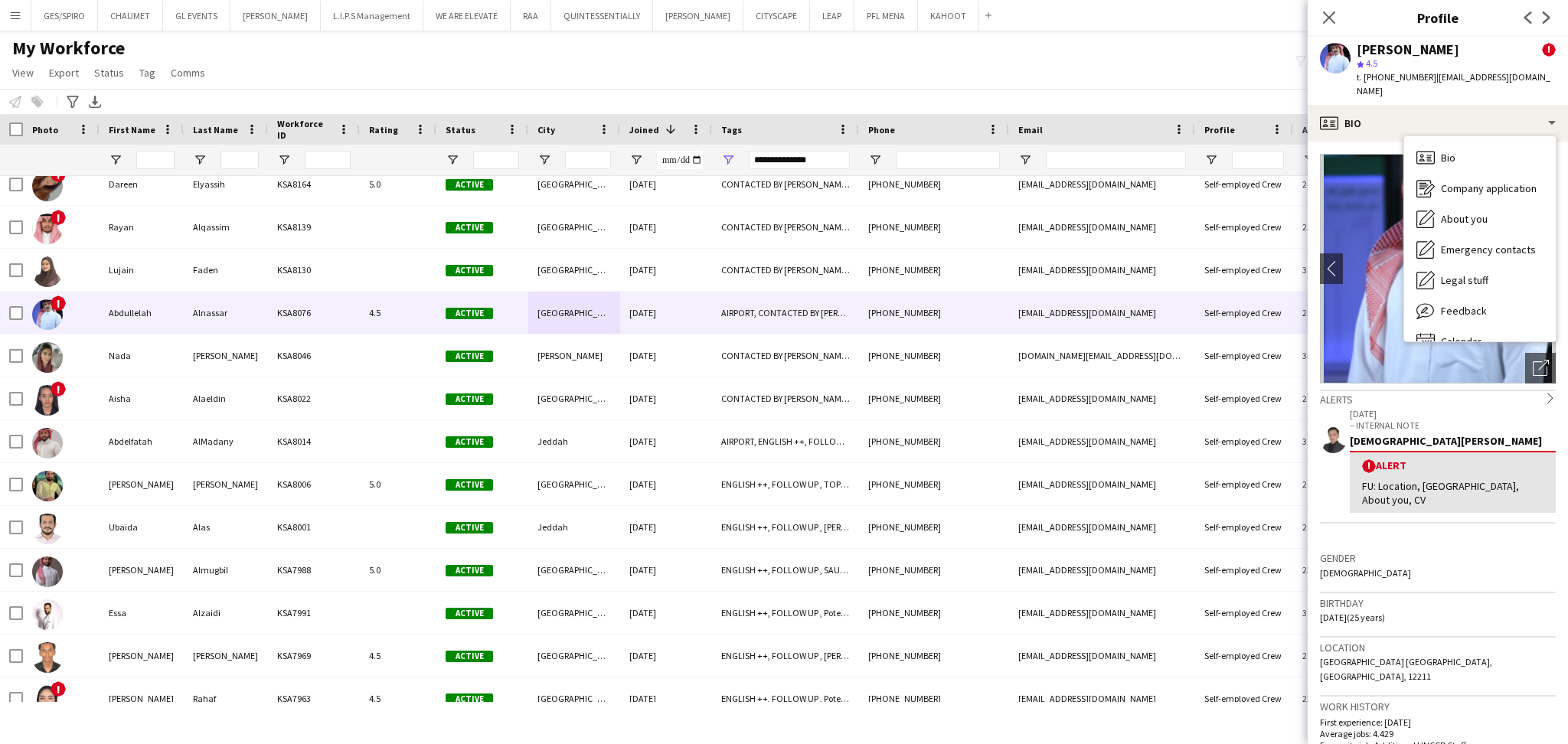
click at [1543, 537] on app-crew-profile-bio "chevron-left chevron-right Open photos pop-in Alerts chevron-right 15-07-2025 –…" at bounding box center [1437, 442] width 260 height 602
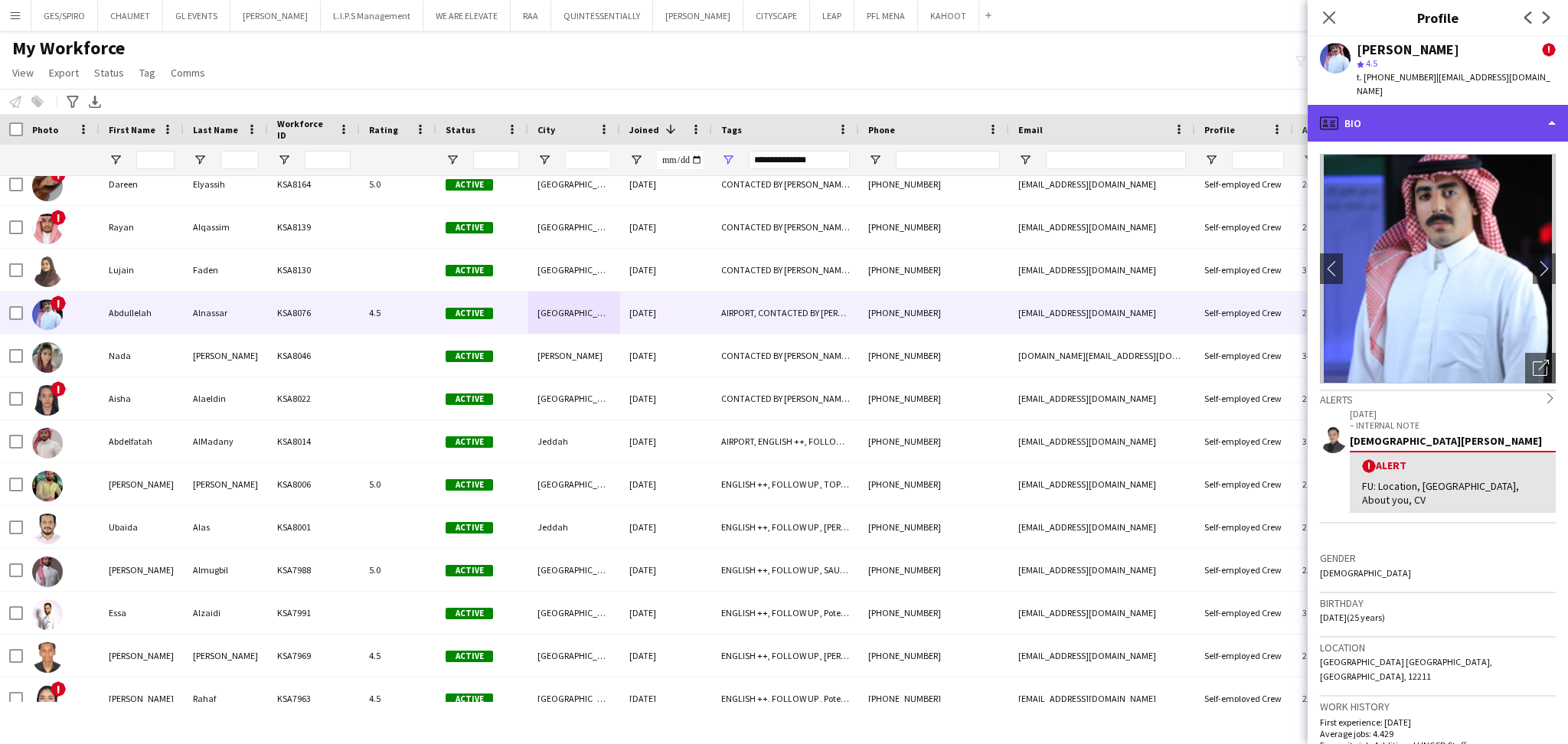
click at [1467, 109] on div "profile Bio" at bounding box center [1437, 122] width 260 height 37
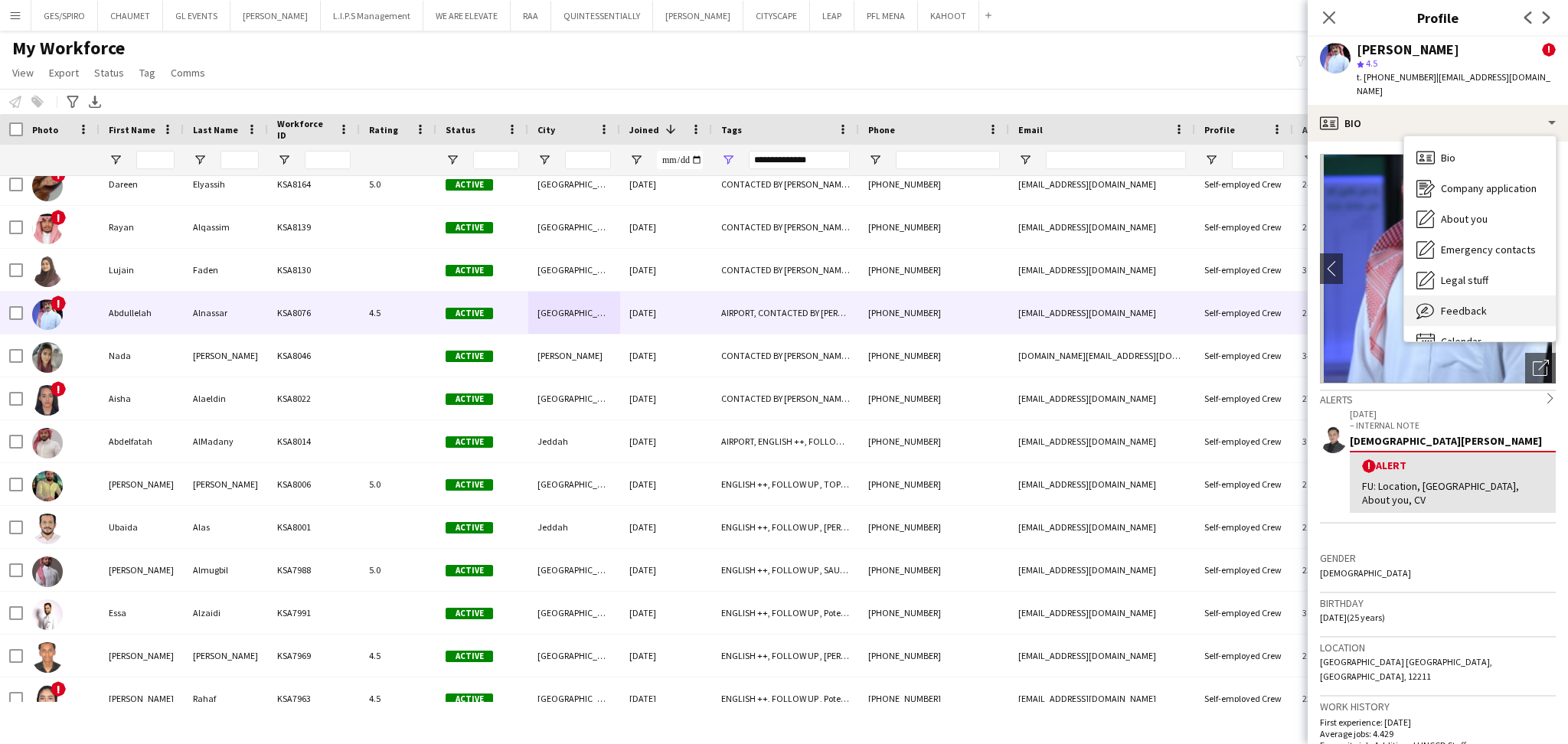
click at [1492, 296] on div "Feedback Feedback" at bounding box center [1480, 311] width 152 height 30
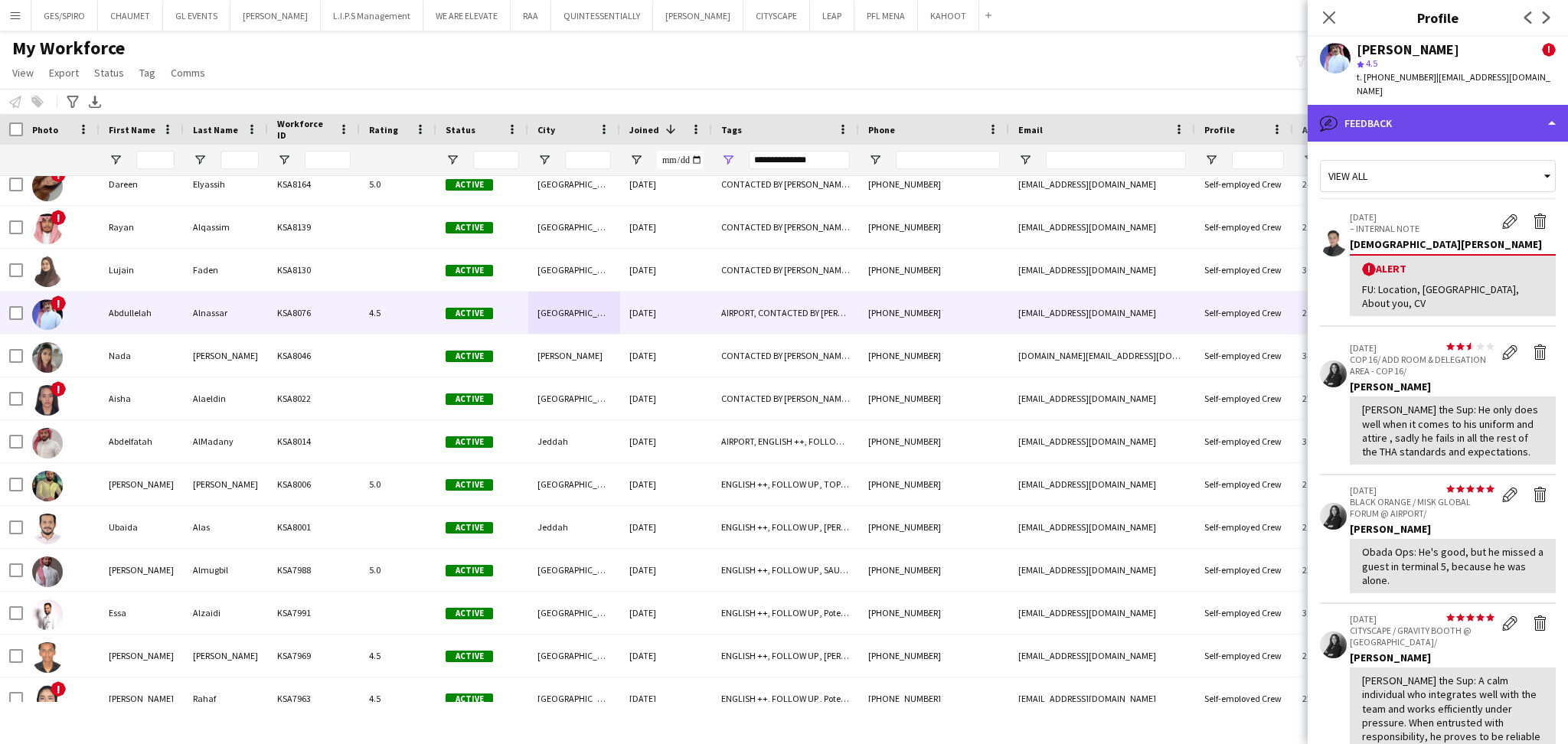
click at [1442, 104] on div "bubble-pencil Feedback" at bounding box center [1437, 122] width 260 height 37
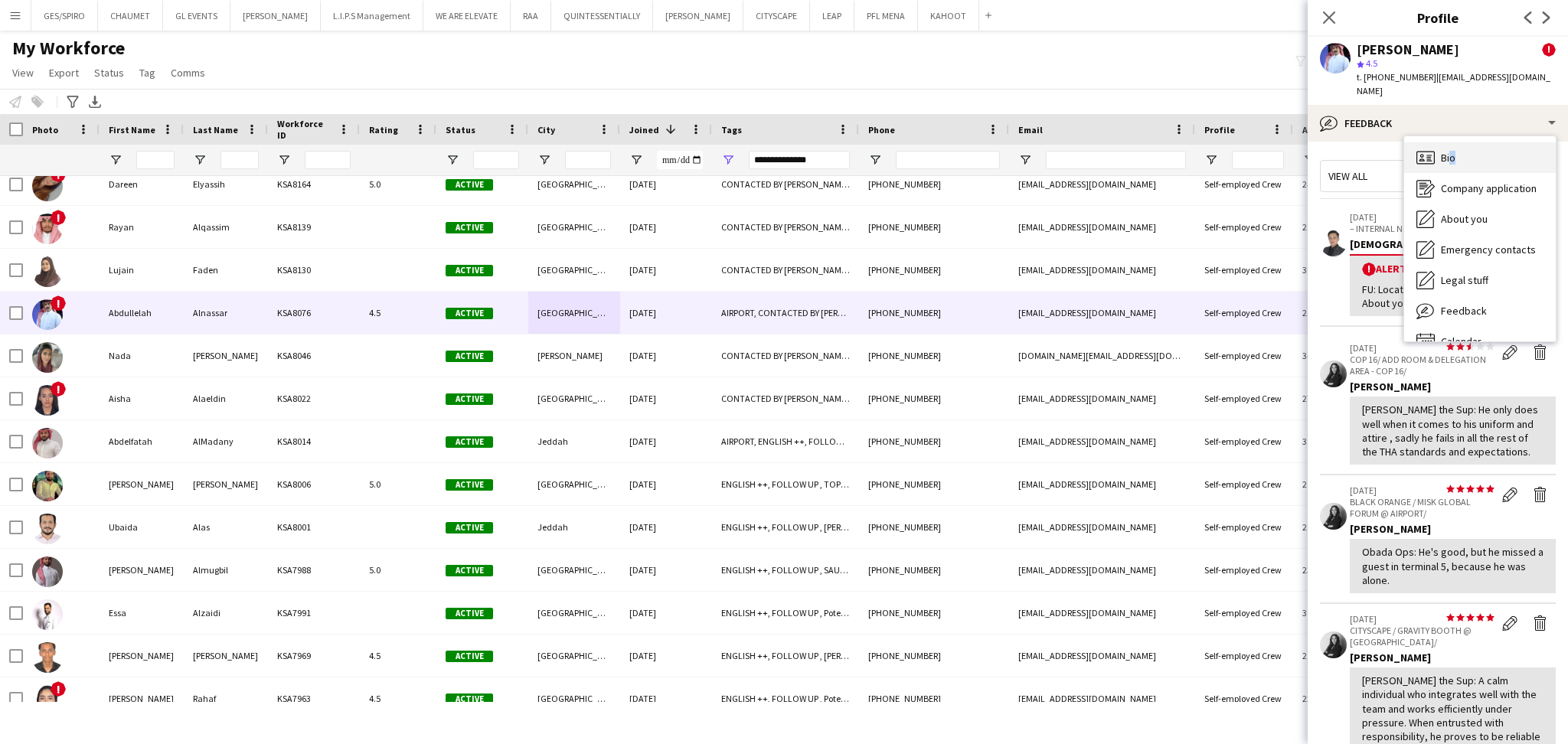
click at [1448, 151] on span "Bio" at bounding box center [1447, 157] width 14 height 13
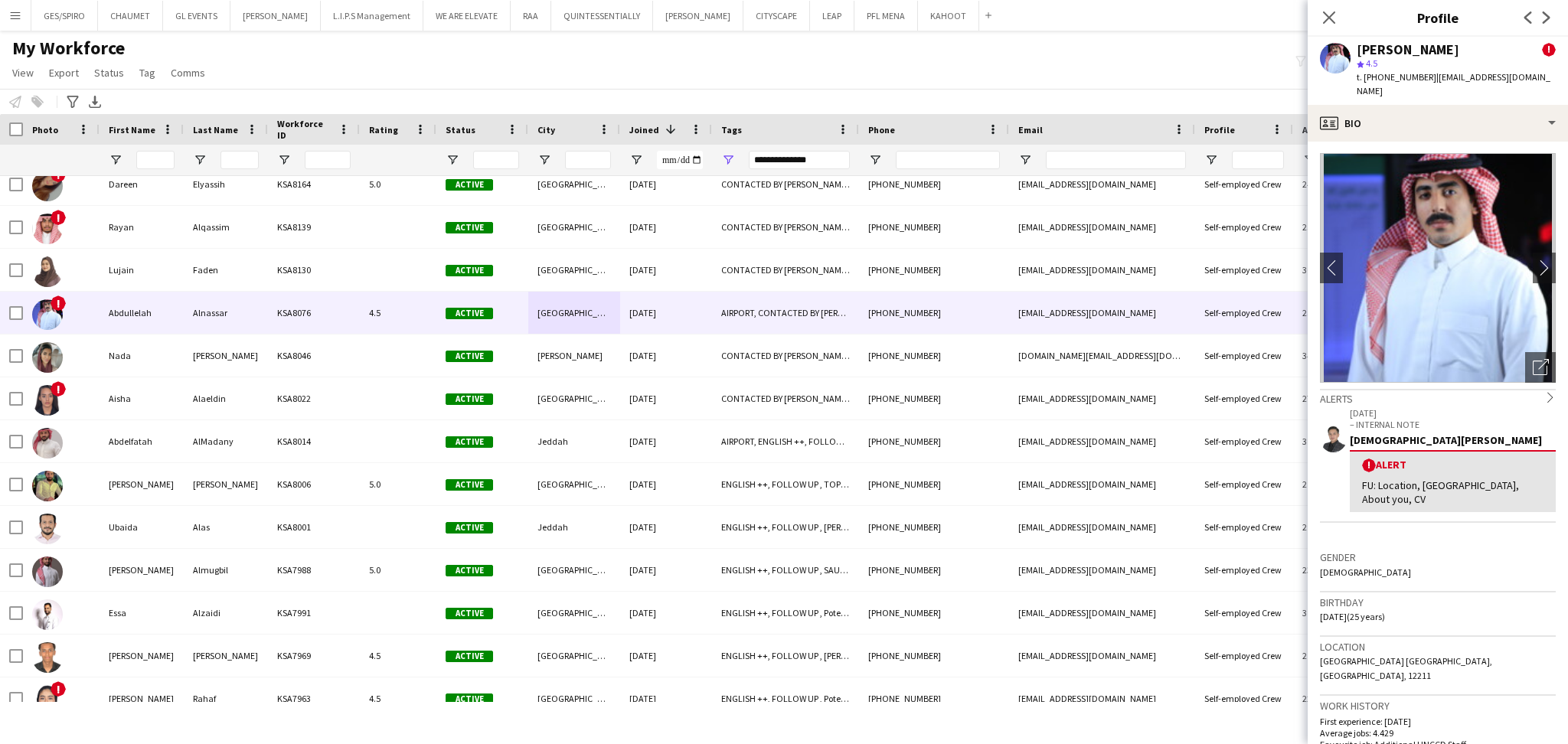
scroll to position [0, 0]
click at [1446, 108] on div "profile Bio" at bounding box center [1437, 122] width 260 height 37
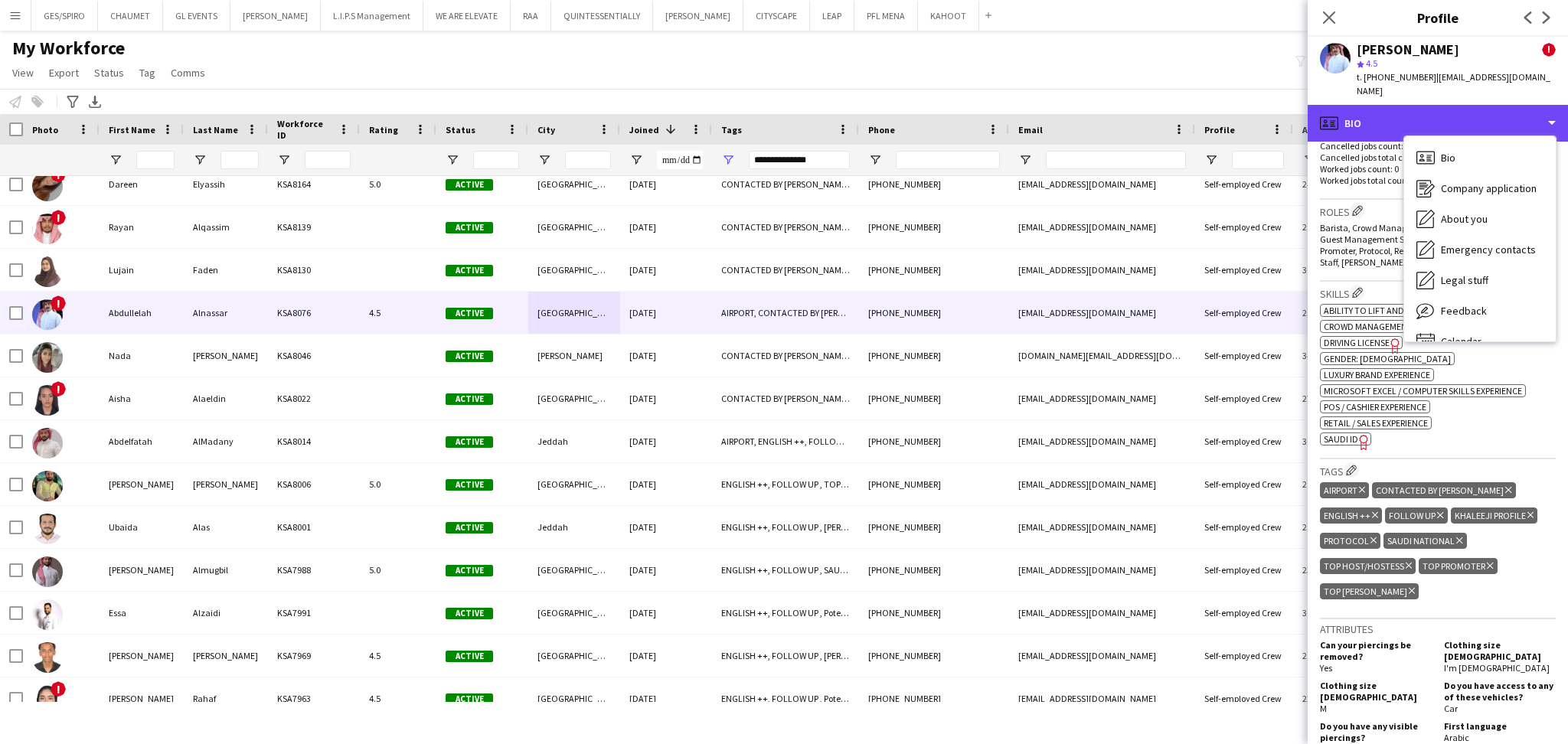
scroll to position [612, 0]
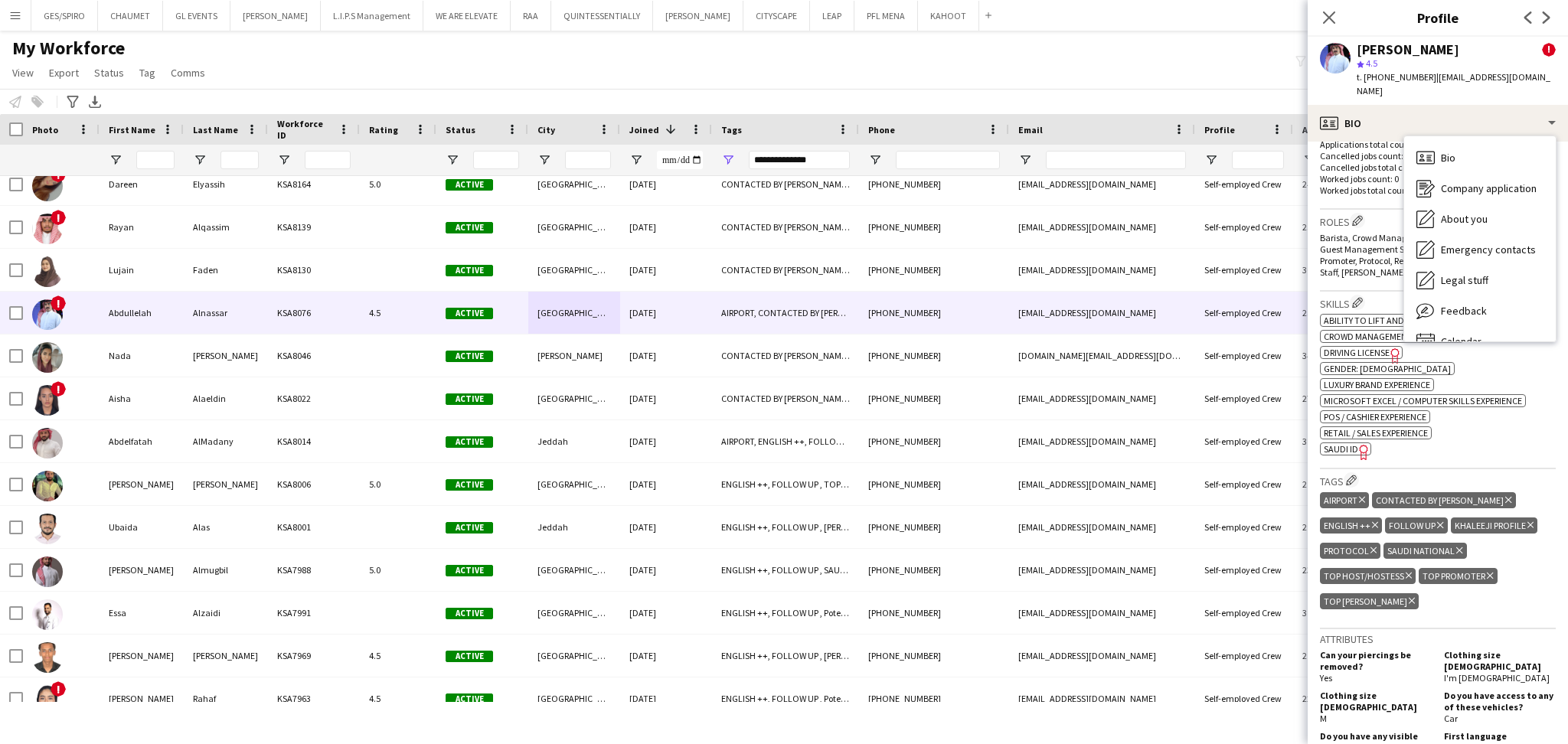
click at [1505, 495] on icon "Delete tag" at bounding box center [1507, 499] width 6 height 9
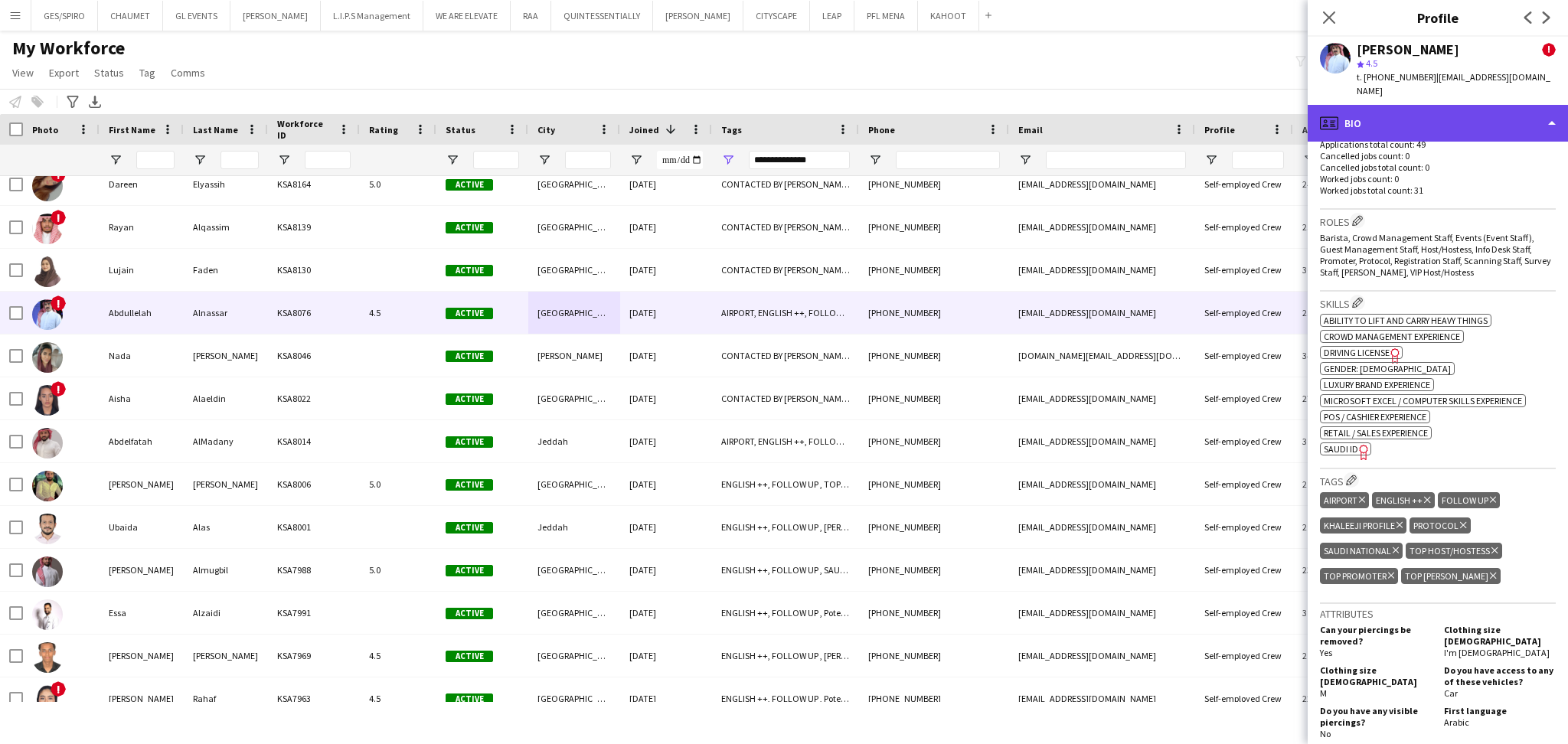
click at [1453, 105] on div "profile Bio" at bounding box center [1437, 122] width 260 height 37
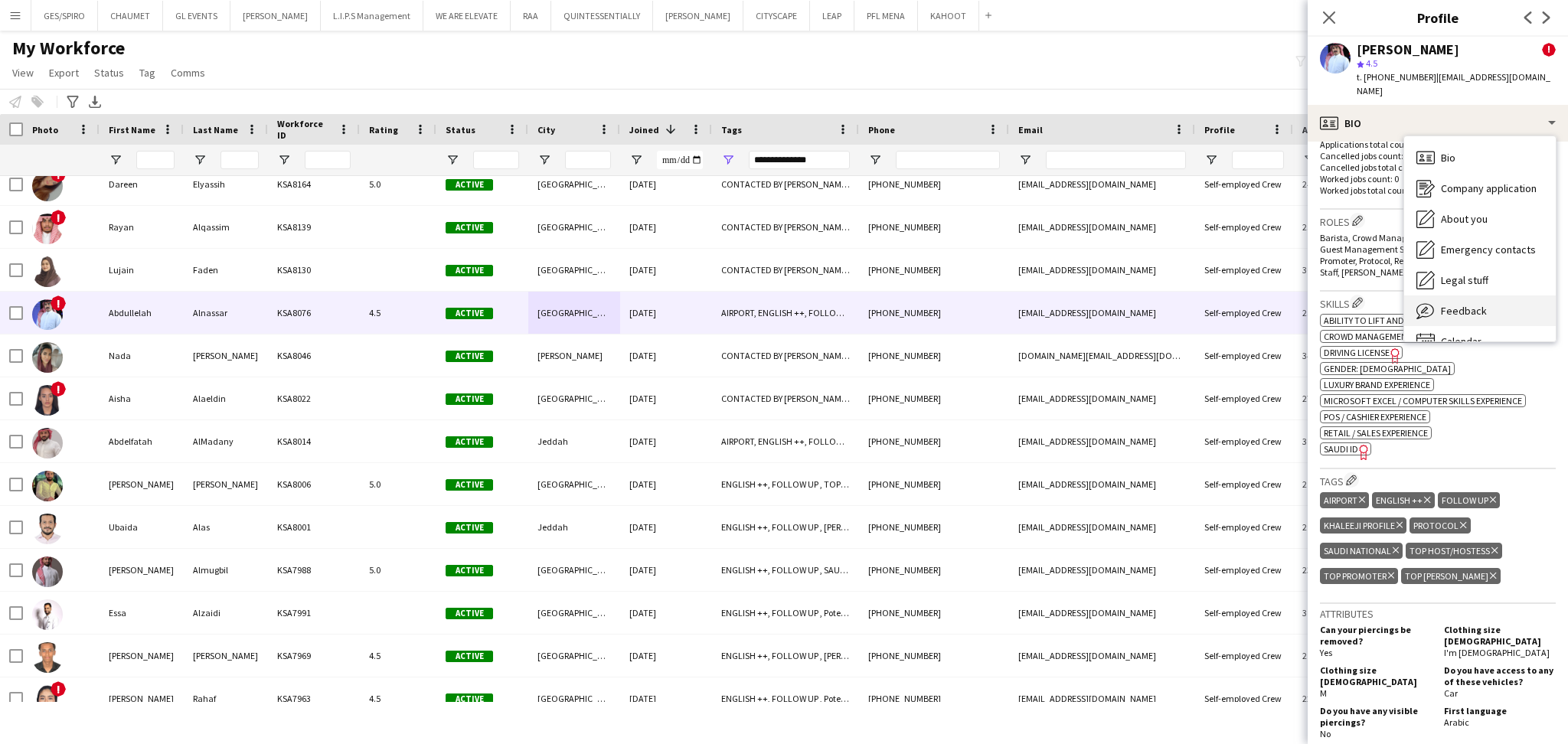
click at [1486, 296] on div "Feedback Feedback" at bounding box center [1480, 311] width 152 height 30
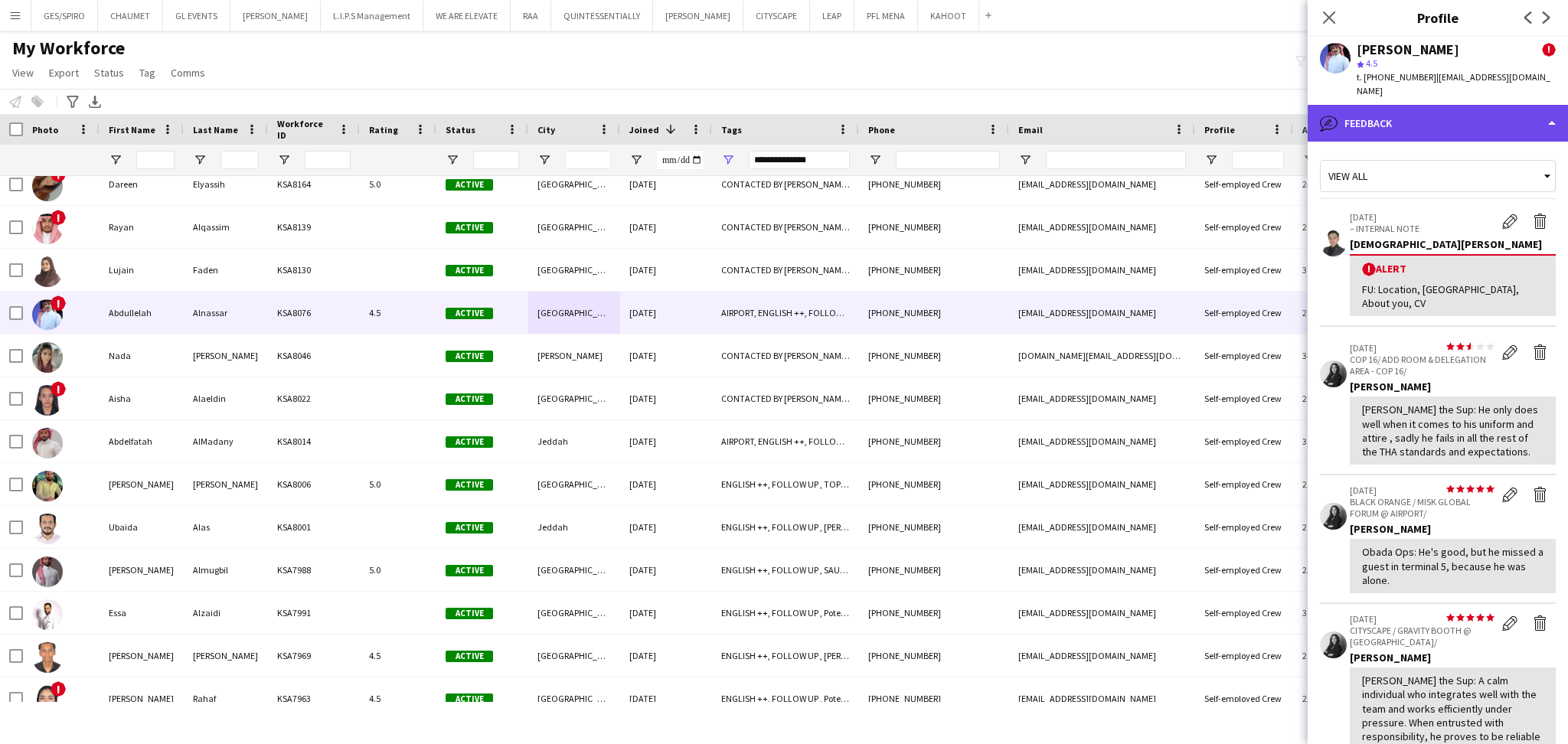
click at [1490, 104] on div "bubble-pencil Feedback" at bounding box center [1437, 122] width 260 height 37
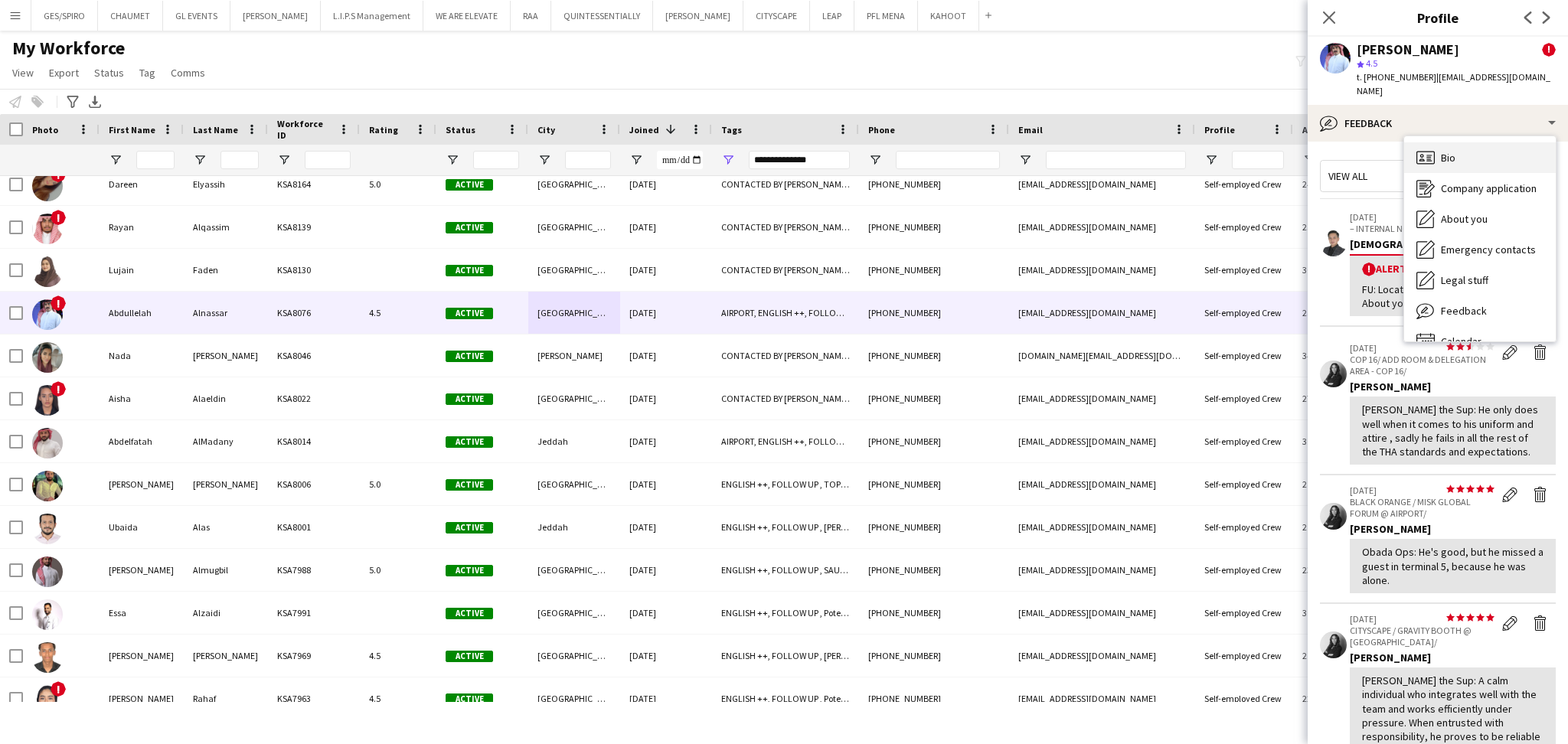
click at [1493, 146] on div "Bio Bio" at bounding box center [1480, 157] width 152 height 30
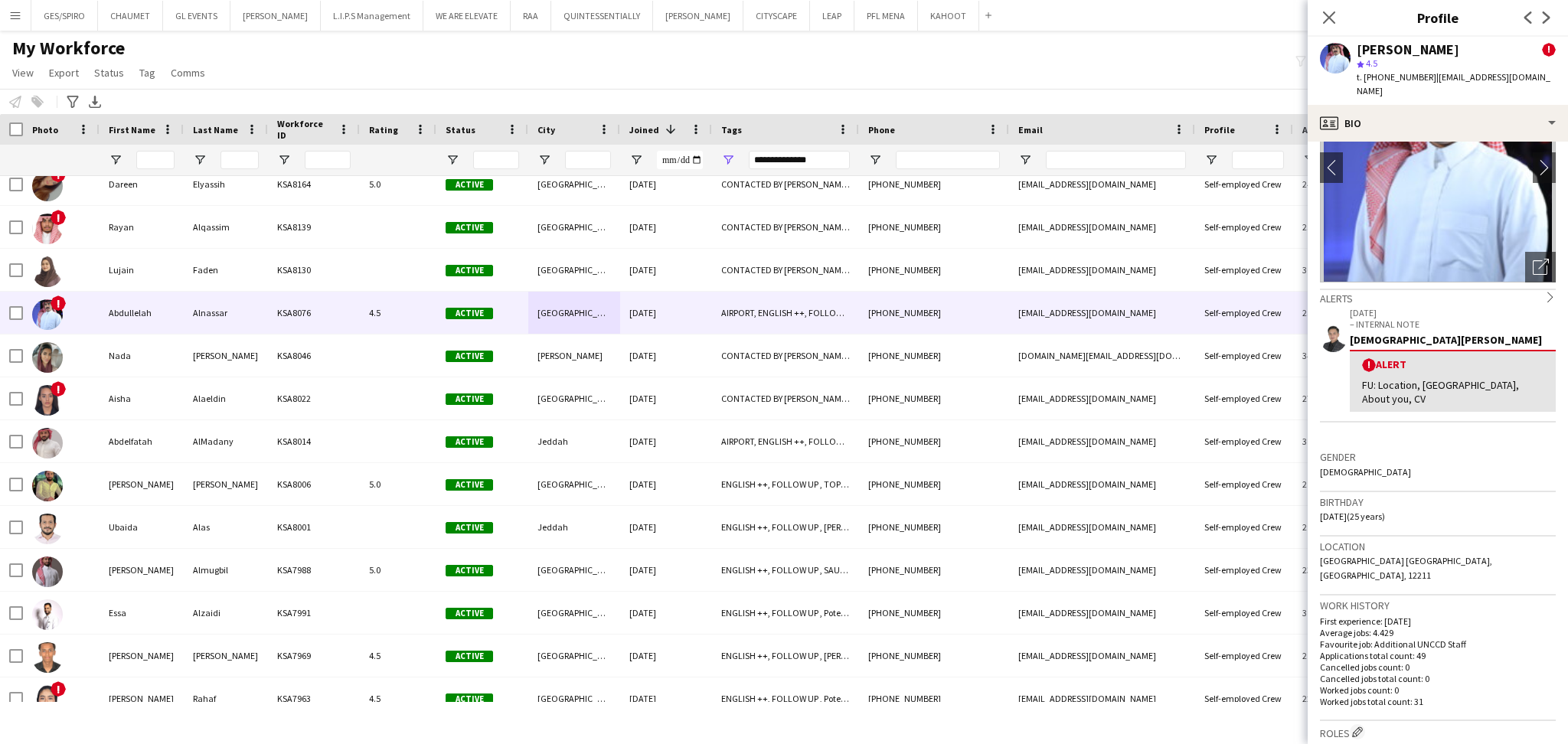
scroll to position [102, 0]
click at [1330, 18] on icon "Close pop-in" at bounding box center [1329, 17] width 14 height 14
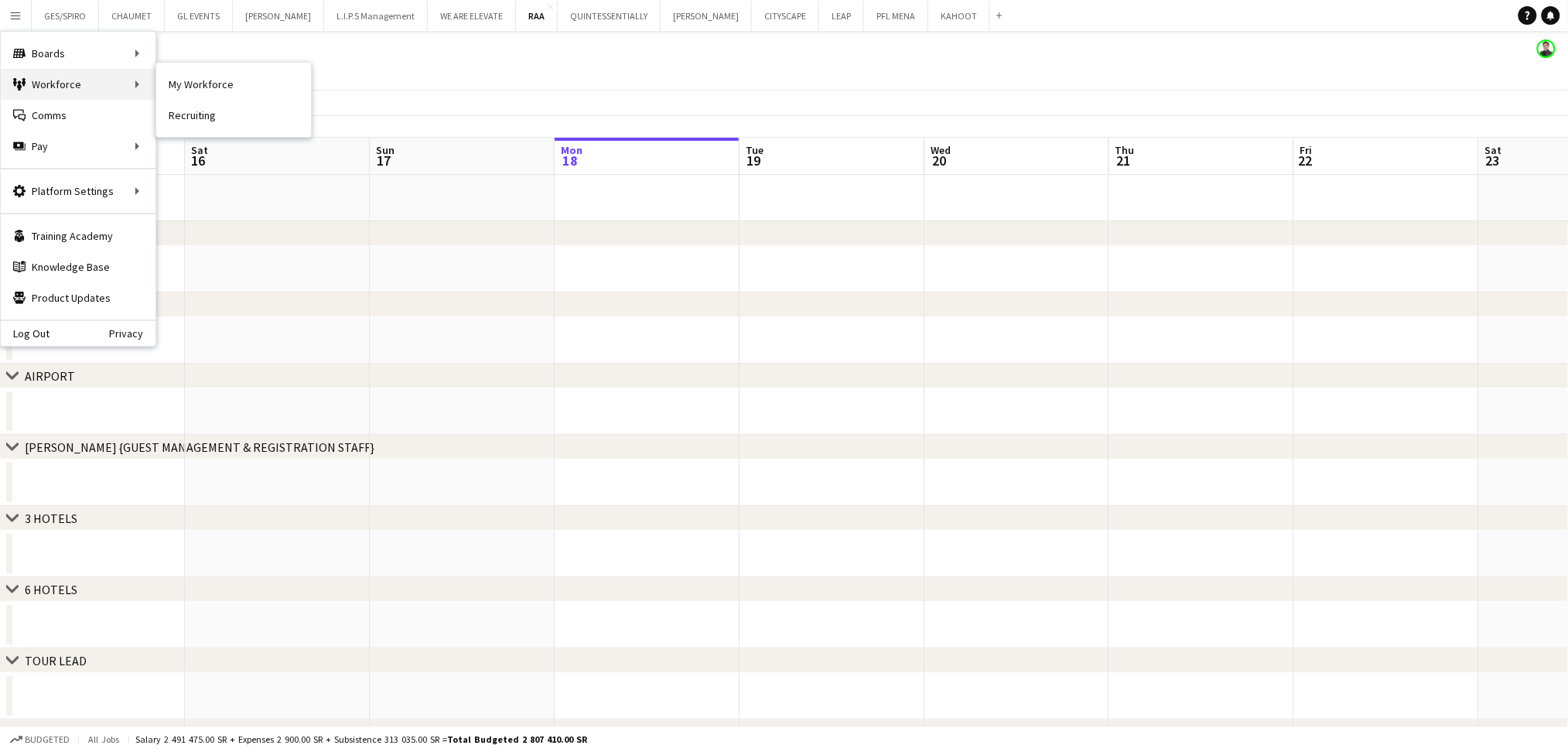
click at [51, 80] on div "Workforce Workforce" at bounding box center [78, 84] width 154 height 31
drag, startPoint x: 116, startPoint y: 82, endPoint x: 132, endPoint y: 82, distance: 16.0
click at [116, 82] on div "Workforce Workforce" at bounding box center [78, 84] width 154 height 31
click at [196, 79] on link "My Workforce" at bounding box center [233, 84] width 154 height 31
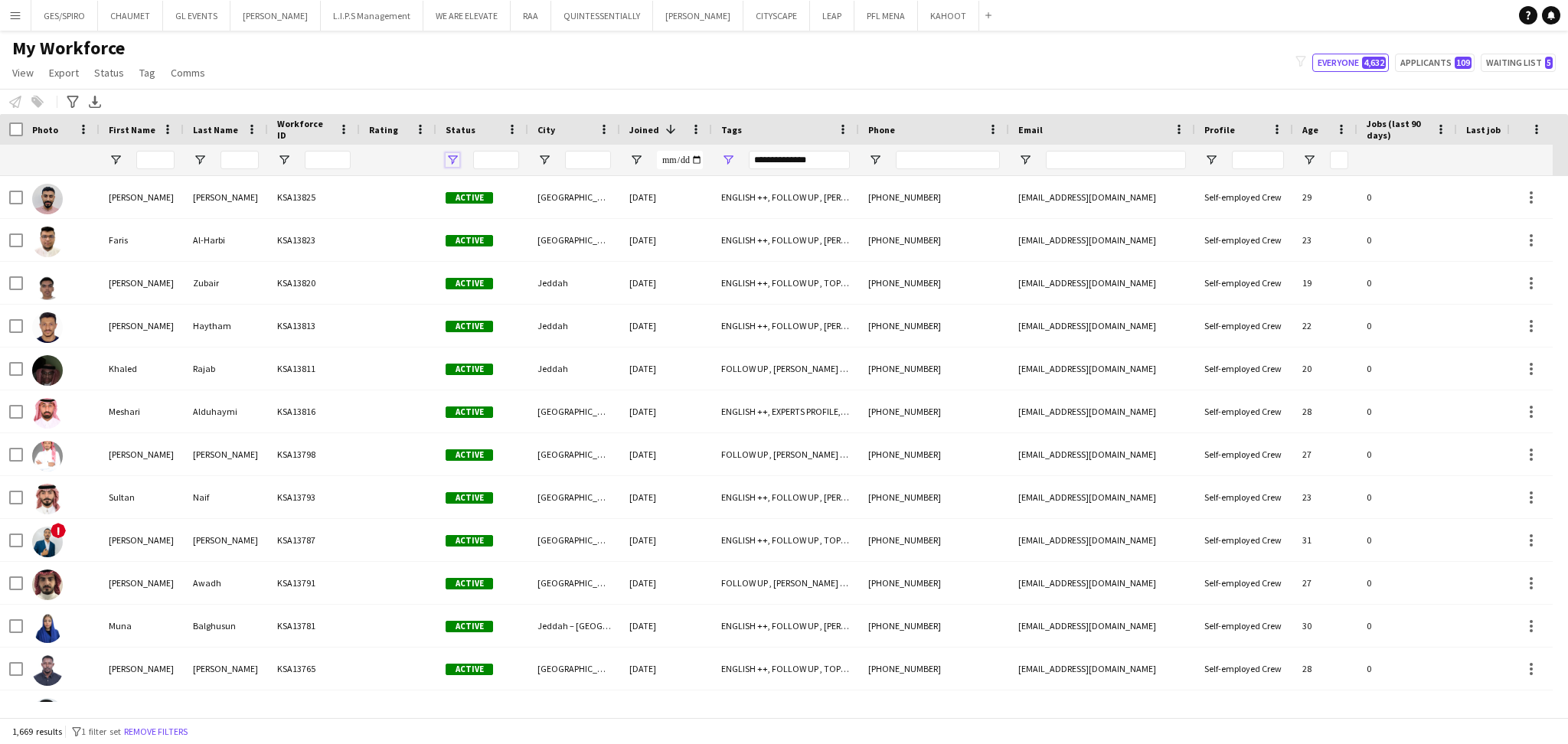
click at [457, 159] on span "Open Filter Menu" at bounding box center [452, 159] width 13 height 13
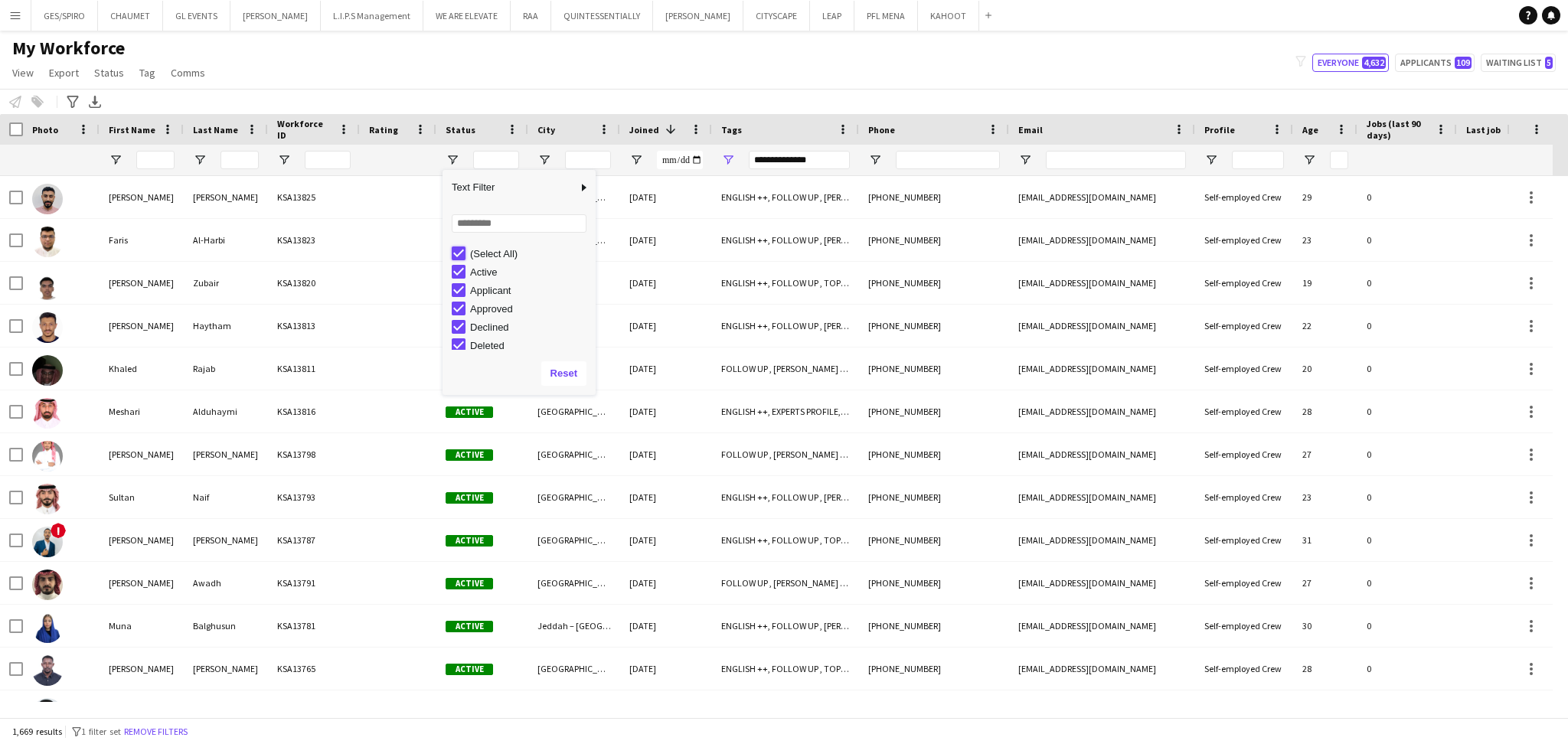
type input "***"
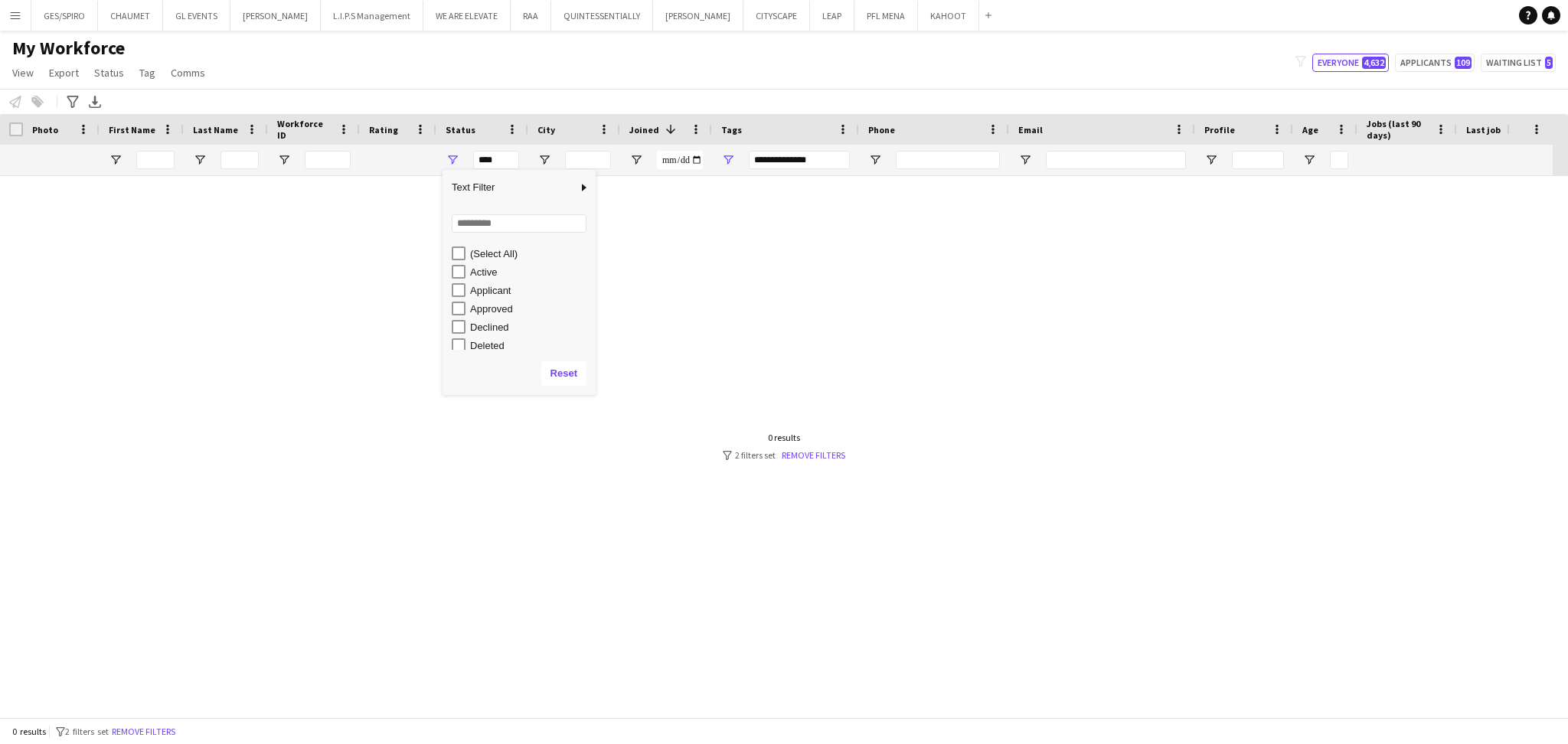
type input "***"
type input "**********"
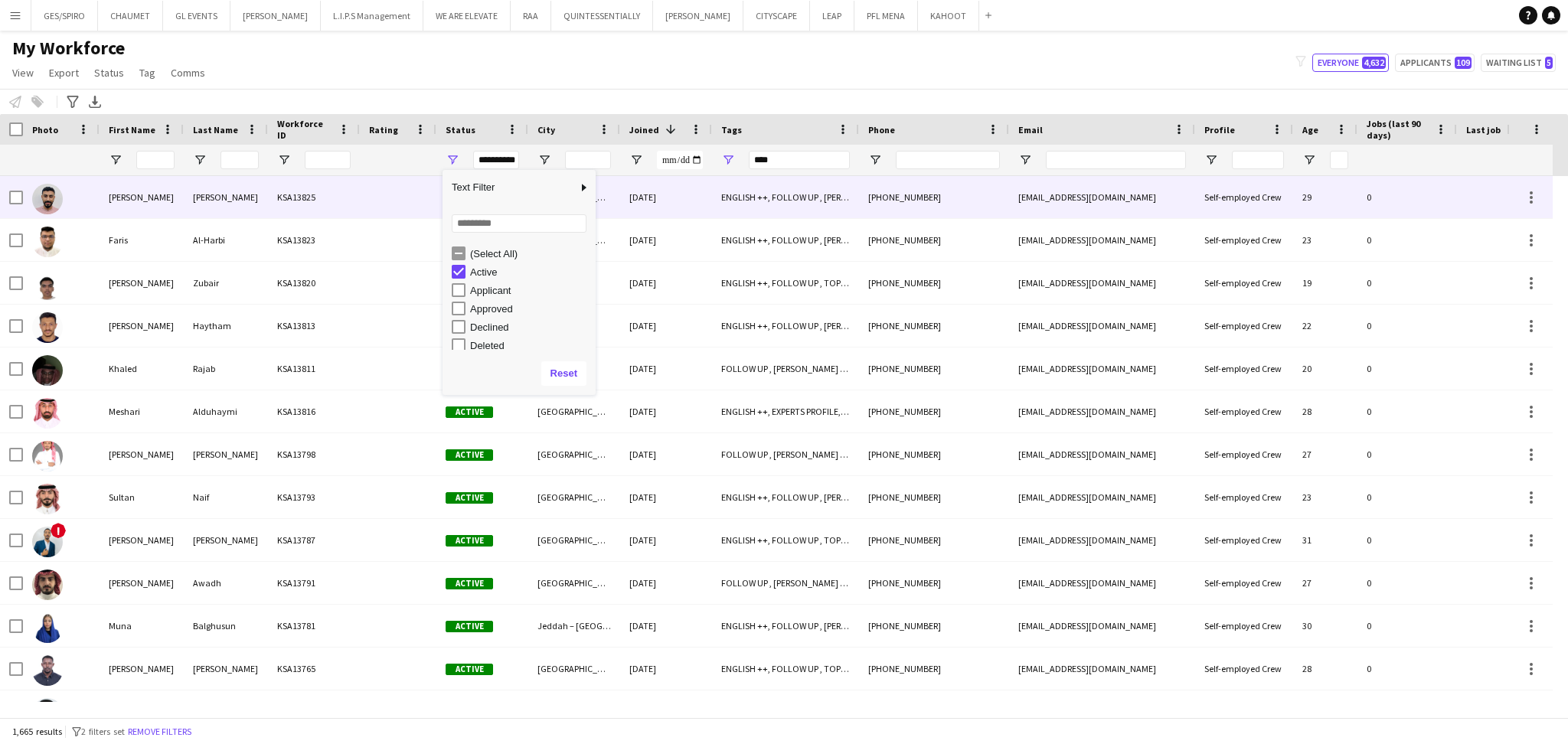
type input "**********"
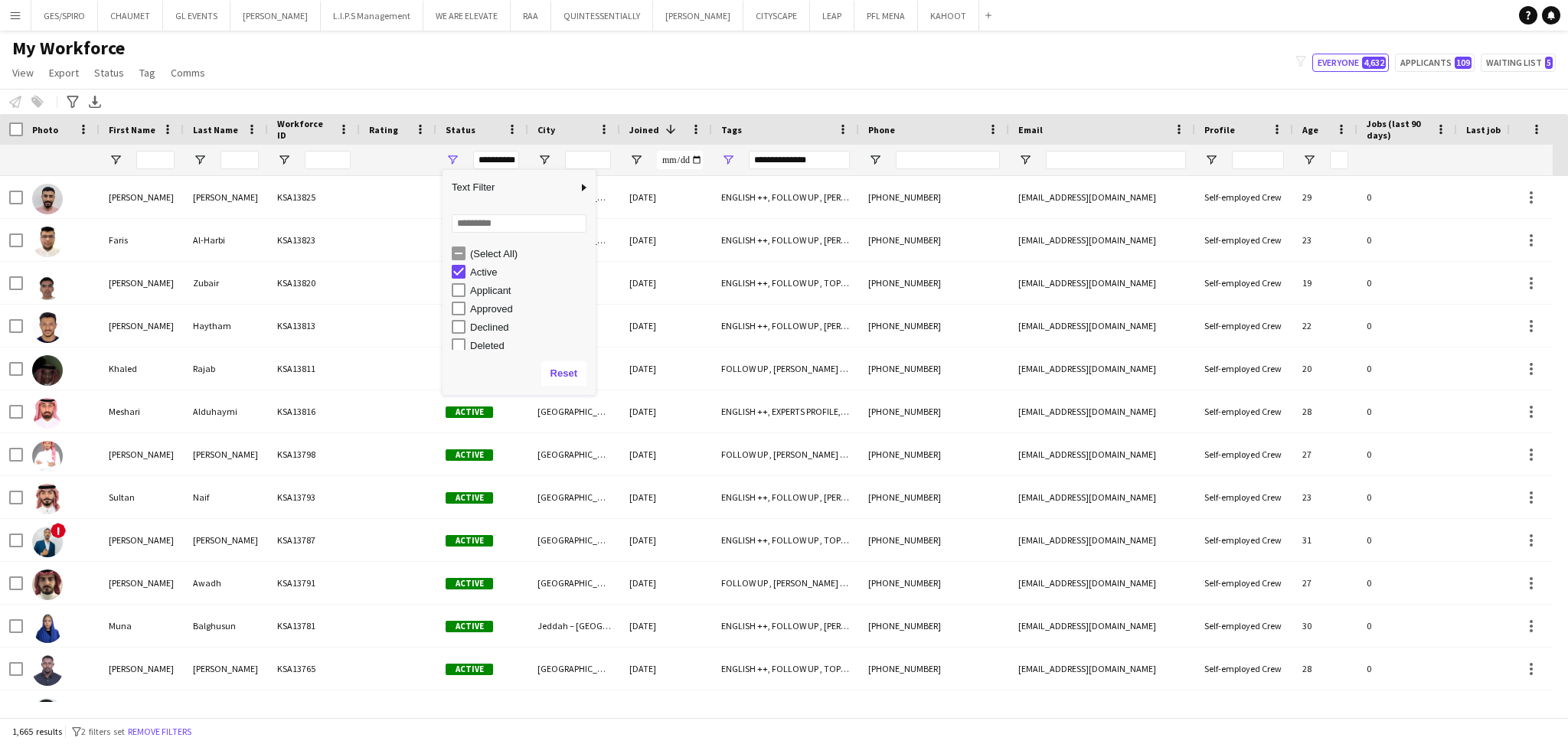
click at [760, 79] on div "My Workforce View Views Default view Basic Export View TAGS Test New view Updat…" at bounding box center [784, 63] width 1568 height 52
click at [831, 163] on div "**********" at bounding box center [799, 160] width 101 height 19
click at [887, 84] on div "My Workforce View Views Default view Basic Export View TAGS Test New view Updat…" at bounding box center [784, 63] width 1568 height 52
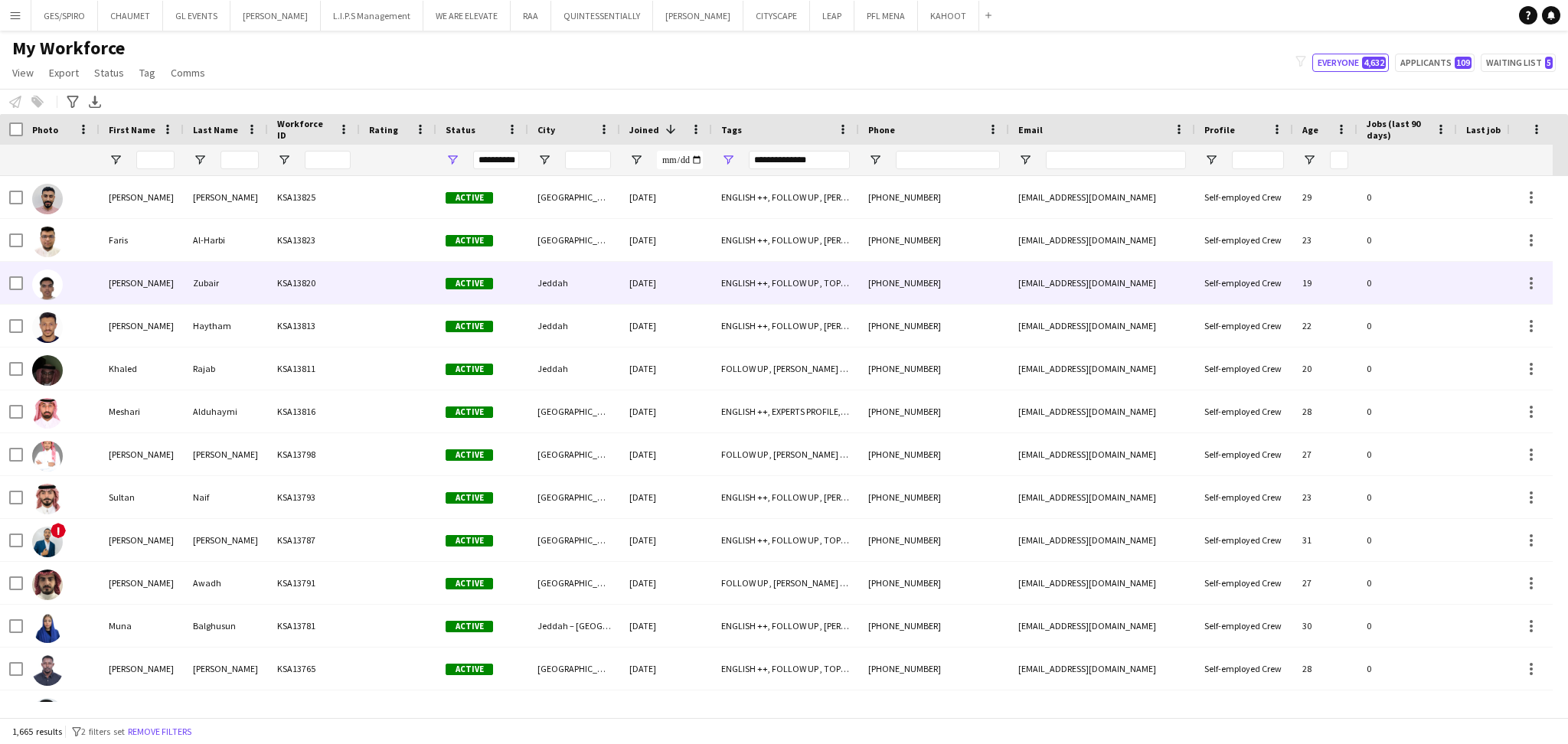
scroll to position [1020, 0]
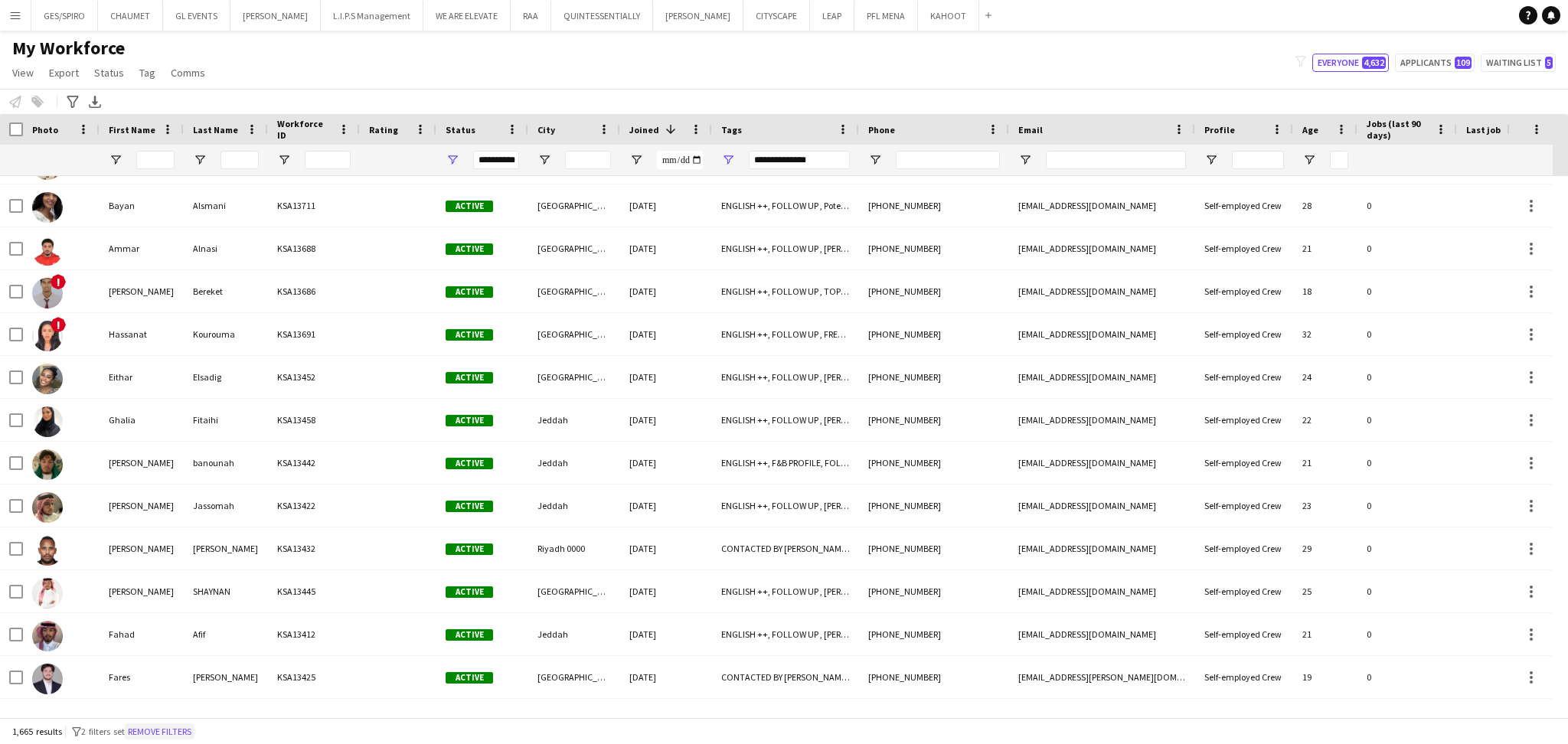
click at [164, 730] on button "Remove filters" at bounding box center [160, 731] width 70 height 17
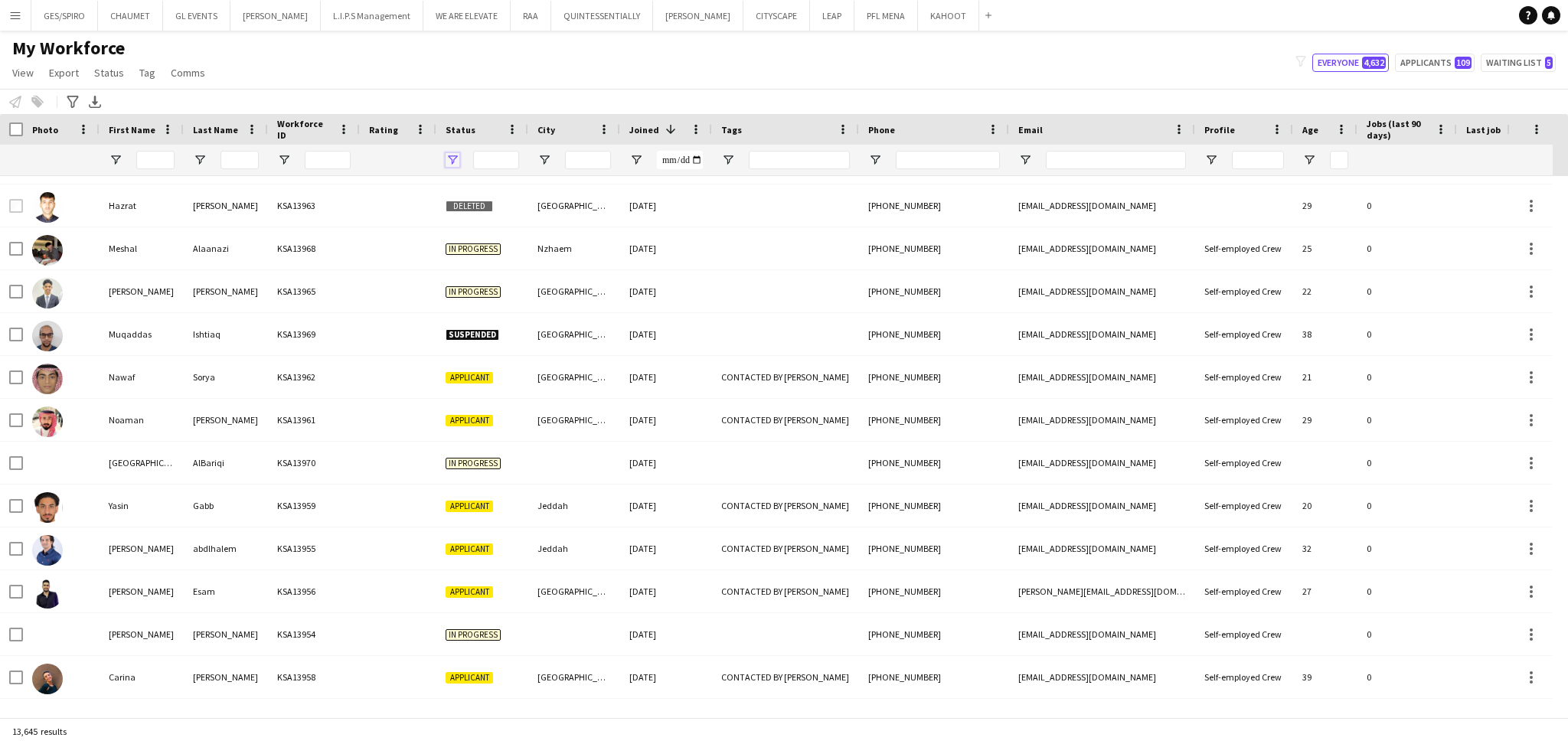
click at [454, 164] on span "Open Filter Menu" at bounding box center [452, 159] width 13 height 13
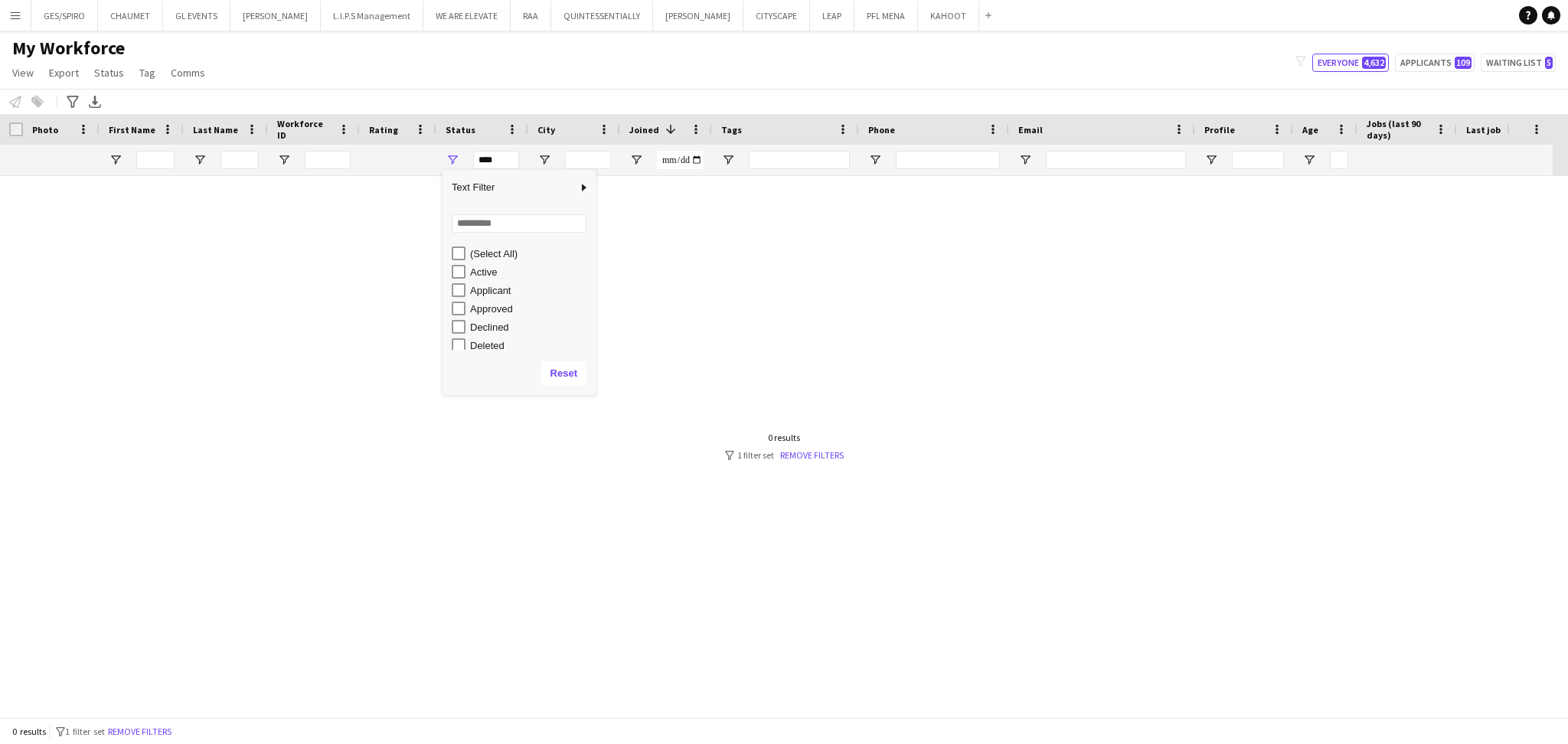
scroll to position [0, 0]
click at [476, 88] on div "My Workforce View Views Default view Basic Export View TAGS Test New view Updat…" at bounding box center [784, 63] width 1568 height 52
type input "**********"
